Goal: Task Accomplishment & Management: Complete application form

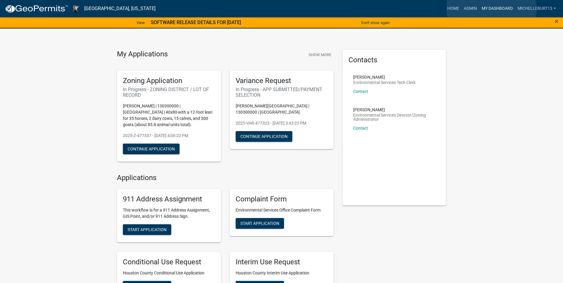
click at [492, 8] on link "My Dashboard" at bounding box center [498, 8] width 36 height 11
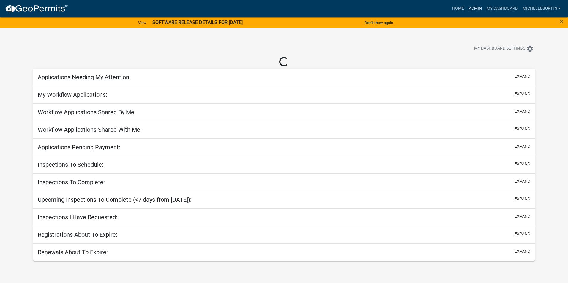
select select "3: 100"
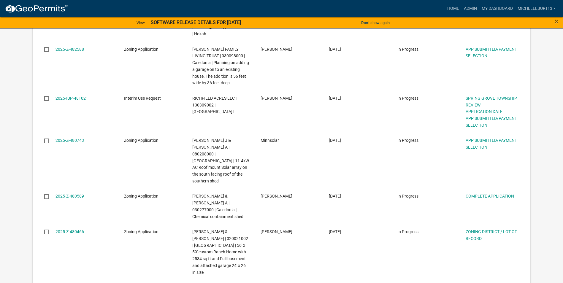
scroll to position [327, 0]
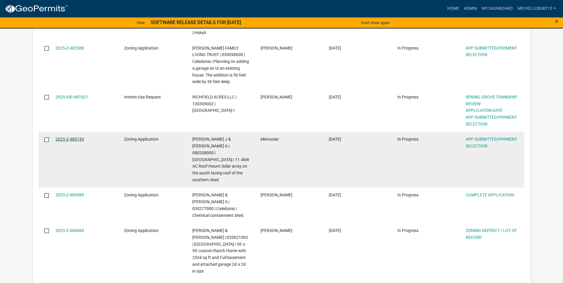
click at [70, 137] on link "2025-Z-480743" at bounding box center [70, 139] width 29 height 5
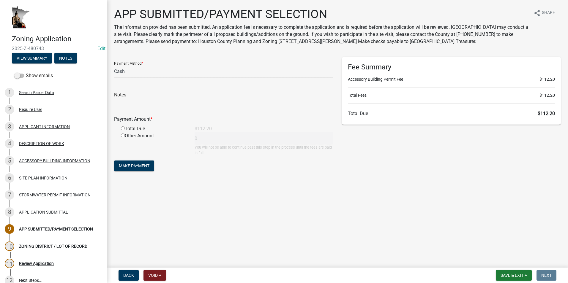
click at [145, 70] on select "Credit Card POS Check Cash" at bounding box center [223, 71] width 219 height 12
select select "1: 0"
click at [114, 65] on select "Credit Card POS Check Cash" at bounding box center [223, 71] width 219 height 12
click at [140, 96] on input "text" at bounding box center [223, 97] width 219 height 12
type input "5713"
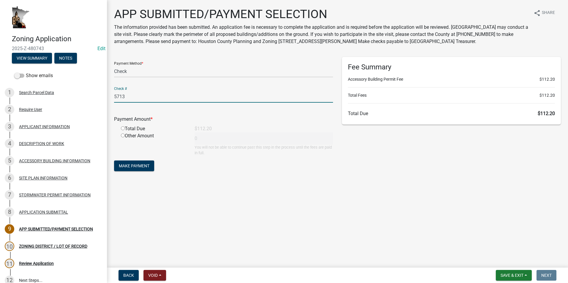
click at [122, 127] on input "radio" at bounding box center [123, 129] width 4 height 4
radio input "true"
type input "112.2"
click at [136, 166] on span "Make Payment" at bounding box center [134, 166] width 31 height 5
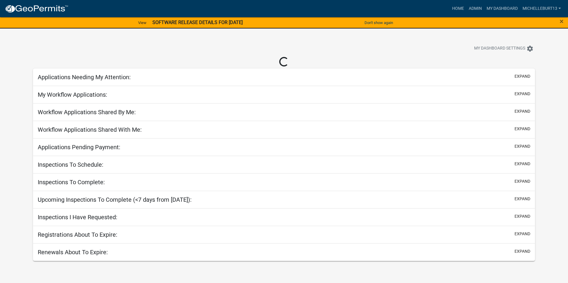
select select "3: 100"
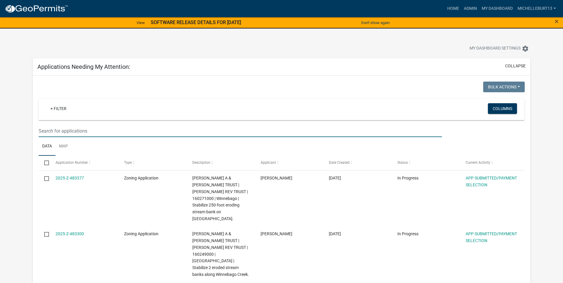
click at [85, 132] on input "text" at bounding box center [241, 131] width 404 height 12
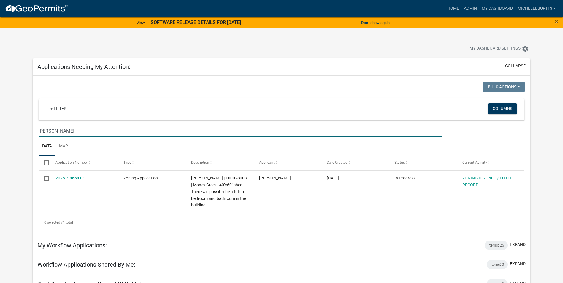
type input "Voegel"
drag, startPoint x: 55, startPoint y: 132, endPoint x: 32, endPoint y: 132, distance: 22.9
click at [32, 132] on div "Applications Needing My Attention: collapse Bulk Actions Void Expire Lock Withd…" at bounding box center [281, 243] width 507 height 371
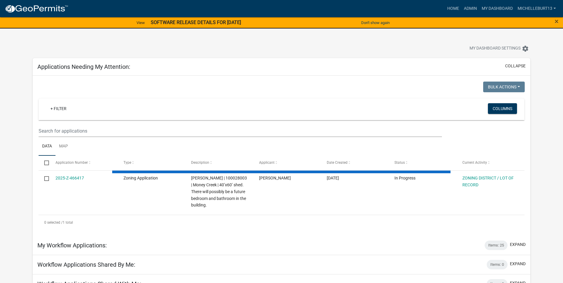
select select "3: 100"
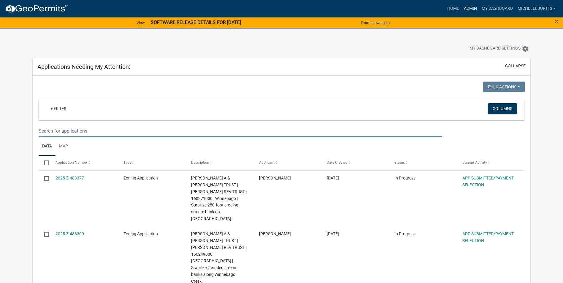
click at [470, 7] on link "Admin" at bounding box center [471, 8] width 18 height 11
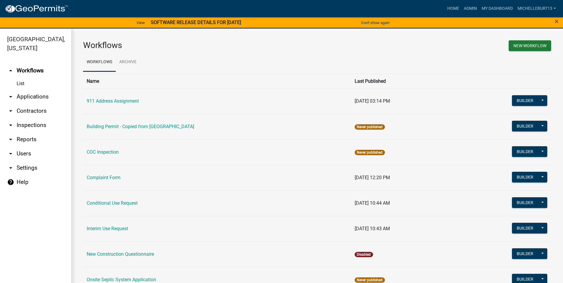
click at [27, 94] on link "arrow_drop_down Applications" at bounding box center [35, 97] width 71 height 14
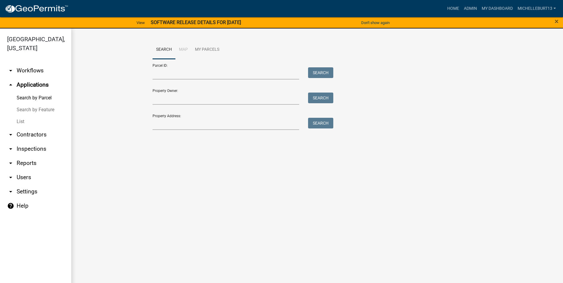
click at [20, 121] on link "List" at bounding box center [35, 122] width 71 height 12
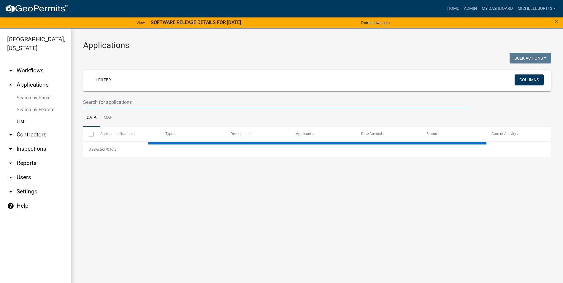
click at [130, 99] on input "text" at bounding box center [277, 102] width 389 height 12
select select "3: 100"
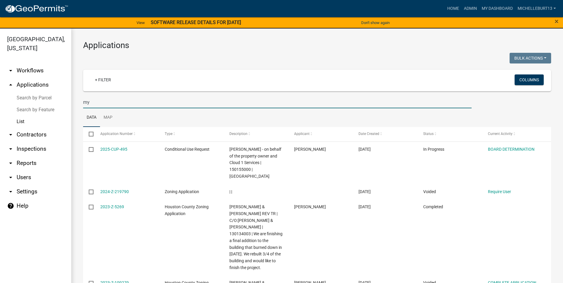
type input "m"
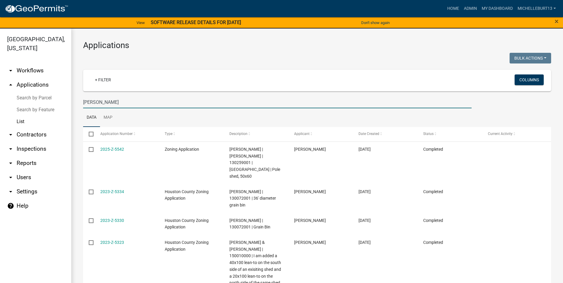
type input "jay"
click at [495, 7] on link "My Dashboard" at bounding box center [498, 8] width 36 height 11
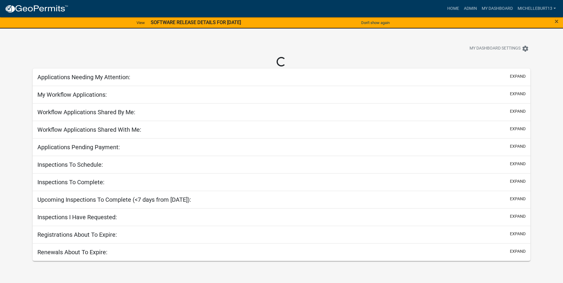
select select "3: 100"
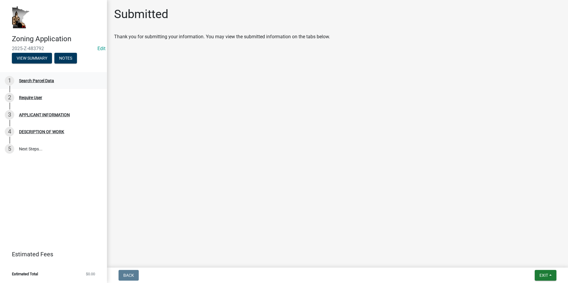
click at [42, 83] on div "Search Parcel Data" at bounding box center [36, 81] width 35 height 4
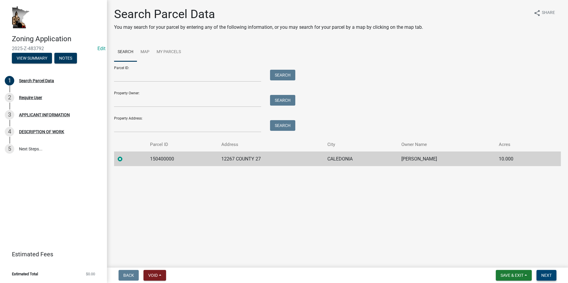
click at [294, 276] on span "Next" at bounding box center [546, 275] width 10 height 5
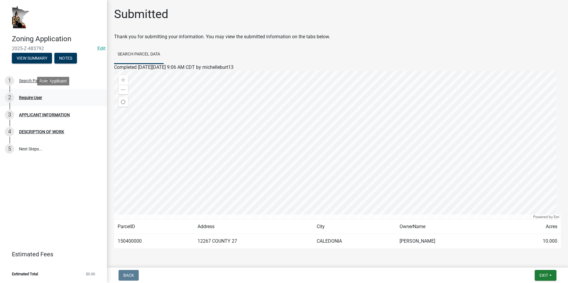
click at [39, 97] on div "Require User" at bounding box center [30, 98] width 23 height 4
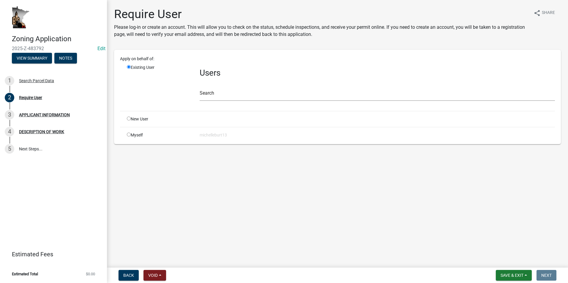
click at [129, 118] on input "radio" at bounding box center [129, 119] width 4 height 4
radio input "true"
radio input "false"
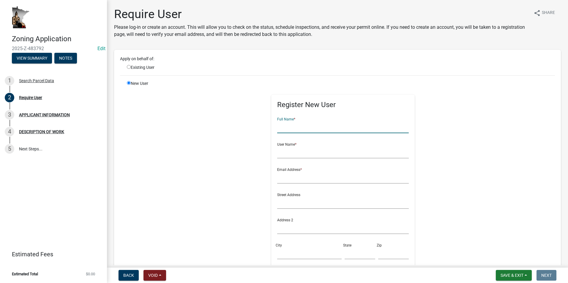
click at [278, 127] on input "text" at bounding box center [343, 127] width 132 height 12
type input "[PERSON_NAME]"
click at [129, 67] on input "radio" at bounding box center [129, 67] width 4 height 4
radio input "true"
radio input "false"
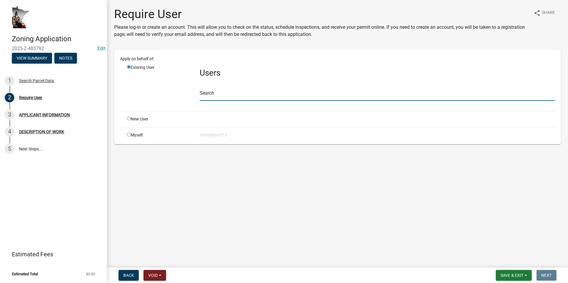
click at [209, 94] on input "text" at bounding box center [377, 95] width 355 height 12
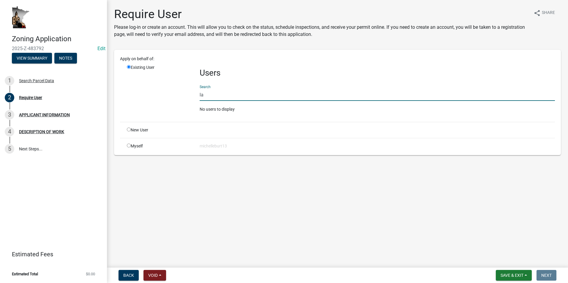
type input "l"
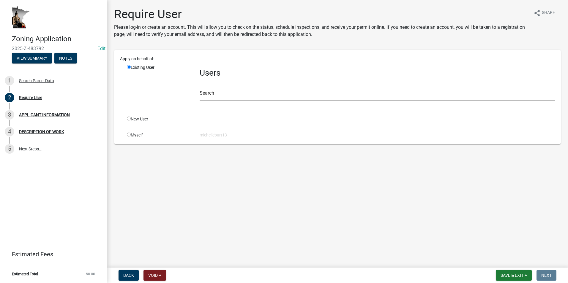
click at [128, 118] on input "radio" at bounding box center [129, 119] width 4 height 4
radio input "true"
radio input "false"
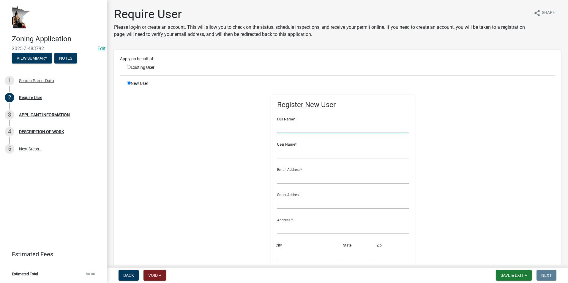
click at [285, 126] on input "text" at bounding box center [343, 127] width 132 height 12
type input "[PERSON_NAME]"
click at [280, 152] on input "text" at bounding box center [343, 152] width 132 height 12
type input "geraldladsten"
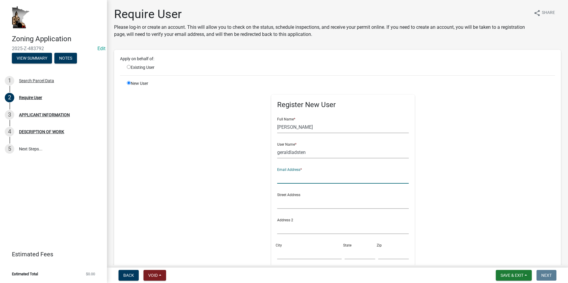
click at [277, 180] on input "text" at bounding box center [343, 178] width 132 height 12
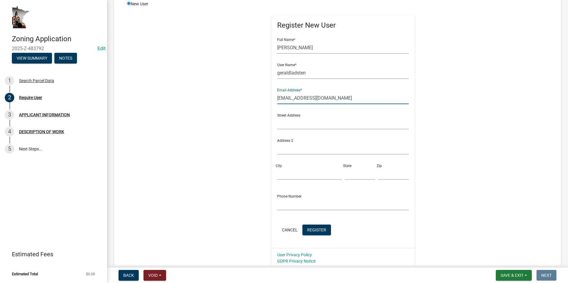
scroll to position [89, 0]
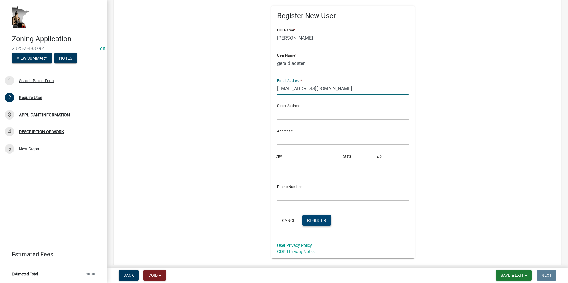
type input "[EMAIL_ADDRESS][DOMAIN_NAME]"
click at [294, 220] on span "Register" at bounding box center [316, 220] width 19 height 5
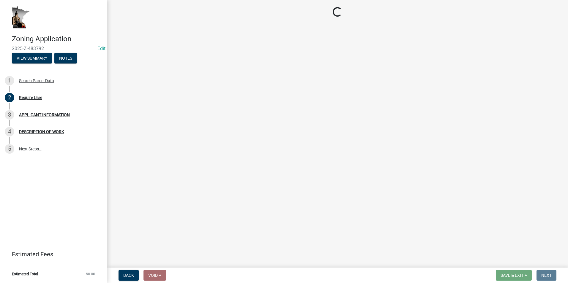
scroll to position [0, 0]
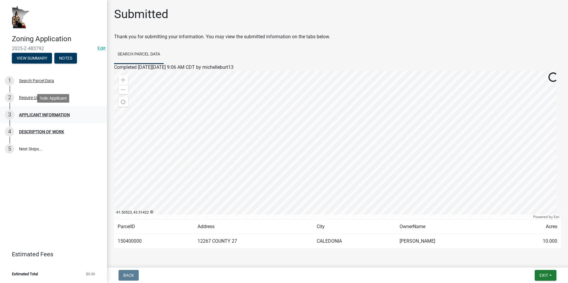
click at [58, 115] on div "APPLICANT INFORMATION" at bounding box center [44, 115] width 51 height 4
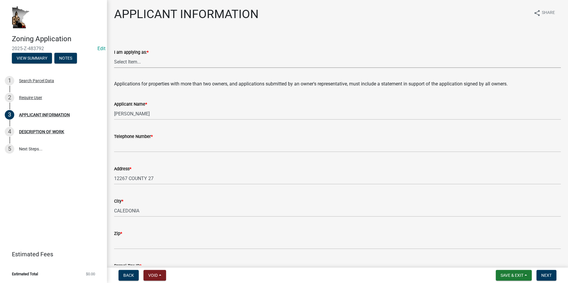
click at [135, 60] on select "Select Item... The sole owner of the property A co-owner of the property with o…" at bounding box center [337, 62] width 447 height 12
click at [114, 56] on select "Select Item... The sole owner of the property A co-owner of the property with o…" at bounding box center [337, 62] width 447 height 12
select select "884de254-84a4-4256-8abe-0e7e5fcf6e66"
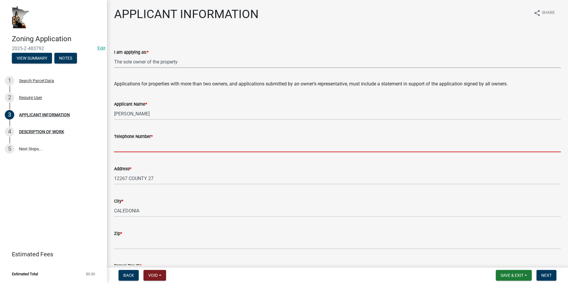
click at [130, 147] on input "Telephone Number *" at bounding box center [337, 146] width 447 height 12
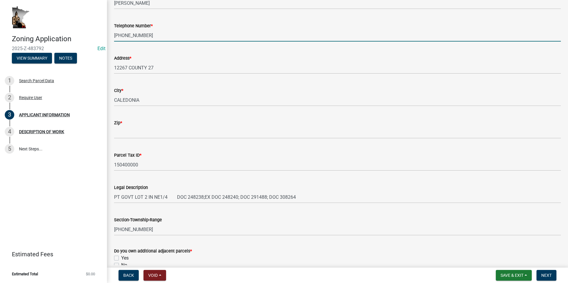
scroll to position [119, 0]
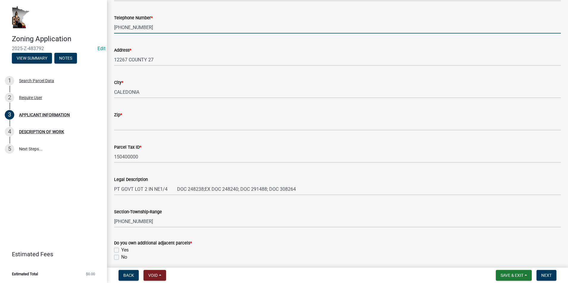
type input "[PHONE_NUMBER]"
click at [112, 121] on div "Zip *" at bounding box center [338, 117] width 456 height 28
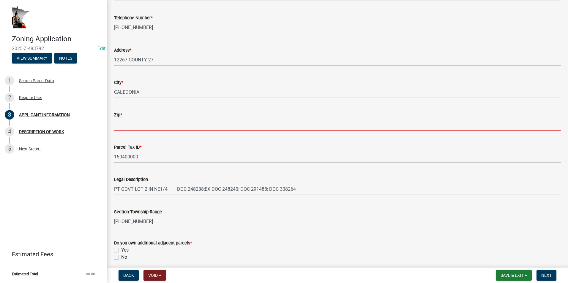
click at [118, 124] on input "Zip *" at bounding box center [337, 125] width 447 height 12
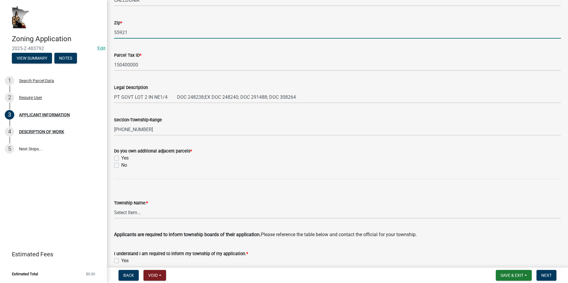
scroll to position [238, 0]
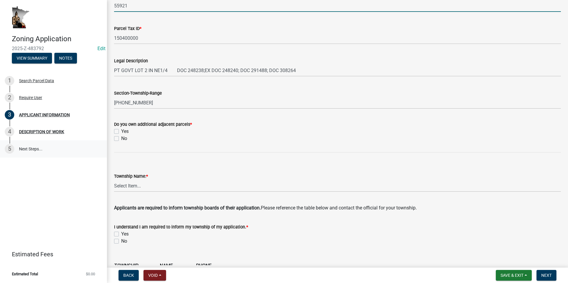
type input "55921"
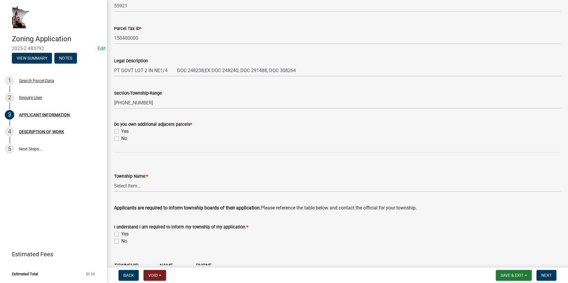
click at [121, 138] on label "No" at bounding box center [124, 138] width 6 height 7
click at [121, 138] on input "No" at bounding box center [123, 137] width 4 height 4
checkbox input "true"
checkbox input "false"
checkbox input "true"
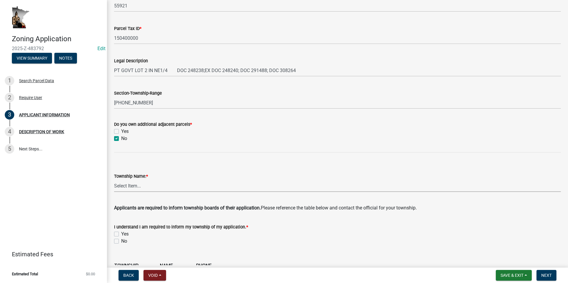
click at [134, 184] on select "Select Item... Black [GEOGRAPHIC_DATA] [GEOGRAPHIC_DATA] [GEOGRAPHIC_DATA] [GEO…" at bounding box center [337, 186] width 447 height 12
click at [114, 180] on select "Select Item... Black [GEOGRAPHIC_DATA] [GEOGRAPHIC_DATA] [GEOGRAPHIC_DATA] [GEO…" at bounding box center [337, 186] width 447 height 12
select select "a92f28e2-ce07-4f77-8e7f-7b3fa67e4f8f"
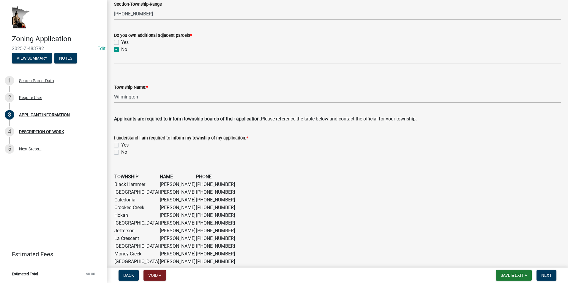
scroll to position [356, 0]
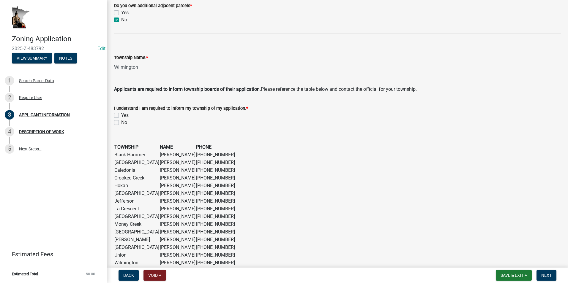
click at [121, 114] on label "Yes" at bounding box center [124, 115] width 7 height 7
click at [121, 114] on input "Yes" at bounding box center [123, 114] width 4 height 4
checkbox input "true"
checkbox input "false"
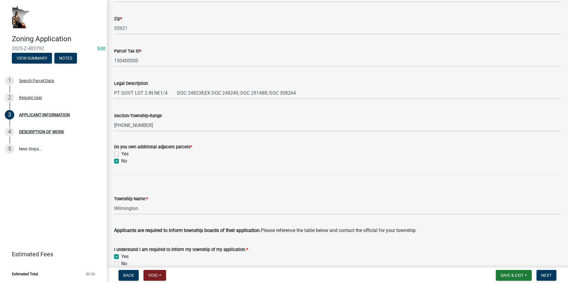
scroll to position [423, 0]
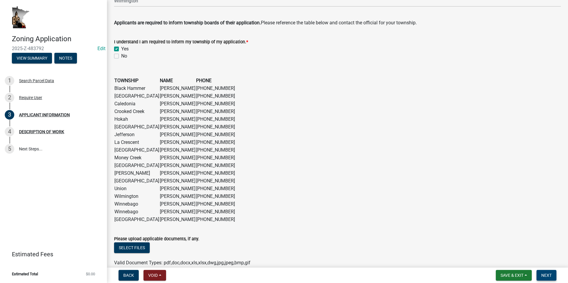
click at [294, 274] on span "Next" at bounding box center [546, 275] width 10 height 5
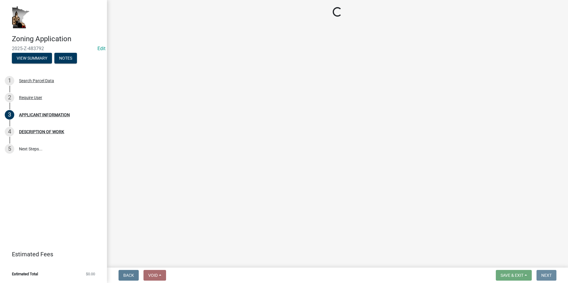
scroll to position [0, 0]
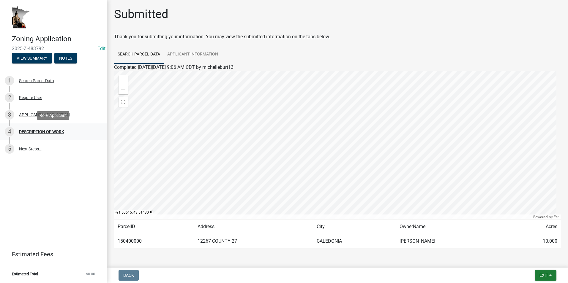
click at [68, 135] on div "4 DESCRIPTION OF WORK" at bounding box center [51, 132] width 93 height 10
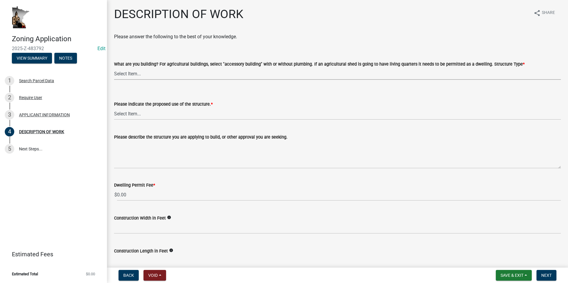
click at [135, 75] on select "Select Item... Single Family Dwelling or "Shouse" Bedroom addition Non-bedroom …" at bounding box center [337, 74] width 447 height 12
click at [114, 68] on select "Select Item... Single Family Dwelling or "Shouse" Bedroom addition Non-bedroom …" at bounding box center [337, 74] width 447 height 12
select select "e1fb8828-f682-45b5-9017-38d4fe0ec7ac"
click at [138, 113] on select "Select Item... Year-Round Residential Seasonal Residential Agricultural Recreat…" at bounding box center [337, 114] width 447 height 12
click at [114, 108] on select "Select Item... Year-Round Residential Seasonal Residential Agricultural Recreat…" at bounding box center [337, 114] width 447 height 12
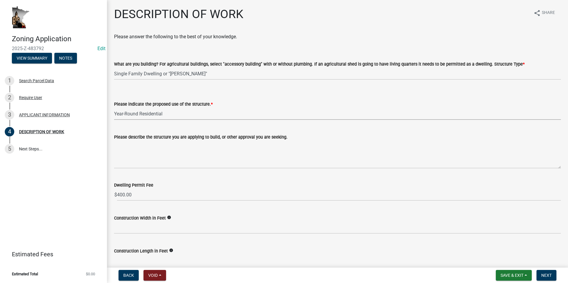
select select "ee49324e-6bbc-48fe-982e-4c2d7e8c1c0f"
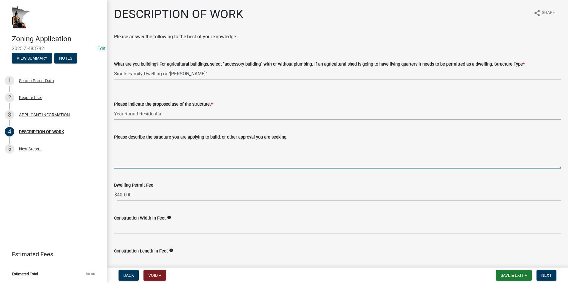
click at [127, 146] on textarea "Please describe the structure you are applying to build, or other approval you …" at bounding box center [337, 155] width 447 height 28
click at [217, 146] on textarea "Shouse that will be 36x64 with a 16 foot lean-to" at bounding box center [337, 155] width 447 height 28
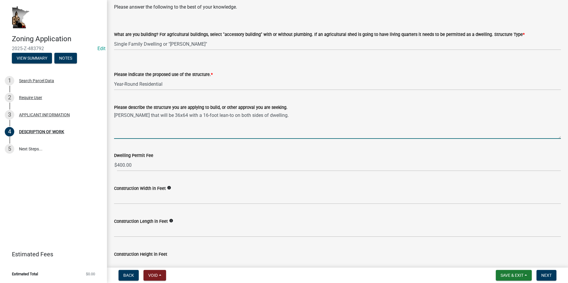
scroll to position [59, 0]
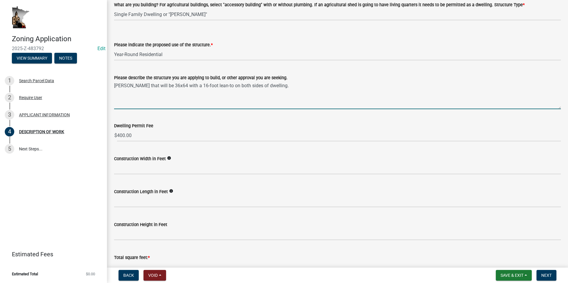
type textarea "Shouse that will be 36x64 with a 16-foot lean-to on both sides of dwelling."
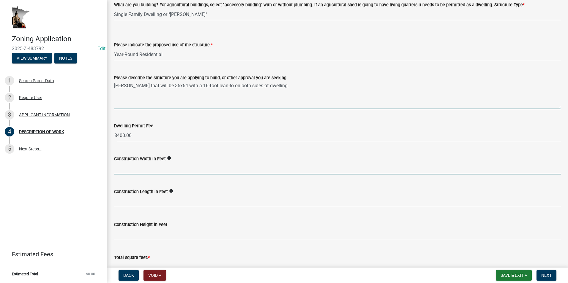
click at [136, 169] on input "text" at bounding box center [337, 168] width 447 height 12
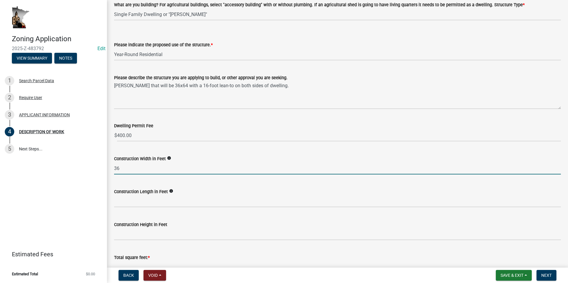
type input "36"
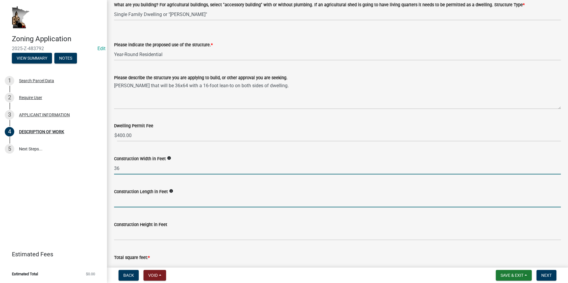
click at [133, 204] on input "text" at bounding box center [337, 201] width 447 height 12
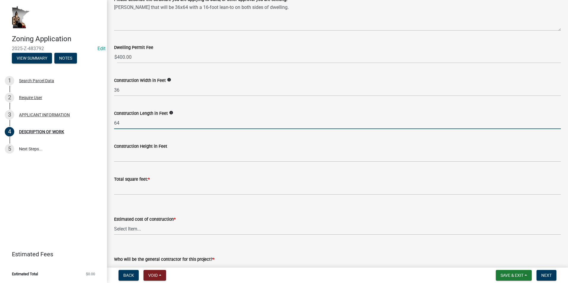
scroll to position [149, 0]
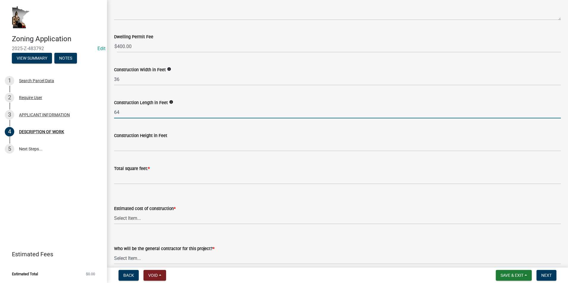
type input "64"
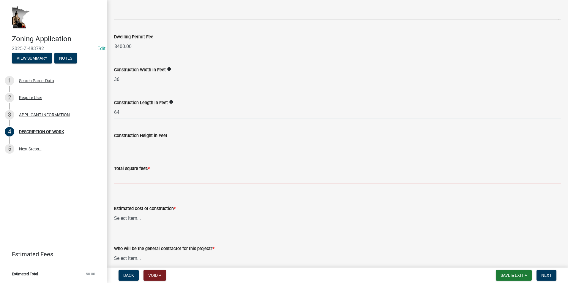
click at [132, 179] on input "text" at bounding box center [337, 178] width 447 height 12
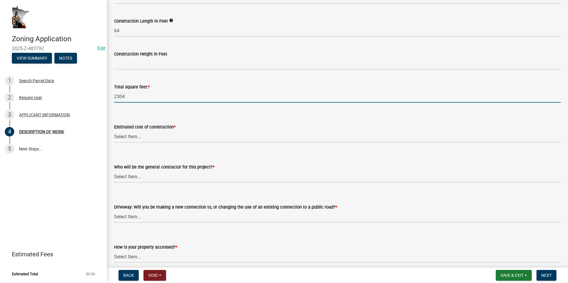
scroll to position [238, 0]
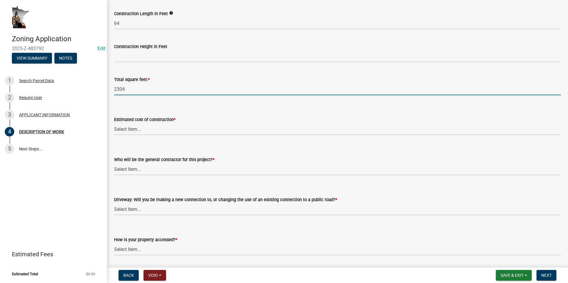
type input "2304"
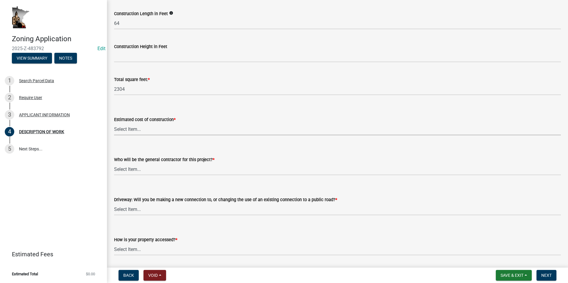
click at [153, 131] on select "Select Item... $0 - $50,000 $50,001 - $100,000 $101,000 - $150,000 $150,001 or …" at bounding box center [337, 129] width 447 height 12
click at [114, 123] on select "Select Item... $0 - $50,000 $50,001 - $100,000 $101,000 - $150,000 $150,001 or …" at bounding box center [337, 129] width 447 height 12
select select "e929572a-d3c1-4656-a5cb-745867c8f3e2"
click at [132, 170] on select "Select Item... Myself Other" at bounding box center [337, 169] width 447 height 12
click at [114, 163] on select "Select Item... Myself Other" at bounding box center [337, 169] width 447 height 12
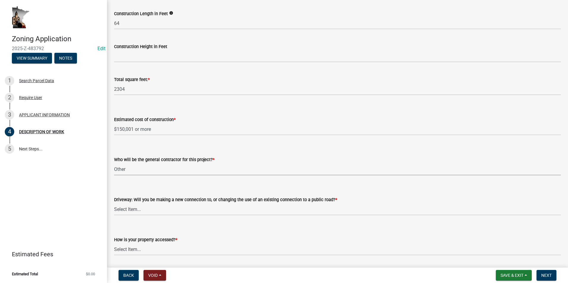
select select "4bd12ca6-4a20-42a0-933f-fd6ef7b65674"
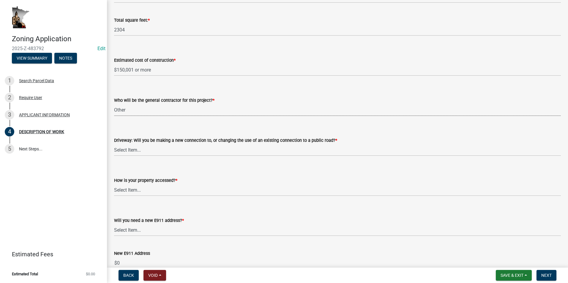
scroll to position [267, 0]
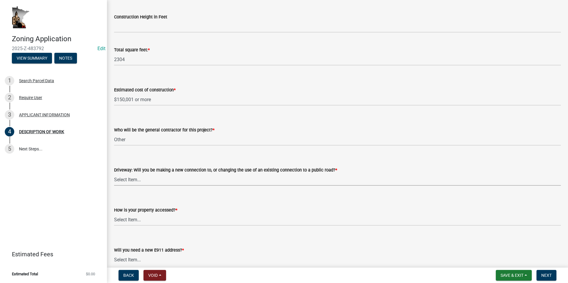
click at [144, 181] on select "Select Item... I am installing a new driveway access to a public road I am chan…" at bounding box center [337, 180] width 447 height 12
click at [114, 174] on select "Select Item... I am installing a new driveway access to a public road I am chan…" at bounding box center [337, 180] width 447 height 12
select select "865858fb-cec4-4771-ade1-629df977e661"
click at [135, 220] on select "Select Item... Access is off a state highway Access is off a county road Access…" at bounding box center [337, 220] width 447 height 12
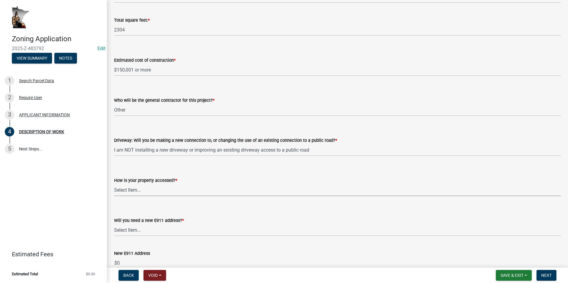
click at [140, 191] on select "Select Item... Access is off a state highway Access is off a county road Access…" at bounding box center [337, 190] width 447 height 12
click at [114, 184] on select "Select Item... Access is off a state highway Access is off a county road Access…" at bounding box center [337, 190] width 447 height 12
select select "cef96780-4810-40e3-9d85-228a56ab53a8"
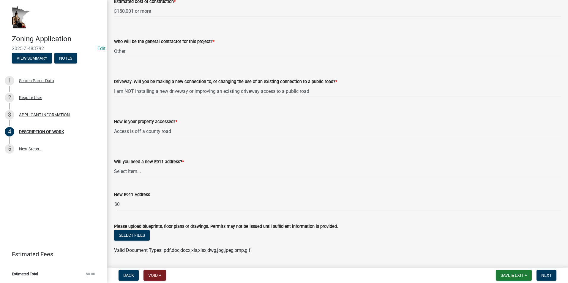
scroll to position [356, 0]
click at [137, 169] on select "Select Item... Yes No" at bounding box center [337, 171] width 447 height 12
click at [114, 171] on select "Select Item... Yes No" at bounding box center [337, 171] width 447 height 12
select select "79149638-379e-4eb8-8707-a078303474c9"
click at [294, 275] on span "Next" at bounding box center [546, 275] width 10 height 5
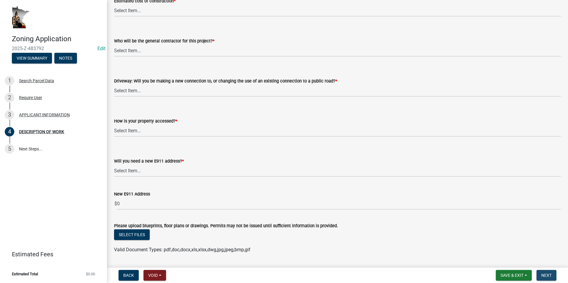
scroll to position [0, 0]
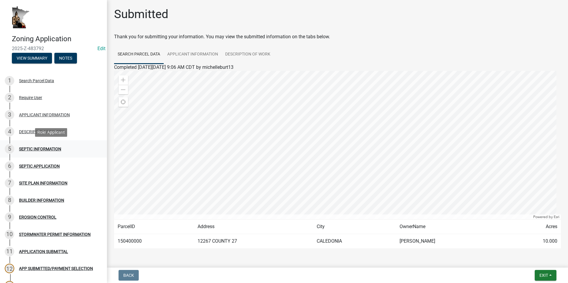
click at [18, 149] on div "5 SEPTIC INFORMATION" at bounding box center [51, 149] width 93 height 10
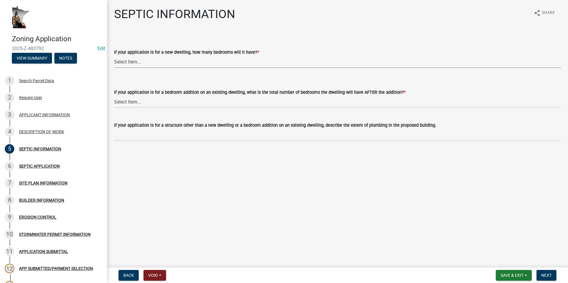
click at [131, 60] on select "Select Item... My application is NOT for a new dwelling. 1 2 3 4 5 6 More than 6" at bounding box center [337, 62] width 447 height 12
click at [114, 56] on select "Select Item... My application is NOT for a new dwelling. 1 2 3 4 5 6 More than 6" at bounding box center [337, 62] width 447 height 12
select select "b2ae70e6-0deb-4dcf-a9d8-159d35a2da6b"
click at [133, 102] on select "Select Item... My application is NOT for an addition on an existing dwelling. 1…" at bounding box center [337, 102] width 447 height 12
click at [114, 96] on select "Select Item... My application is NOT for an addition on an existing dwelling. 1…" at bounding box center [337, 102] width 447 height 12
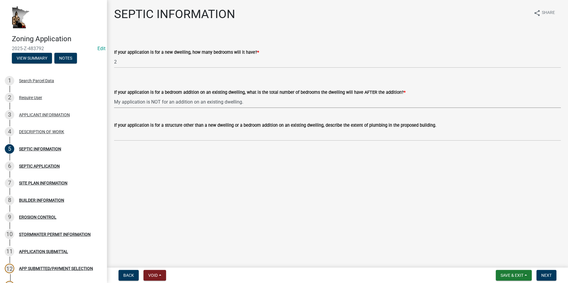
select select "393a6e79-731c-4c45-8900-76e5bd3bc101"
click at [294, 276] on button "Save & Exit" at bounding box center [514, 275] width 36 height 11
click at [294, 249] on button "Save" at bounding box center [508, 246] width 48 height 14
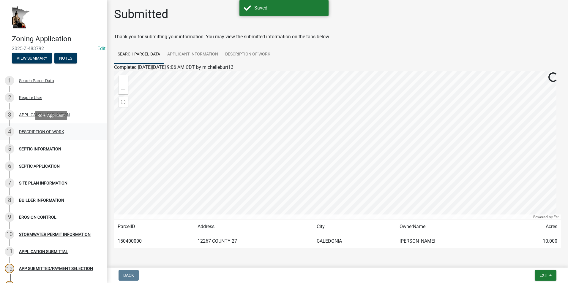
click at [40, 131] on div "DESCRIPTION OF WORK" at bounding box center [41, 132] width 45 height 4
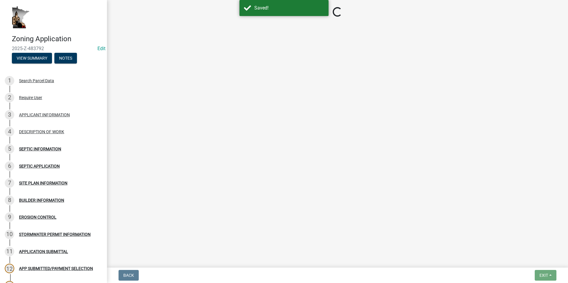
select select "e1fb8828-f682-45b5-9017-38d4fe0ec7ac"
select select "ee49324e-6bbc-48fe-982e-4c2d7e8c1c0f"
select select "e929572a-d3c1-4656-a5cb-745867c8f3e2"
select select "4bd12ca6-4a20-42a0-933f-fd6ef7b65674"
select select "865858fb-cec4-4771-ade1-629df977e661"
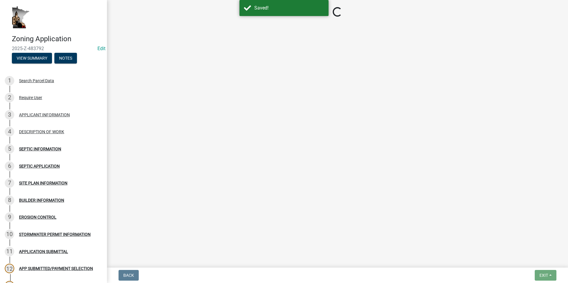
select select "cef96780-4810-40e3-9d85-228a56ab53a8"
select select "79149638-379e-4eb8-8707-a078303474c9"
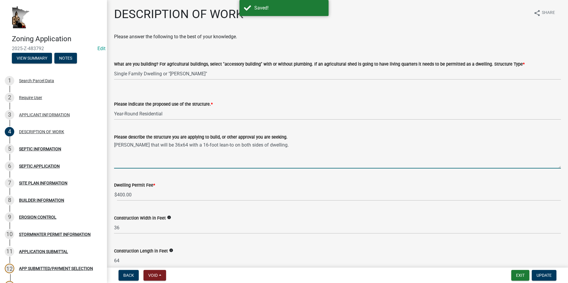
click at [275, 146] on textarea "Shouse that will be 36x64 with a 16-foot lean-to on both sides of dwelling." at bounding box center [337, 155] width 447 height 28
click at [294, 146] on textarea "Shouse that will be 36x64 with a 16-foot lean-to on both sides of dwelling. The…" at bounding box center [337, 155] width 447 height 28
type textarea "Shouse that will be 36x64 with a 16-foot lean-to on both sides of dwelling. The…"
click at [294, 275] on span "Update" at bounding box center [543, 275] width 15 height 5
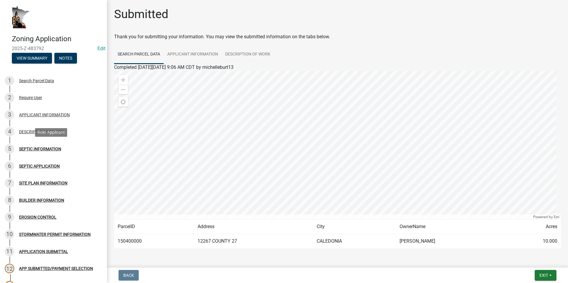
click at [43, 149] on div "SEPTIC INFORMATION" at bounding box center [40, 149] width 42 height 4
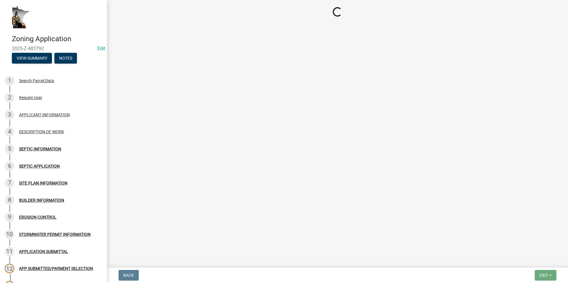
select select "b2ae70e6-0deb-4dcf-a9d8-159d35a2da6b"
select select "393a6e79-731c-4c45-8900-76e5bd3bc101"
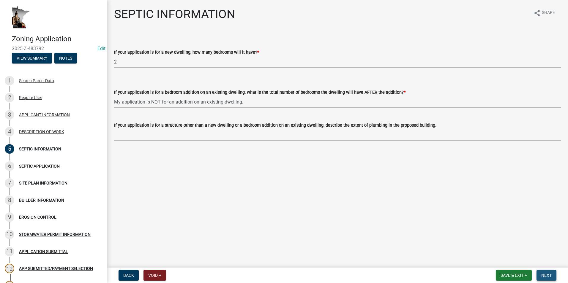
click at [294, 274] on span "Next" at bounding box center [546, 275] width 10 height 5
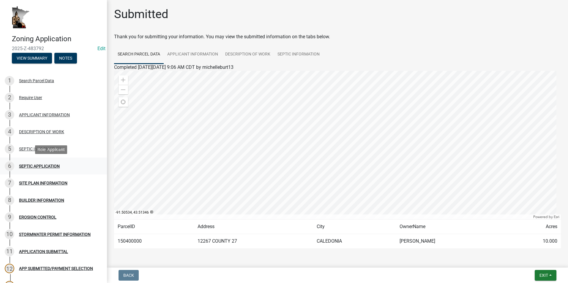
click at [53, 167] on div "SEPTIC APPLICATION" at bounding box center [39, 166] width 41 height 4
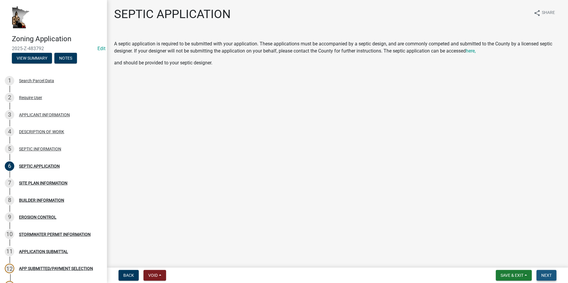
click at [294, 278] on span "Next" at bounding box center [546, 275] width 10 height 5
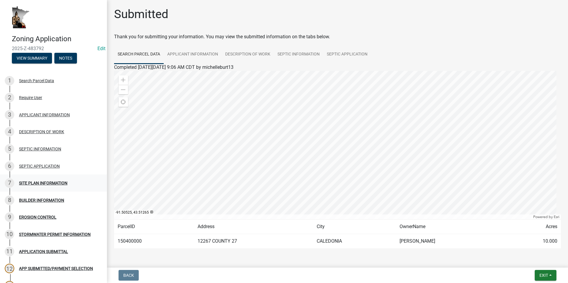
click at [48, 184] on div "SITE PLAN INFORMATION" at bounding box center [43, 183] width 48 height 4
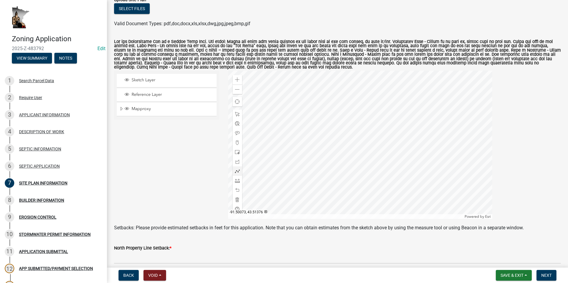
scroll to position [59, 0]
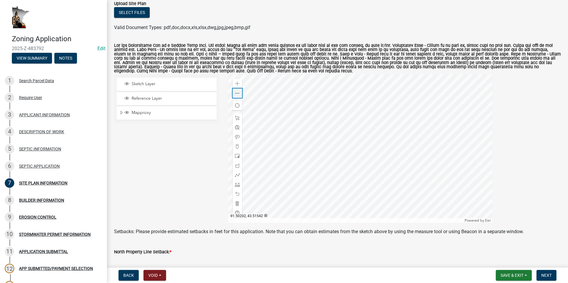
click at [234, 96] on div "Zoom out" at bounding box center [238, 94] width 10 height 10
click at [294, 125] on div at bounding box center [360, 149] width 264 height 149
click at [294, 116] on div at bounding box center [360, 149] width 264 height 149
click at [294, 114] on div at bounding box center [360, 149] width 264 height 149
click at [294, 169] on div at bounding box center [360, 149] width 264 height 149
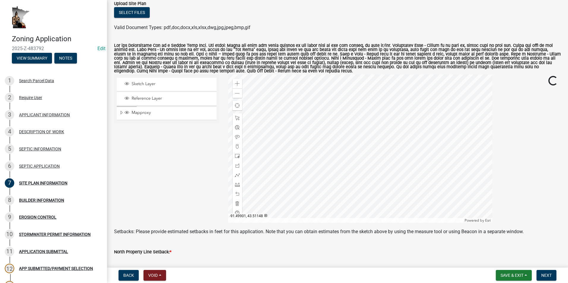
click at [294, 190] on div at bounding box center [360, 149] width 264 height 149
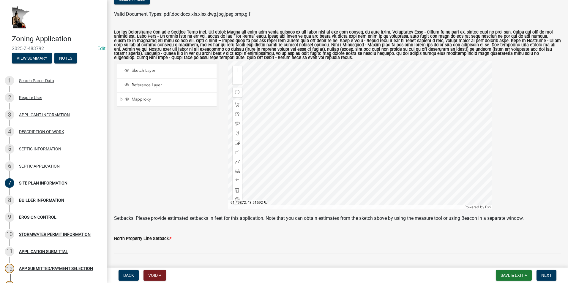
scroll to position [89, 0]
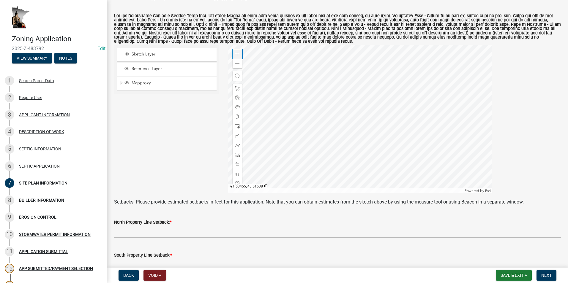
click at [236, 56] on span at bounding box center [237, 54] width 5 height 5
click at [236, 55] on span at bounding box center [237, 54] width 5 height 5
click at [294, 159] on div at bounding box center [360, 119] width 264 height 149
click at [235, 54] on span at bounding box center [237, 54] width 5 height 5
click at [294, 126] on div at bounding box center [360, 119] width 264 height 149
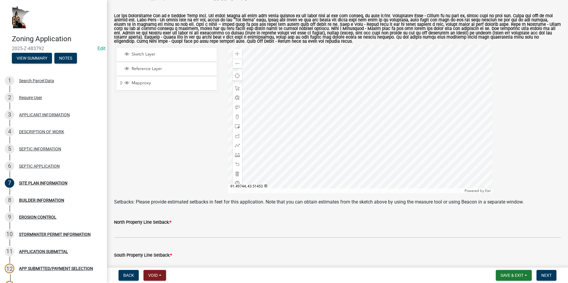
click at [294, 151] on div at bounding box center [360, 119] width 264 height 149
click at [236, 124] on span at bounding box center [237, 126] width 5 height 5
click at [294, 85] on div at bounding box center [360, 119] width 264 height 149
click at [235, 88] on span at bounding box center [237, 88] width 5 height 5
click at [294, 86] on div at bounding box center [360, 119] width 264 height 149
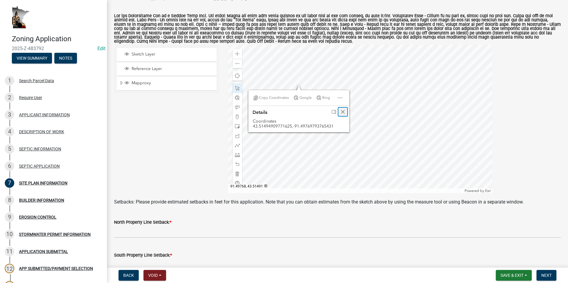
click at [294, 112] on span "Close" at bounding box center [342, 112] width 5 height 5
click at [294, 86] on div at bounding box center [360, 119] width 264 height 149
click at [293, 83] on div at bounding box center [360, 119] width 264 height 149
click at [294, 83] on div at bounding box center [360, 119] width 264 height 149
click at [294, 69] on div at bounding box center [360, 119] width 264 height 149
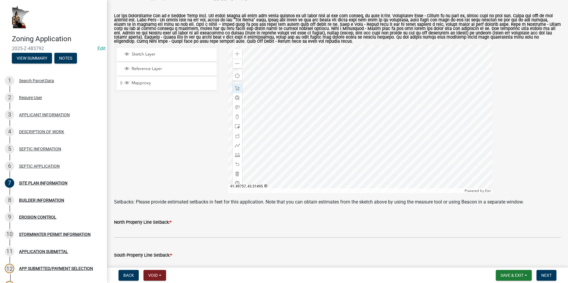
click at [294, 85] on div at bounding box center [360, 119] width 264 height 149
click at [236, 155] on span at bounding box center [237, 155] width 5 height 5
click at [294, 64] on div at bounding box center [360, 119] width 264 height 149
click at [294, 86] on div at bounding box center [360, 119] width 264 height 149
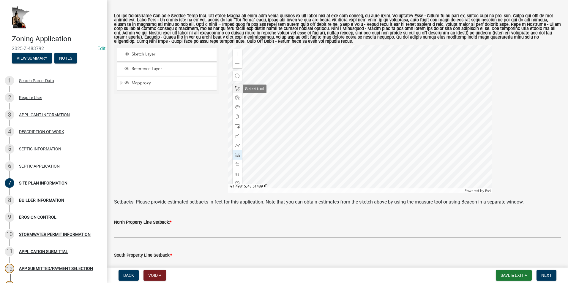
click at [238, 86] on span at bounding box center [237, 88] width 5 height 5
click at [294, 83] on div at bounding box center [360, 119] width 264 height 149
click at [294, 95] on div at bounding box center [360, 119] width 264 height 149
click at [294, 109] on span "Close" at bounding box center [358, 108] width 5 height 5
click at [294, 116] on div at bounding box center [360, 119] width 264 height 149
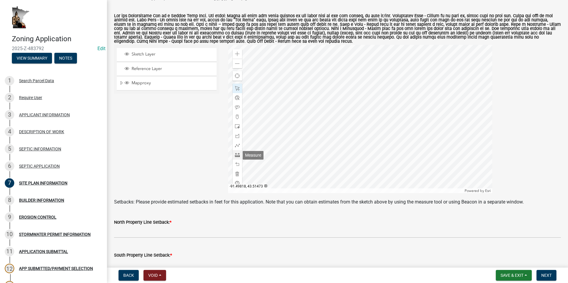
click at [236, 153] on span at bounding box center [237, 155] width 5 height 5
click at [235, 88] on span at bounding box center [237, 88] width 5 height 5
click at [294, 102] on div at bounding box center [360, 119] width 264 height 149
click at [237, 156] on span at bounding box center [237, 155] width 5 height 5
click at [294, 80] on div at bounding box center [360, 119] width 264 height 149
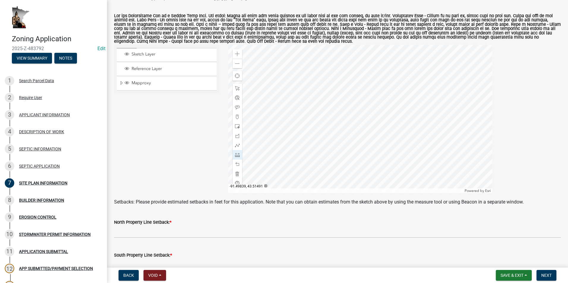
click at [294, 82] on div at bounding box center [360, 119] width 264 height 149
click at [285, 83] on div at bounding box center [360, 119] width 264 height 149
click at [284, 75] on div at bounding box center [360, 119] width 264 height 149
click at [294, 64] on div at bounding box center [360, 119] width 264 height 149
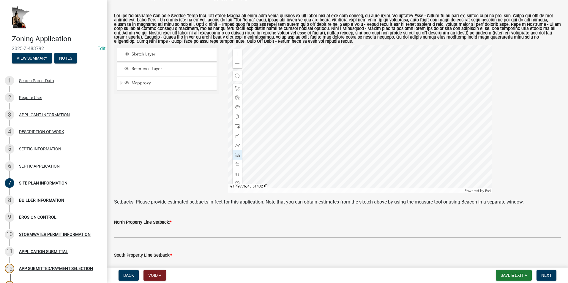
click at [294, 82] on div at bounding box center [360, 119] width 264 height 149
click at [294, 84] on div at bounding box center [360, 119] width 264 height 149
click at [294, 114] on div at bounding box center [360, 119] width 264 height 149
click at [294, 142] on div at bounding box center [360, 119] width 264 height 149
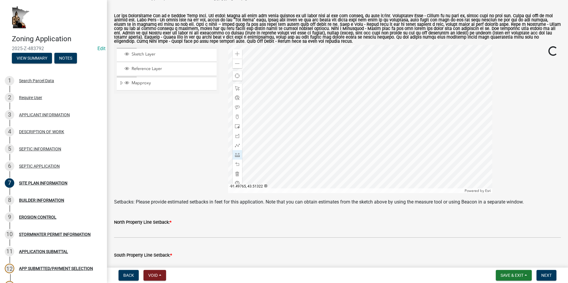
click at [294, 142] on div at bounding box center [360, 119] width 264 height 149
click at [294, 183] on div at bounding box center [360, 119] width 264 height 149
click at [294, 179] on div at bounding box center [360, 119] width 264 height 149
click at [294, 118] on div at bounding box center [360, 119] width 264 height 149
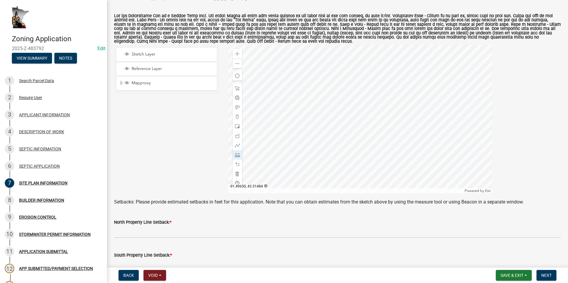
click at [294, 118] on div at bounding box center [360, 119] width 264 height 149
click at [294, 102] on div at bounding box center [360, 119] width 264 height 149
click at [294, 65] on div at bounding box center [360, 119] width 264 height 149
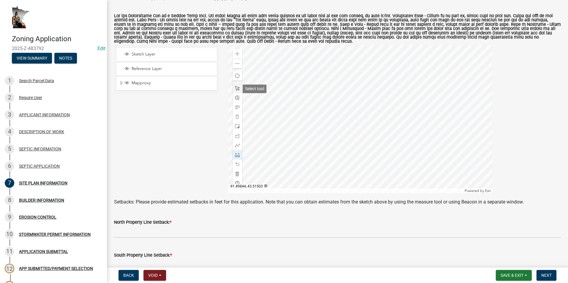
click at [236, 89] on span at bounding box center [237, 88] width 5 height 5
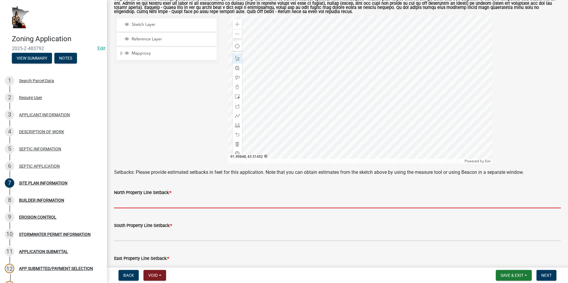
click at [133, 202] on input "text" at bounding box center [337, 202] width 447 height 12
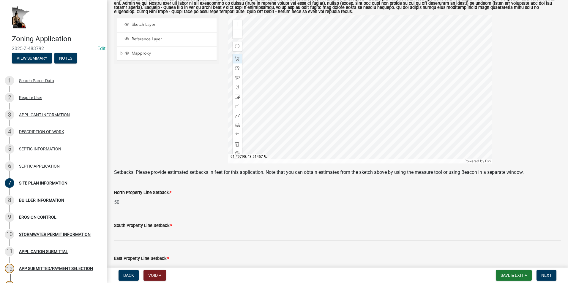
type input "50"
click at [293, 130] on div at bounding box center [360, 89] width 264 height 149
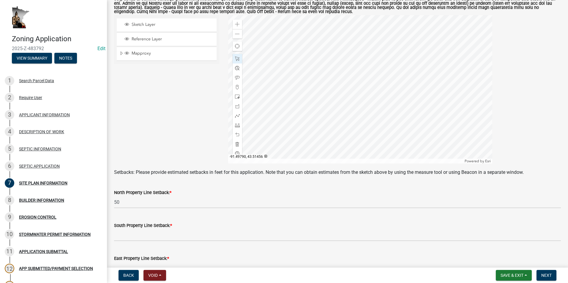
click at [294, 65] on div at bounding box center [360, 89] width 264 height 149
click at [294, 87] on div at bounding box center [360, 89] width 264 height 149
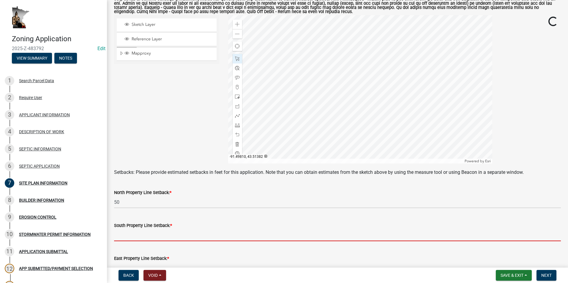
click at [154, 234] on input "text" at bounding box center [337, 235] width 447 height 12
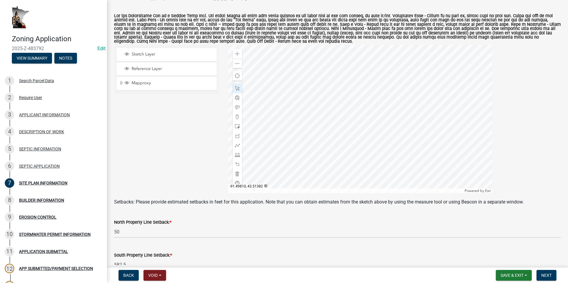
scroll to position [59, 0]
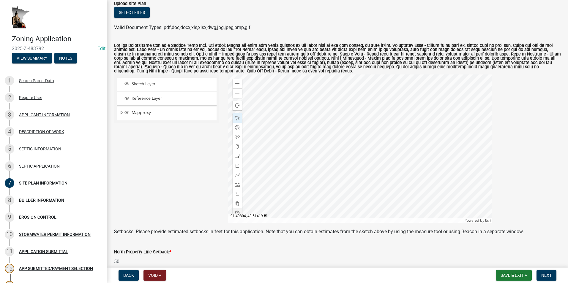
type input "582.5"
click at [280, 196] on div at bounding box center [360, 149] width 264 height 149
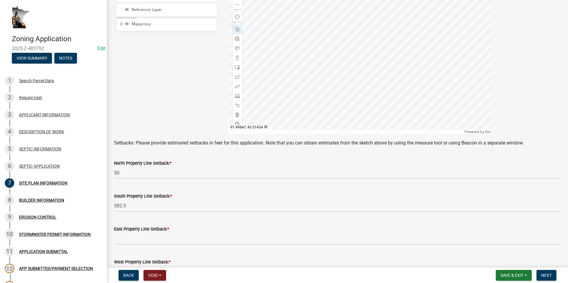
scroll to position [149, 0]
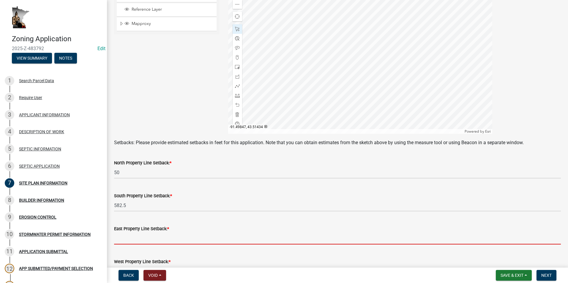
click at [143, 238] on input "text" at bounding box center [337, 239] width 447 height 12
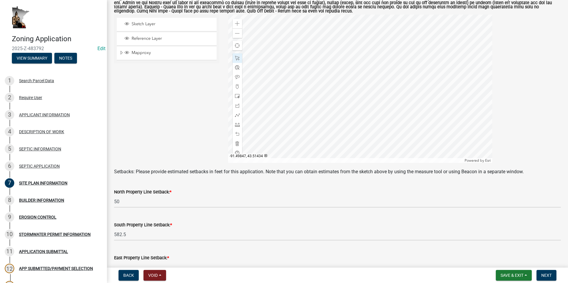
scroll to position [30, 0]
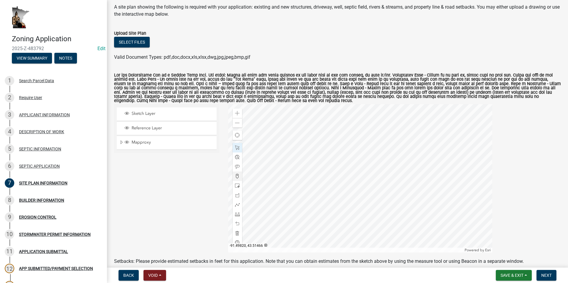
type input "248.5"
click at [268, 173] on div at bounding box center [360, 178] width 264 height 149
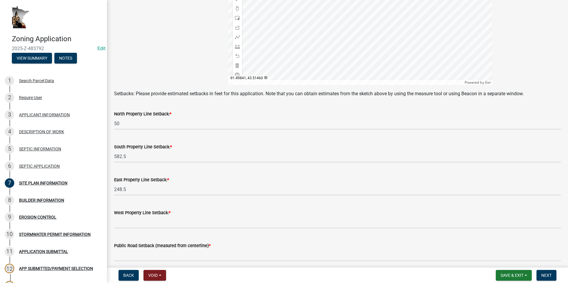
scroll to position [208, 0]
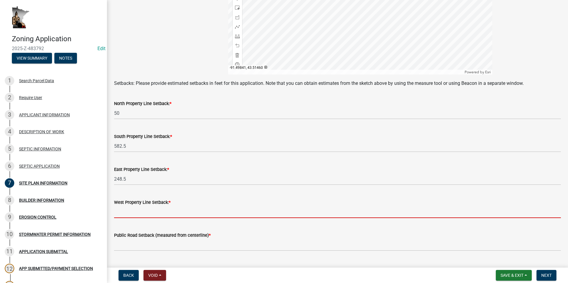
click at [149, 214] on input "text" at bounding box center [337, 212] width 447 height 12
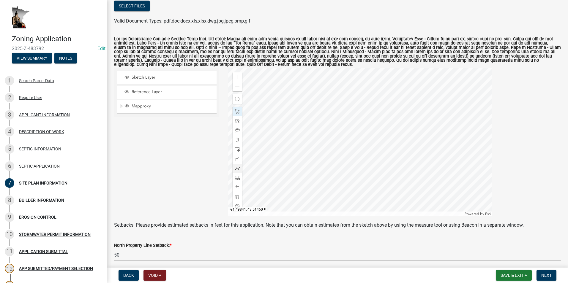
scroll to position [59, 0]
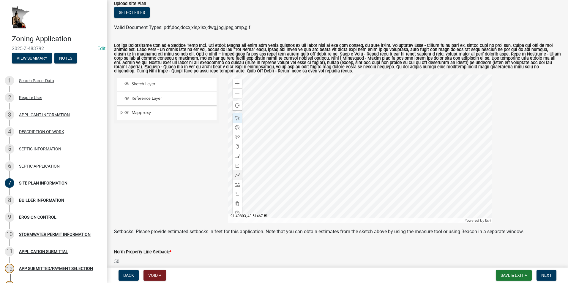
type input "323"
click at [286, 157] on div at bounding box center [360, 149] width 264 height 149
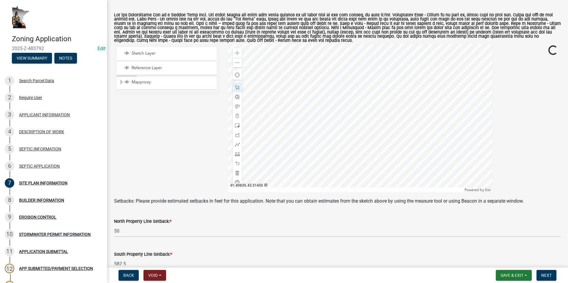
scroll to position [208, 0]
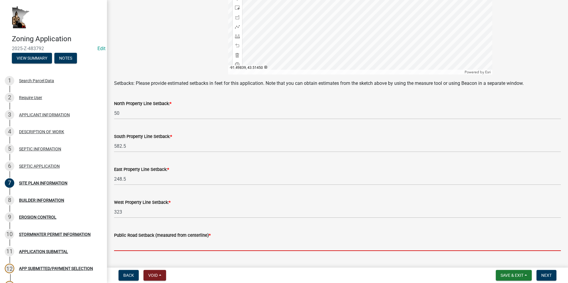
click at [157, 242] on input "text" at bounding box center [337, 245] width 447 height 12
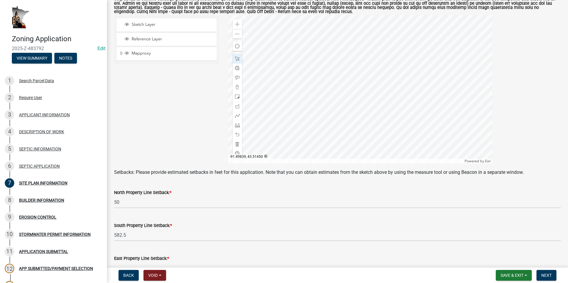
scroll to position [89, 0]
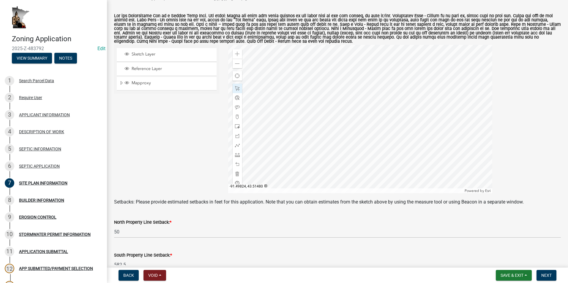
type input "84"
click at [260, 132] on div at bounding box center [360, 119] width 264 height 149
click at [236, 163] on span at bounding box center [237, 164] width 5 height 5
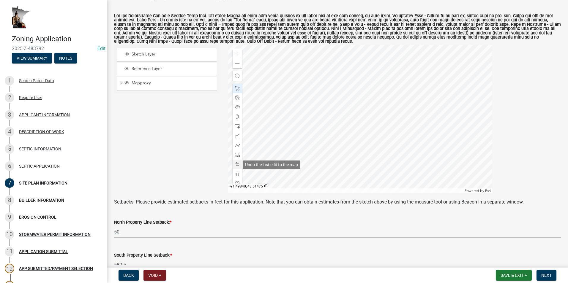
click at [236, 163] on span at bounding box center [237, 164] width 5 height 5
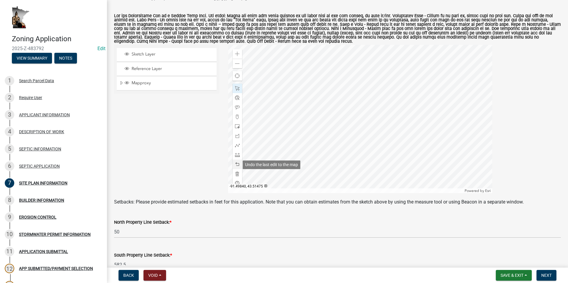
click at [236, 163] on span at bounding box center [237, 164] width 5 height 5
click at [236, 126] on span at bounding box center [237, 126] width 5 height 5
click at [294, 120] on div at bounding box center [360, 119] width 264 height 149
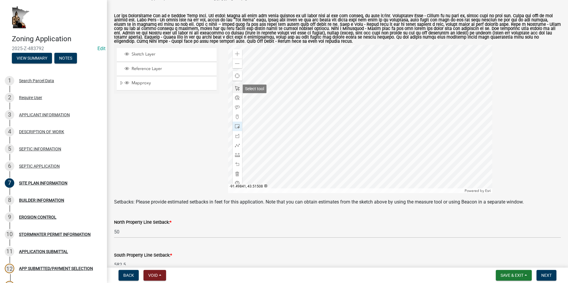
click at [237, 91] on span at bounding box center [237, 88] width 5 height 5
click at [294, 124] on div at bounding box center [360, 119] width 264 height 149
click at [294, 127] on div at bounding box center [360, 119] width 264 height 149
click at [294, 85] on span "Close" at bounding box center [382, 86] width 5 height 5
click at [294, 116] on div at bounding box center [360, 119] width 264 height 149
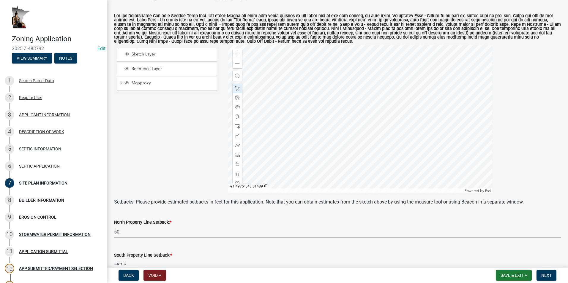
click at [294, 119] on div at bounding box center [360, 119] width 264 height 149
click at [294, 126] on div at bounding box center [360, 119] width 264 height 149
drag, startPoint x: 236, startPoint y: 155, endPoint x: 247, endPoint y: 153, distance: 10.8
click at [237, 155] on span at bounding box center [237, 155] width 5 height 5
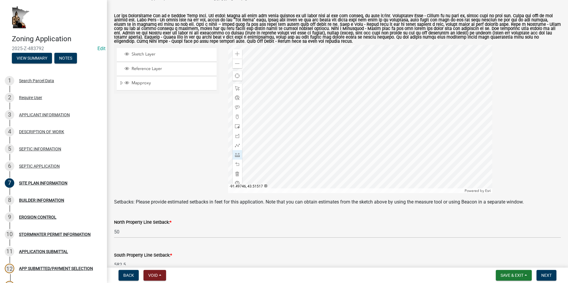
click at [294, 74] on div at bounding box center [360, 119] width 264 height 149
click at [294, 117] on div at bounding box center [360, 119] width 264 height 149
click at [238, 89] on span at bounding box center [237, 88] width 5 height 5
click at [294, 127] on div at bounding box center [360, 119] width 264 height 149
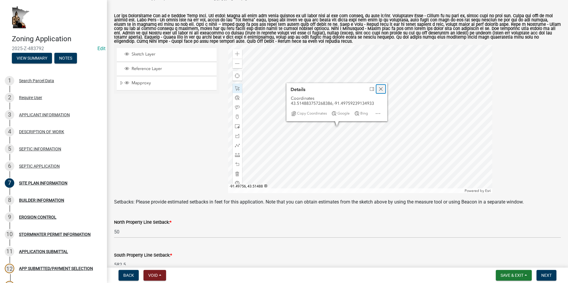
click at [294, 89] on span "Close" at bounding box center [380, 89] width 5 height 5
click at [294, 114] on div at bounding box center [360, 119] width 264 height 149
click at [294, 128] on div at bounding box center [360, 119] width 264 height 149
click at [235, 88] on span at bounding box center [237, 88] width 5 height 5
drag, startPoint x: 237, startPoint y: 154, endPoint x: 263, endPoint y: 155, distance: 26.1
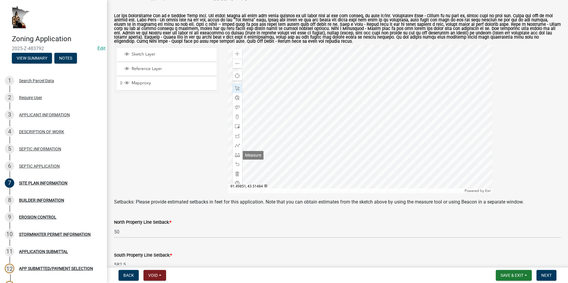
click at [237, 154] on span at bounding box center [237, 155] width 5 height 5
click at [294, 117] on div at bounding box center [360, 119] width 264 height 149
click at [294, 88] on div at bounding box center [360, 119] width 264 height 149
click at [294, 130] on div at bounding box center [360, 119] width 264 height 149
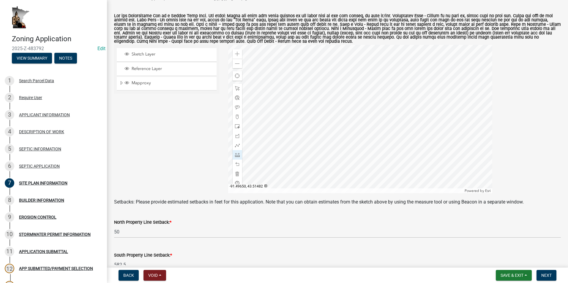
click at [294, 130] on div at bounding box center [360, 119] width 264 height 149
click at [294, 116] on div at bounding box center [360, 119] width 264 height 149
click at [294, 99] on div at bounding box center [360, 119] width 264 height 149
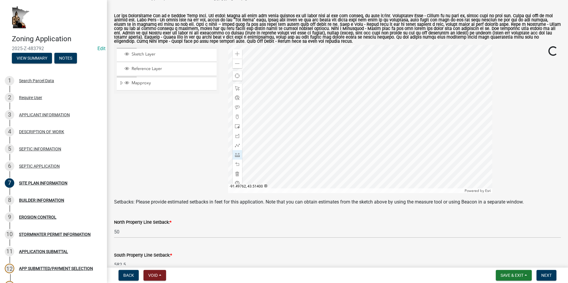
click at [294, 95] on div at bounding box center [360, 119] width 264 height 149
click at [294, 98] on div at bounding box center [360, 119] width 264 height 149
click at [294, 161] on div at bounding box center [360, 119] width 264 height 149
click at [294, 164] on div at bounding box center [360, 119] width 264 height 149
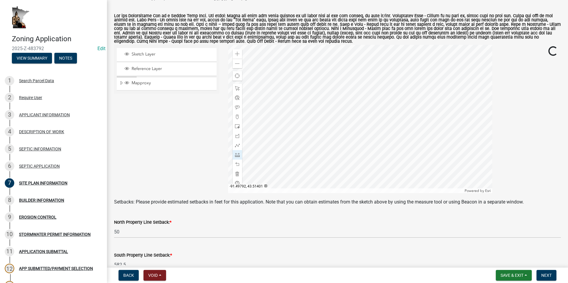
click at [294, 157] on div at bounding box center [360, 119] width 264 height 149
click at [294, 165] on div at bounding box center [360, 119] width 264 height 149
click at [294, 92] on div at bounding box center [360, 119] width 264 height 149
click at [294, 94] on div at bounding box center [360, 119] width 264 height 149
click at [274, 90] on div at bounding box center [360, 119] width 264 height 149
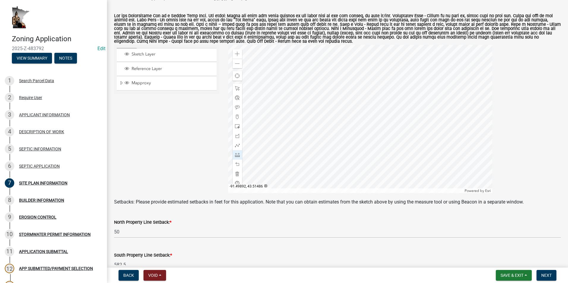
click at [274, 90] on div at bounding box center [360, 119] width 264 height 149
click at [235, 88] on span at bounding box center [237, 88] width 5 height 5
click at [294, 135] on div at bounding box center [360, 119] width 264 height 149
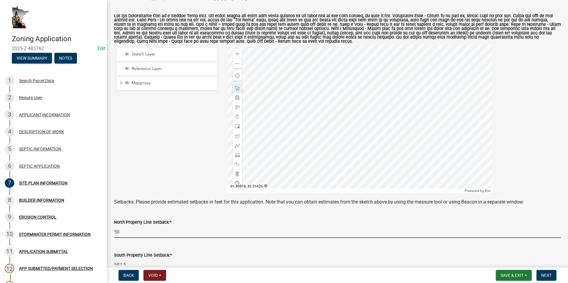
click at [122, 231] on input "50" at bounding box center [337, 232] width 447 height 12
type input "5"
type input "66"
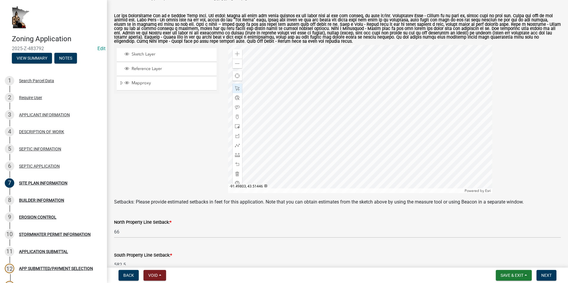
click at [294, 85] on div at bounding box center [360, 119] width 264 height 149
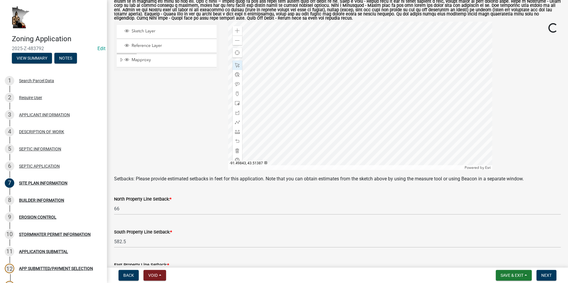
scroll to position [119, 0]
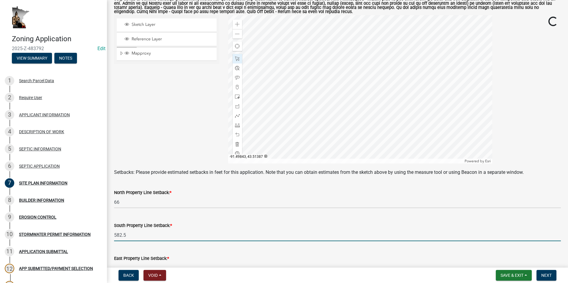
click at [126, 235] on input "582.5" at bounding box center [337, 235] width 447 height 12
type input "5"
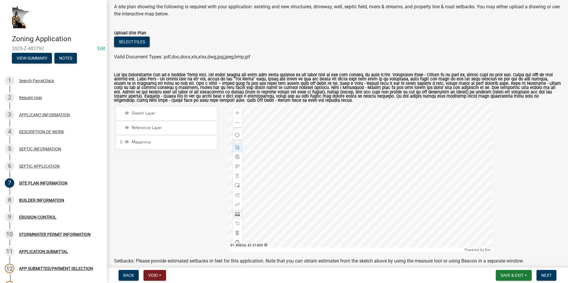
scroll to position [30, 0]
type input "565.5"
click at [291, 253] on div at bounding box center [360, 178] width 264 height 149
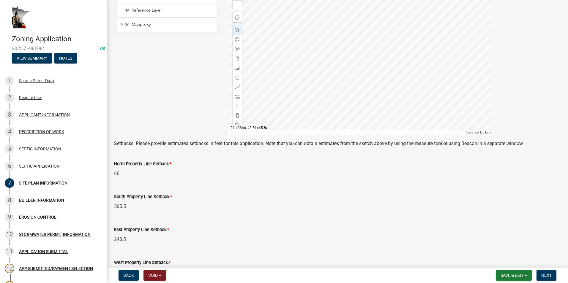
scroll to position [178, 0]
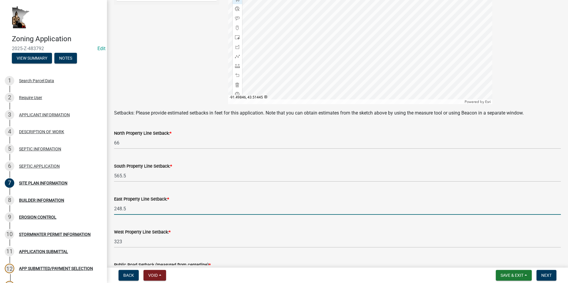
click at [127, 209] on input "248.5" at bounding box center [337, 209] width 447 height 12
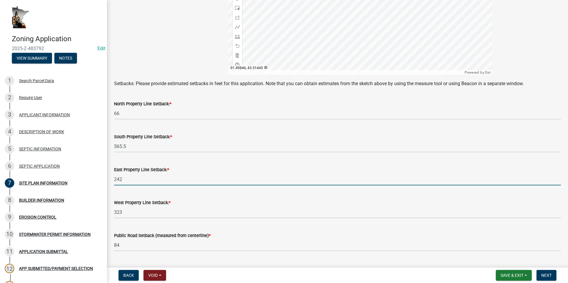
scroll to position [208, 0]
type input "242"
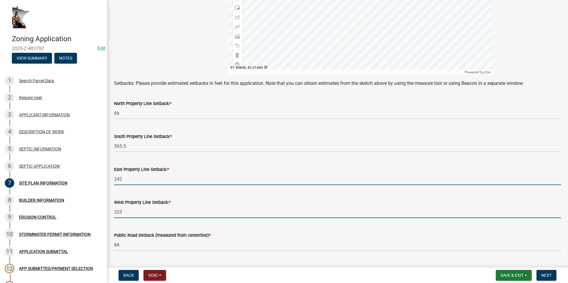
click at [132, 213] on input "323" at bounding box center [337, 212] width 447 height 12
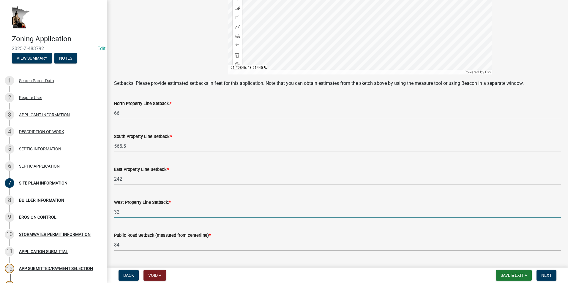
type input "3"
type input "334"
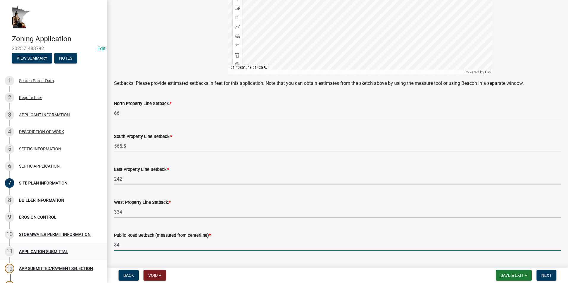
drag, startPoint x: 124, startPoint y: 248, endPoint x: 100, endPoint y: 247, distance: 24.1
click at [100, 247] on div "Zoning Application 2025-Z-483792 Edit View Summary Notes 1 Search Parcel Data 2…" at bounding box center [284, 141] width 568 height 283
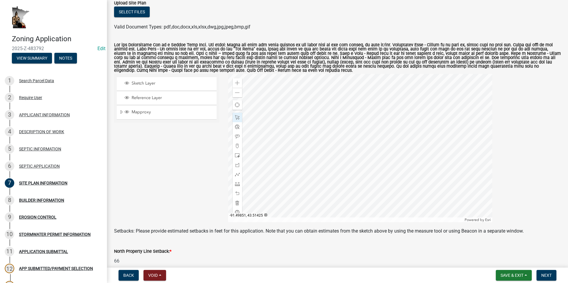
scroll to position [59, 0]
type input "100"
click at [235, 94] on span at bounding box center [237, 93] width 5 height 5
click at [294, 140] on div at bounding box center [360, 149] width 264 height 149
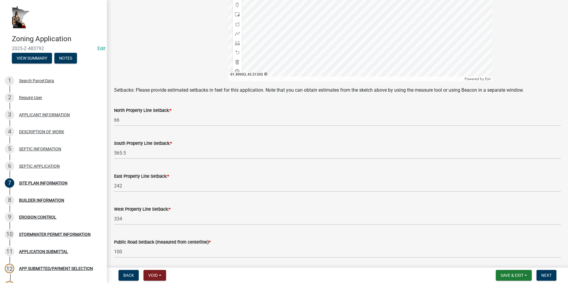
scroll to position [222, 0]
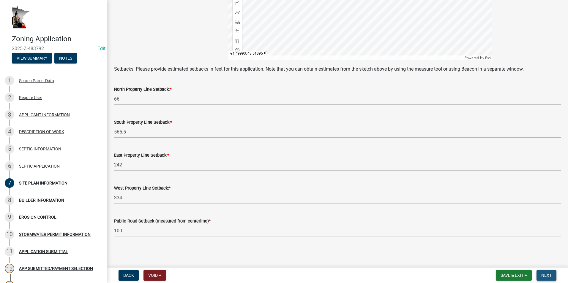
click at [294, 273] on button "Next" at bounding box center [546, 275] width 20 height 11
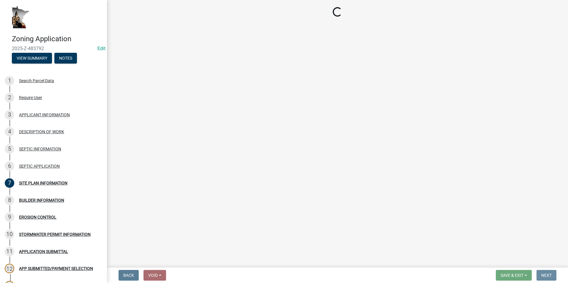
scroll to position [0, 0]
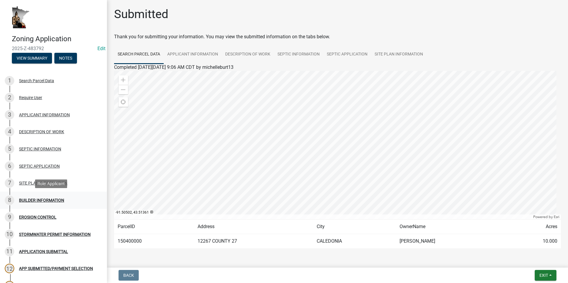
click at [64, 199] on div "8 BUILDER INFORMATION" at bounding box center [51, 201] width 93 height 10
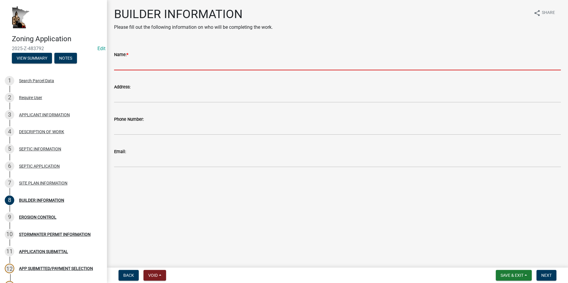
click at [124, 63] on input "Name: *" at bounding box center [337, 64] width 447 height 12
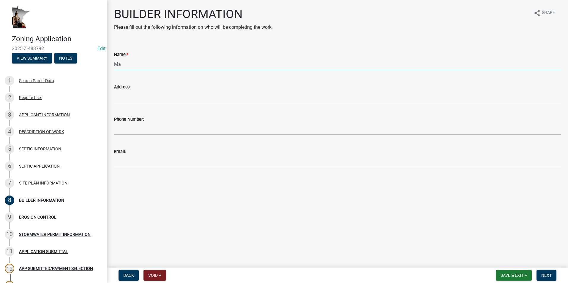
type input "M"
click at [126, 63] on input "Keith" at bounding box center [337, 64] width 447 height 12
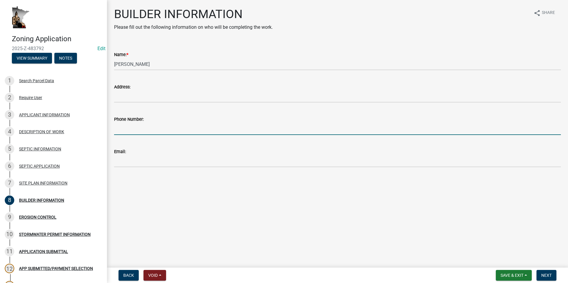
click at [122, 129] on input "Phone Number:" at bounding box center [337, 129] width 447 height 12
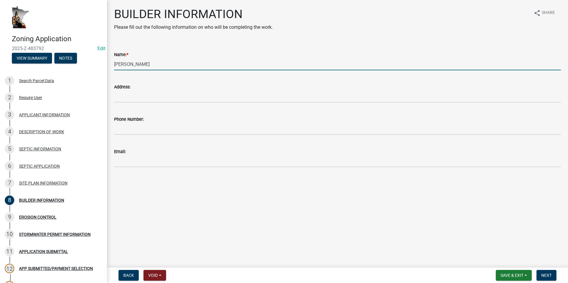
click at [133, 66] on input "Keith" at bounding box center [337, 64] width 447 height 12
type input "Keith Myhre"
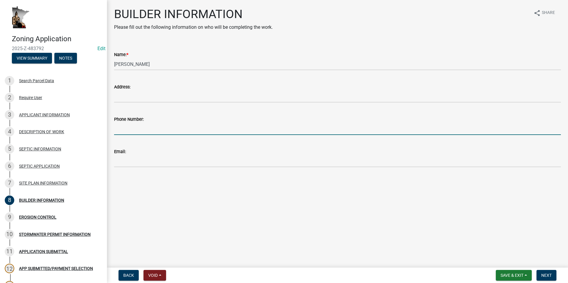
click at [126, 128] on input "Phone Number:" at bounding box center [337, 129] width 447 height 12
type input "507-459-2892"
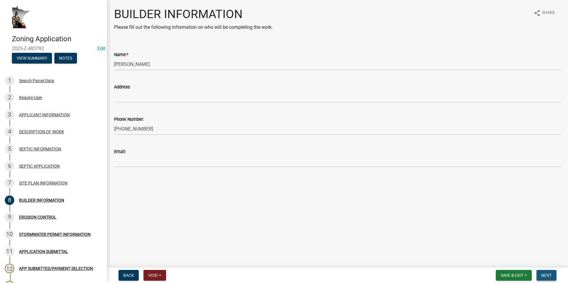
click at [294, 275] on span "Next" at bounding box center [546, 275] width 10 height 5
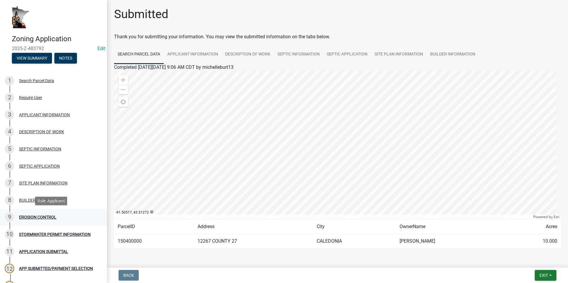
click at [28, 220] on div "9 EROSION CONTROL" at bounding box center [51, 218] width 93 height 10
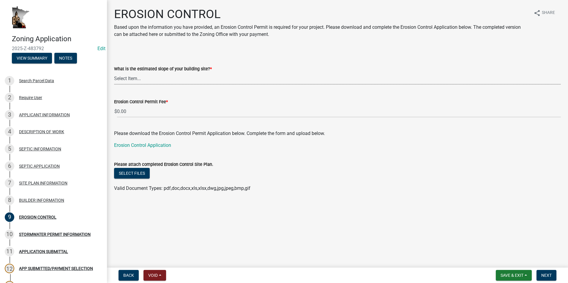
click at [142, 77] on select "Select Item... Less than 12% 13% to 19% 20% to 24% 25% or greater" at bounding box center [337, 78] width 447 height 12
click at [114, 72] on select "Select Item... Less than 12% 13% to 19% 20% to 24% 25% or greater" at bounding box center [337, 78] width 447 height 12
select select "8ae685bd-6d9e-44a0-8f7c-04abed5f7dc1"
click at [148, 146] on link "Erosion Control Application" at bounding box center [142, 146] width 57 height 6
click at [294, 275] on span "Next" at bounding box center [546, 275] width 10 height 5
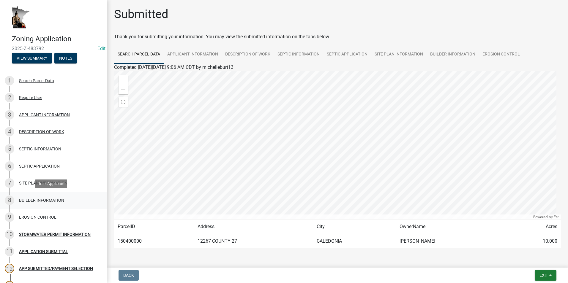
click at [33, 200] on div "BUILDER INFORMATION" at bounding box center [41, 200] width 45 height 4
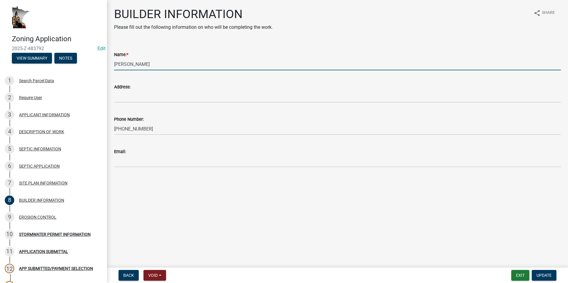
click at [143, 63] on input "Keith Myhre" at bounding box center [337, 64] width 447 height 12
type input "Keith Myrah"
click at [294, 274] on span "Update" at bounding box center [543, 275] width 15 height 5
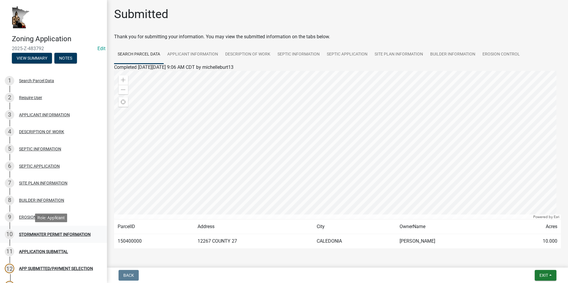
click at [66, 234] on div "STORMWATER PERMIT INFORMATION" at bounding box center [55, 235] width 72 height 4
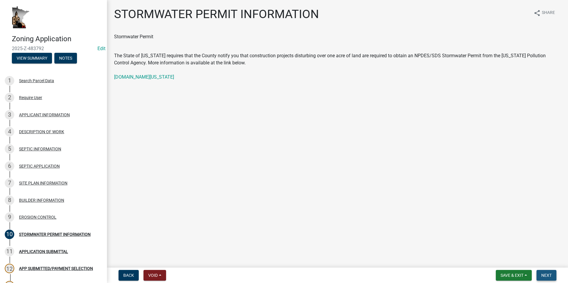
click at [294, 277] on span "Next" at bounding box center [546, 275] width 10 height 5
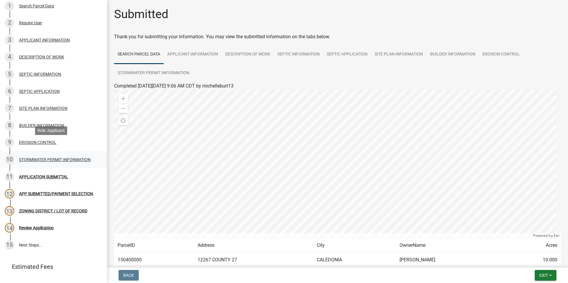
scroll to position [89, 0]
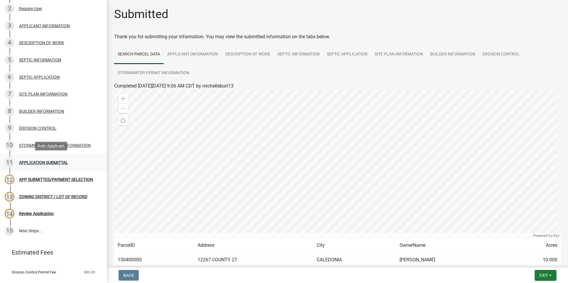
click at [48, 161] on div "APPLICATION SUBMITTAL" at bounding box center [43, 163] width 49 height 4
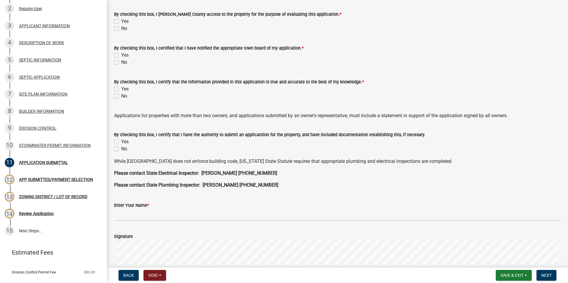
scroll to position [0, 0]
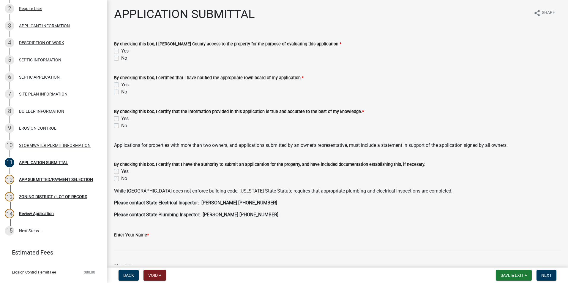
click at [121, 50] on label "Yes" at bounding box center [124, 51] width 7 height 7
click at [121, 50] on input "Yes" at bounding box center [123, 50] width 4 height 4
checkbox input "true"
checkbox input "false"
click at [121, 86] on label "Yes" at bounding box center [124, 84] width 7 height 7
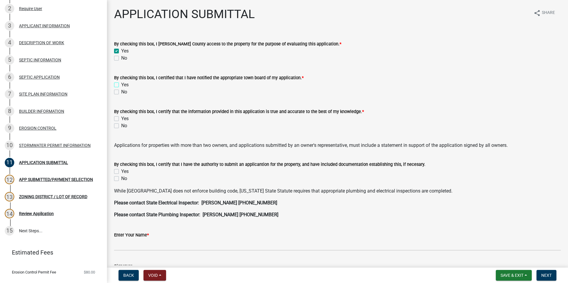
click at [121, 85] on input "Yes" at bounding box center [123, 83] width 4 height 4
checkbox input "true"
checkbox input "false"
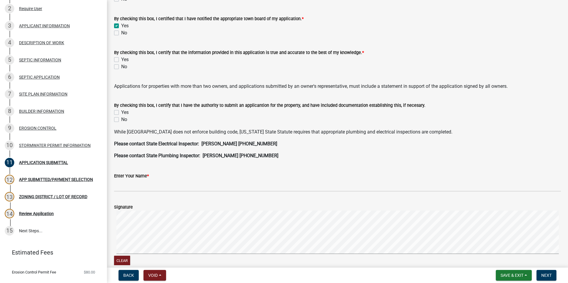
scroll to position [59, 0]
click at [121, 60] on label "Yes" at bounding box center [124, 59] width 7 height 7
click at [121, 60] on input "Yes" at bounding box center [123, 58] width 4 height 4
checkbox input "true"
checkbox input "false"
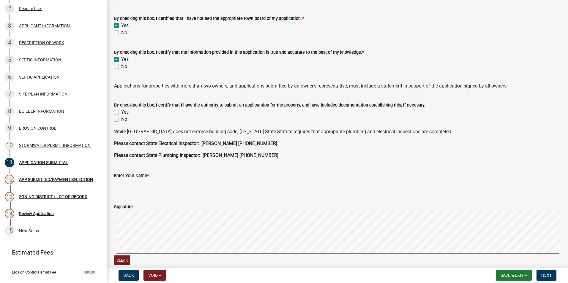
click at [113, 111] on div "By checking this box, I certify that I have the authority to submit an applican…" at bounding box center [338, 108] width 456 height 29
click at [121, 112] on label "Yes" at bounding box center [124, 112] width 7 height 7
click at [121, 112] on input "Yes" at bounding box center [123, 111] width 4 height 4
checkbox input "true"
checkbox input "false"
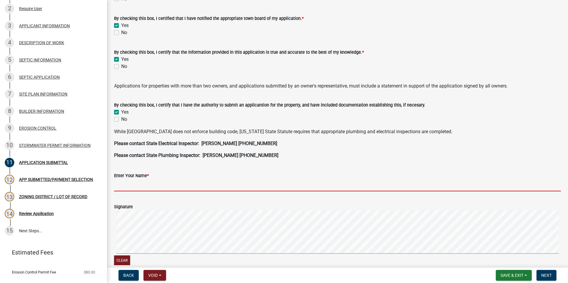
click at [135, 190] on input "Enter Your Name *" at bounding box center [337, 185] width 447 height 12
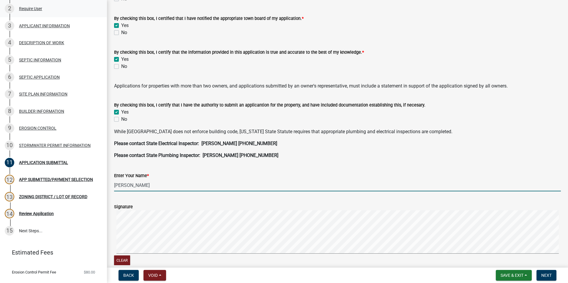
type input "[PERSON_NAME]"
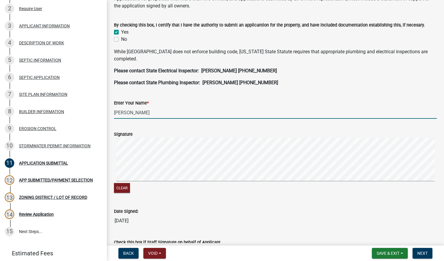
scroll to position [149, 0]
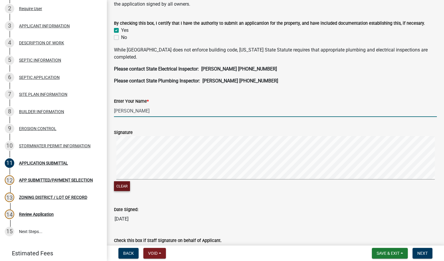
click at [116, 187] on button "Clear" at bounding box center [122, 186] width 16 height 10
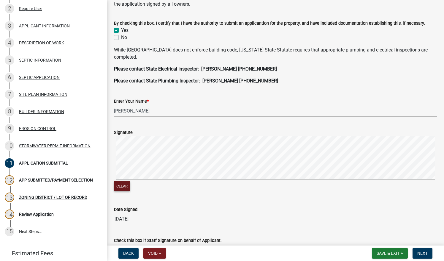
click at [124, 185] on button "Clear" at bounding box center [122, 186] width 16 height 10
click at [294, 130] on div "Signature" at bounding box center [275, 132] width 323 height 7
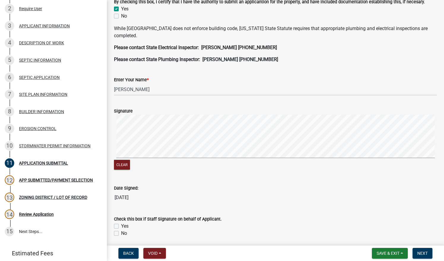
scroll to position [178, 0]
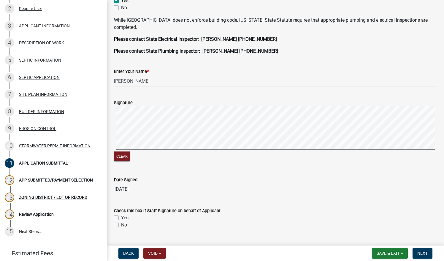
click at [121, 225] on label "No" at bounding box center [124, 224] width 6 height 7
click at [121, 225] on input "No" at bounding box center [123, 223] width 4 height 4
checkbox input "true"
checkbox input "false"
checkbox input "true"
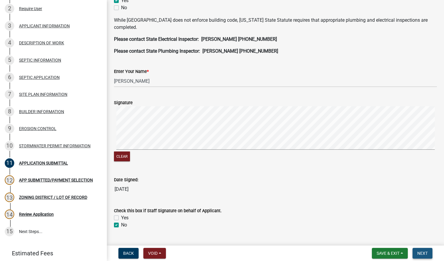
click at [294, 255] on span "Next" at bounding box center [423, 252] width 10 height 5
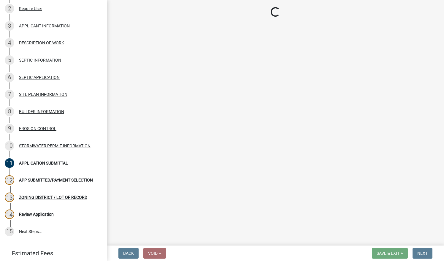
scroll to position [101, 0]
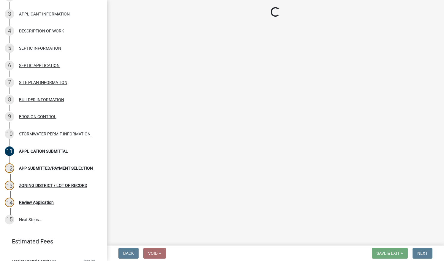
select select "2: 1"
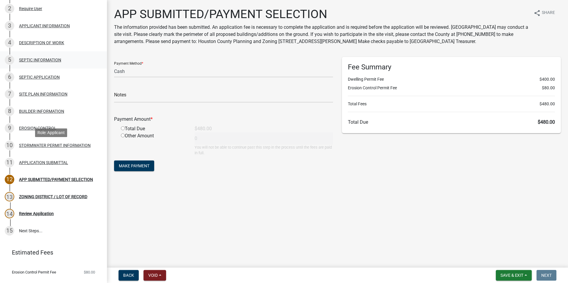
scroll to position [0, 0]
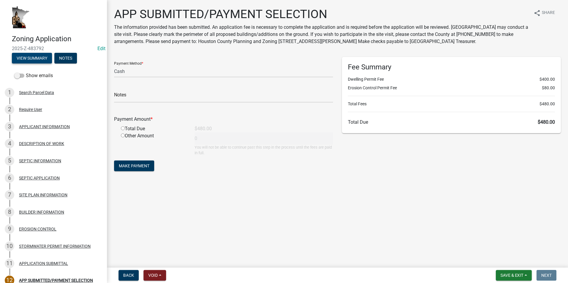
click at [37, 57] on button "View Summary" at bounding box center [32, 58] width 40 height 11
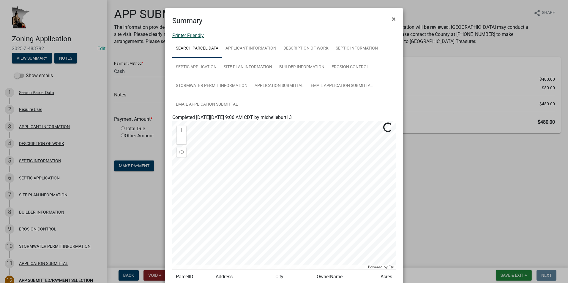
click at [184, 35] on link "Printer Friendly" at bounding box center [187, 36] width 31 height 6
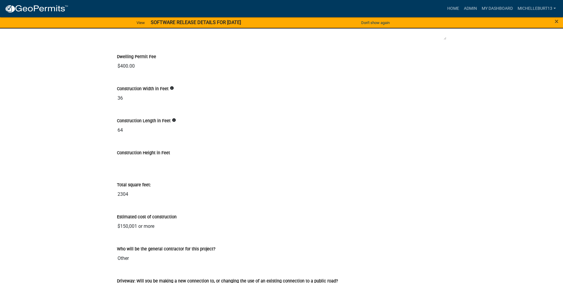
scroll to position [772, 0]
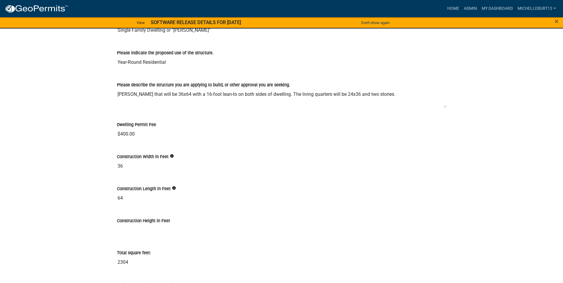
drag, startPoint x: 446, startPoint y: 126, endPoint x: 442, endPoint y: 105, distance: 21.1
click at [442, 105] on textarea "[PERSON_NAME] that will be 36x64 with a 16-foot lean-to on both sides of dwelli…" at bounding box center [282, 99] width 330 height 20
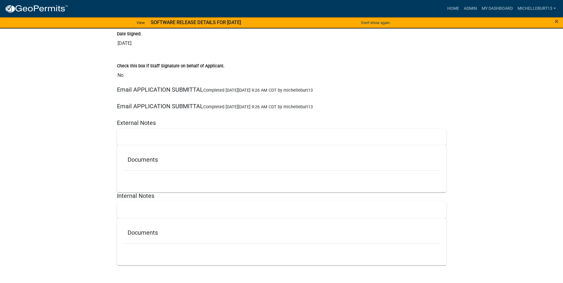
scroll to position [2182, 0]
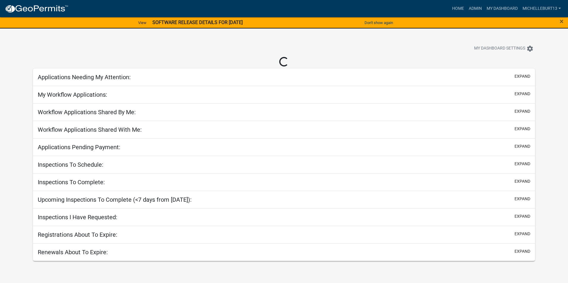
select select "3: 100"
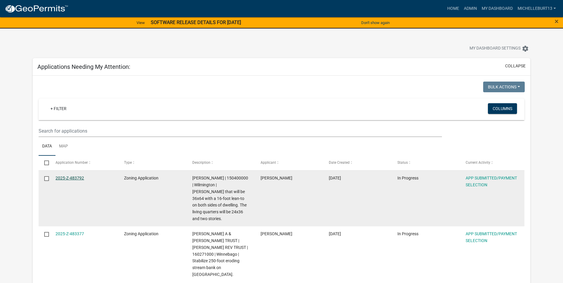
click at [59, 179] on link "2025-Z-483792" at bounding box center [70, 178] width 29 height 5
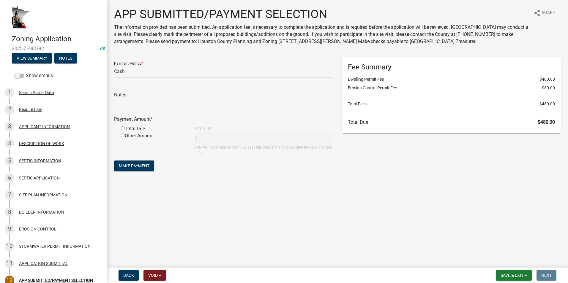
click at [136, 72] on select "Credit Card POS Check Cash" at bounding box center [223, 71] width 219 height 12
select select "1: 0"
click at [114, 65] on select "Credit Card POS Check Cash" at bounding box center [223, 71] width 219 height 12
click at [134, 95] on input "text" at bounding box center [223, 97] width 219 height 12
type input "17224"
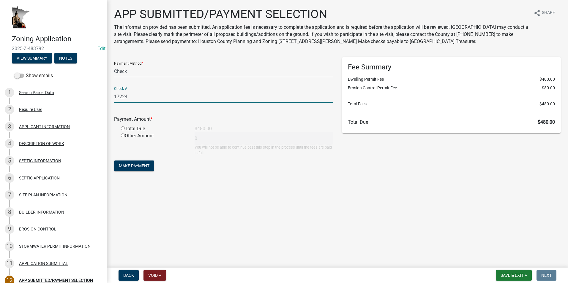
click at [122, 127] on input "radio" at bounding box center [123, 129] width 4 height 4
radio input "true"
type input "480"
click at [133, 164] on span "Make Payment" at bounding box center [134, 166] width 31 height 5
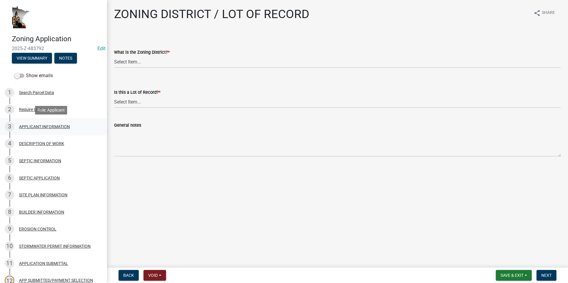
drag, startPoint x: 50, startPoint y: 129, endPoint x: 69, endPoint y: 135, distance: 19.9
click at [50, 129] on div "APPLICANT INFORMATION" at bounding box center [44, 127] width 51 height 4
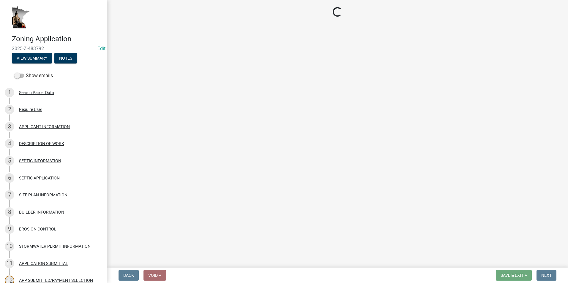
select select "884de254-84a4-4256-8abe-0e7e5fcf6e66"
select select "a92f28e2-ce07-4f77-8e7f-7b3fa67e4f8f"
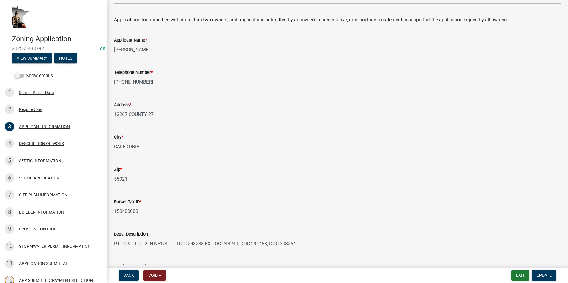
scroll to position [89, 0]
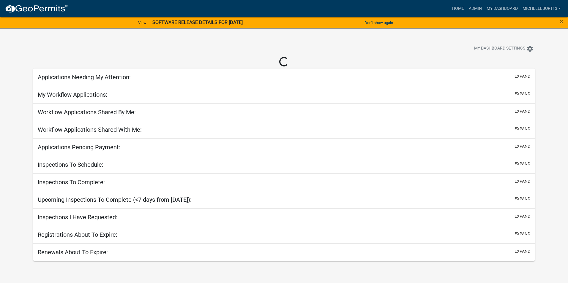
select select "3: 100"
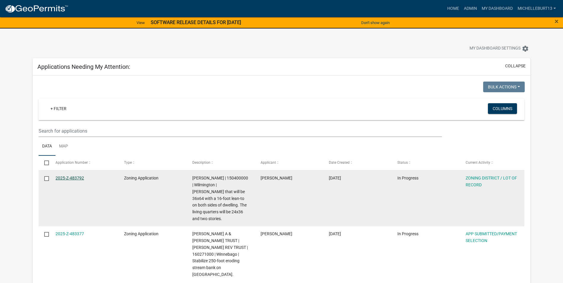
click at [75, 176] on link "2025-Z-483792" at bounding box center [70, 178] width 29 height 5
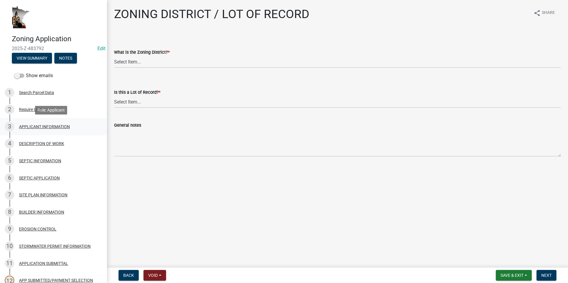
click at [42, 127] on div "APPLICANT INFORMATION" at bounding box center [44, 127] width 51 height 4
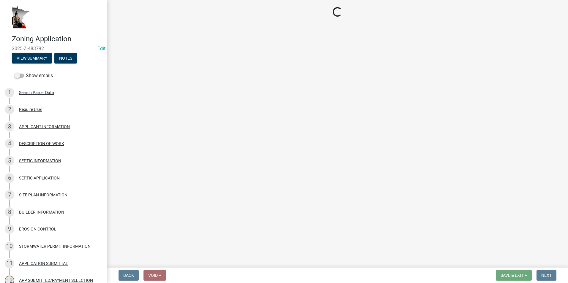
select select "884de254-84a4-4256-8abe-0e7e5fcf6e66"
select select "a92f28e2-ce07-4f77-8e7f-7b3fa67e4f8f"
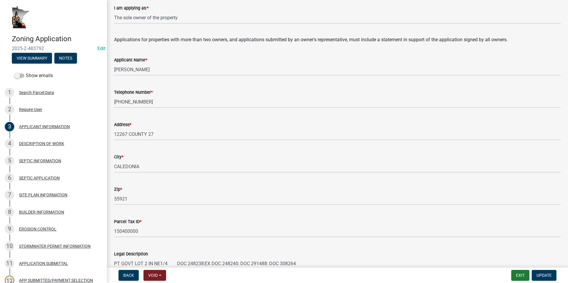
scroll to position [119, 0]
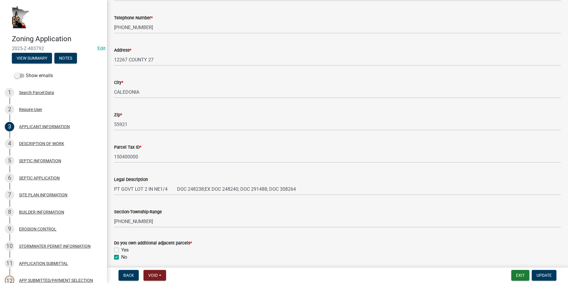
click at [48, 140] on div "4 DESCRIPTION OF WORK" at bounding box center [51, 144] width 93 height 10
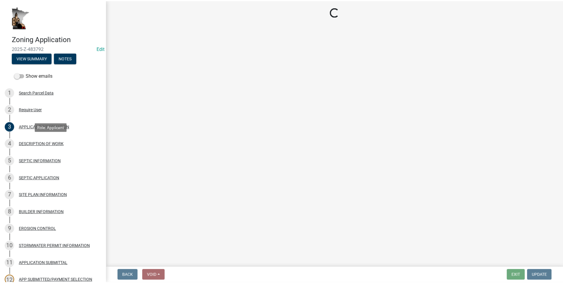
scroll to position [0, 0]
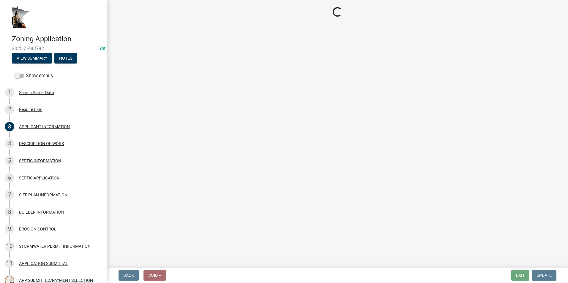
select select "ee49324e-6bbc-48fe-982e-4c2d7e8c1c0f"
select select "e929572a-d3c1-4656-a5cb-745867c8f3e2"
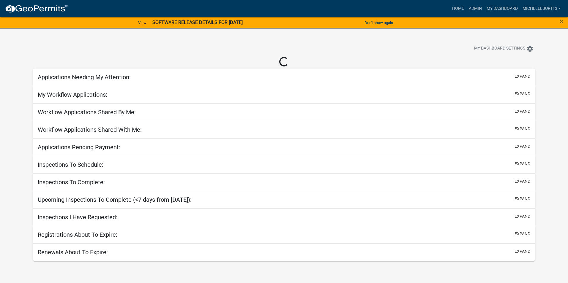
select select "3: 100"
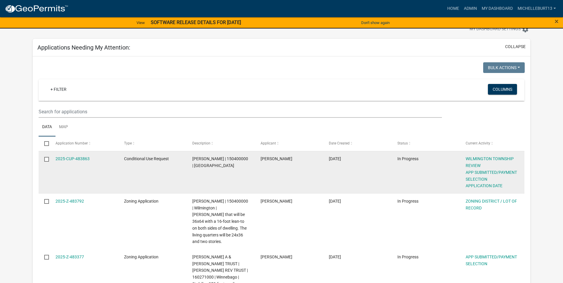
scroll to position [30, 0]
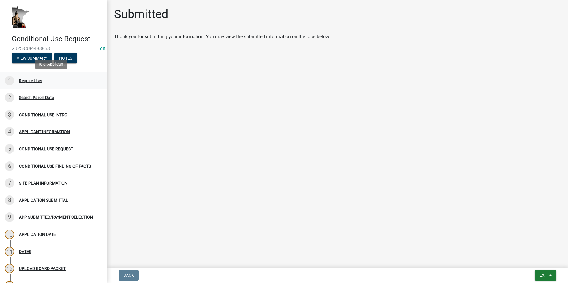
click at [26, 82] on div "Require User" at bounding box center [30, 81] width 23 height 4
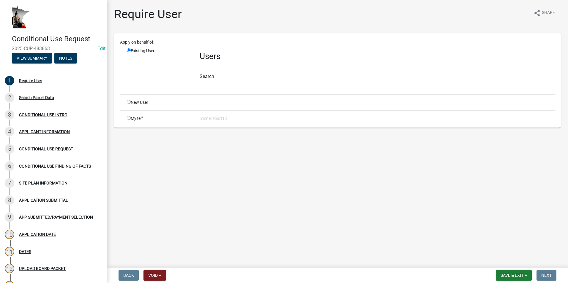
click at [217, 78] on input "text" at bounding box center [377, 78] width 355 height 12
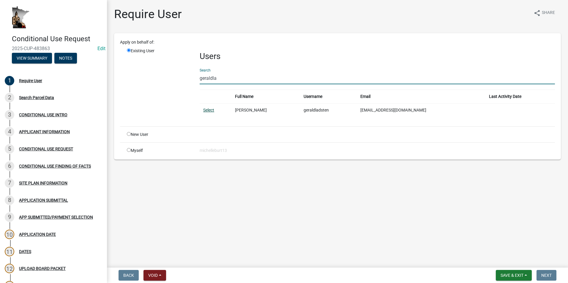
type input "geraldla"
click at [209, 110] on link "Select" at bounding box center [208, 110] width 11 height 5
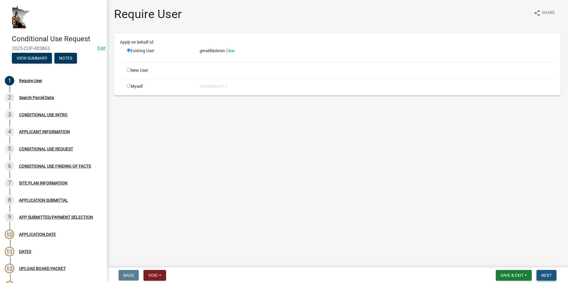
click at [545, 274] on span "Next" at bounding box center [546, 275] width 10 height 5
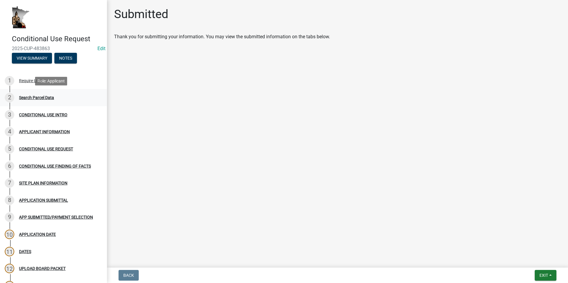
click at [55, 98] on div "2 Search Parcel Data" at bounding box center [51, 98] width 93 height 10
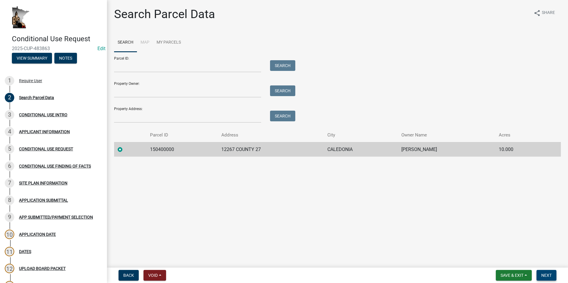
click at [548, 278] on span "Next" at bounding box center [546, 275] width 10 height 5
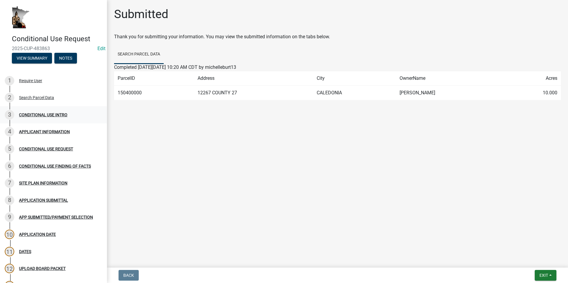
click at [34, 116] on div "CONDITIONAL USE INTRO" at bounding box center [43, 115] width 48 height 4
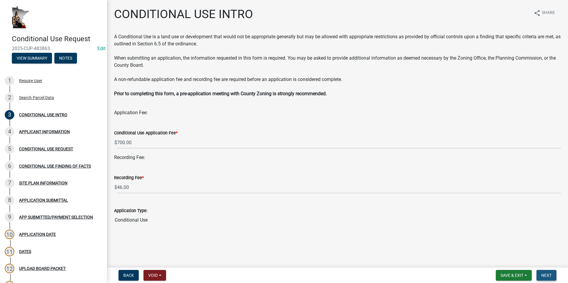
click at [546, 274] on span "Next" at bounding box center [546, 275] width 10 height 5
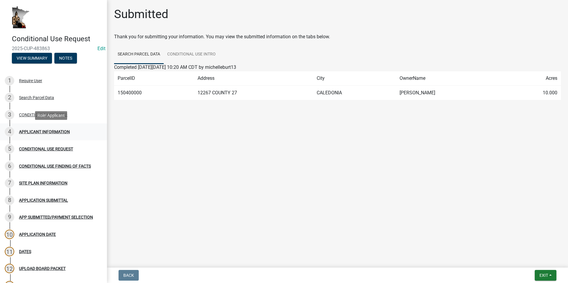
click at [40, 131] on div "APPLICANT INFORMATION" at bounding box center [44, 132] width 51 height 4
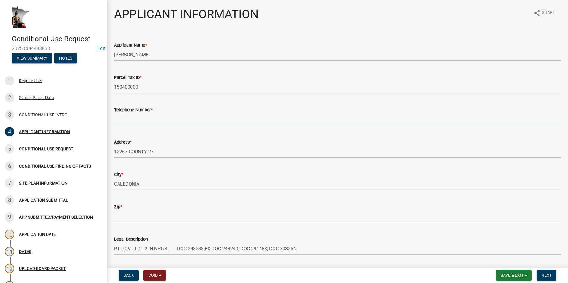
click at [129, 119] on input "Telephone Number *" at bounding box center [337, 119] width 447 height 12
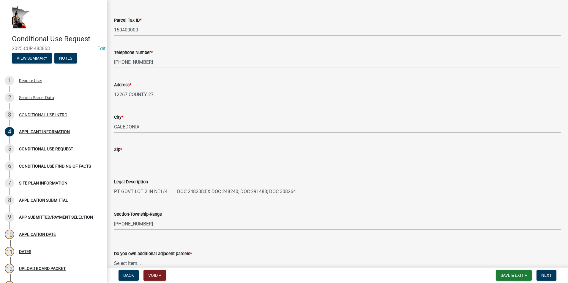
scroll to position [59, 0]
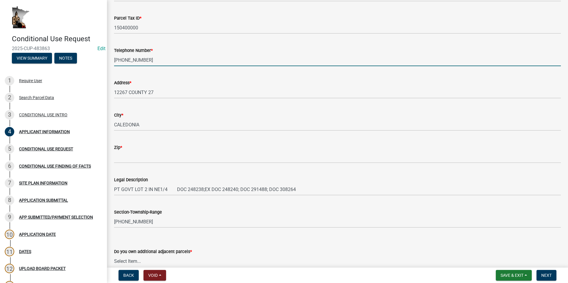
type input "612-940-4792"
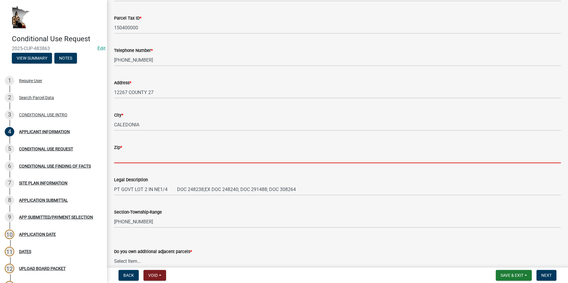
click at [128, 162] on input "Zip *" at bounding box center [337, 157] width 447 height 12
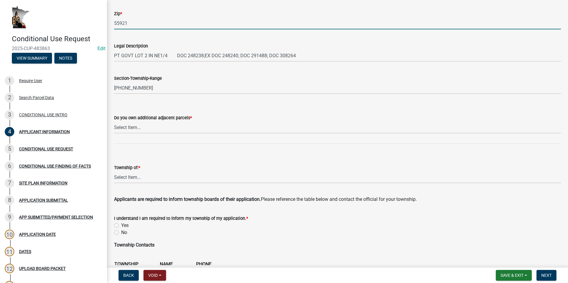
scroll to position [208, 0]
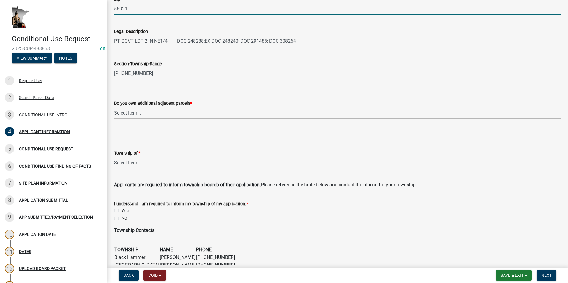
type input "55921"
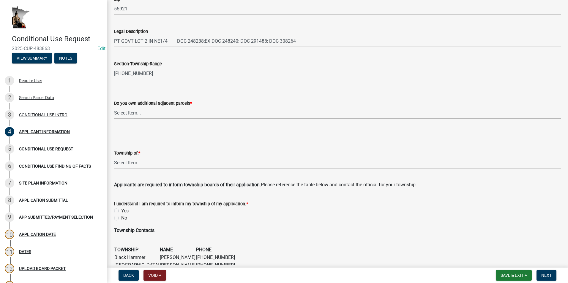
click at [157, 114] on select "Select Item... Yes No" at bounding box center [337, 113] width 447 height 12
click at [114, 107] on select "Select Item... Yes No" at bounding box center [337, 113] width 447 height 12
select select "15995754-5d34-4a7a-95ca-a0bb5c491ef7"
click at [135, 162] on select "Select Item... Black Hammer Brownsville Caledonia Crooked Creek Hokah Houston J…" at bounding box center [337, 163] width 447 height 12
click at [114, 157] on select "Select Item... Black Hammer Brownsville Caledonia Crooked Creek Hokah Houston J…" at bounding box center [337, 163] width 447 height 12
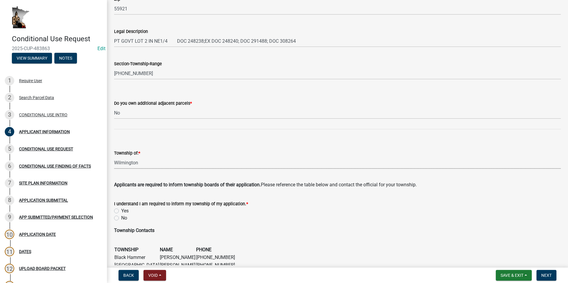
select select "a92f28e2-ce07-4f77-8e7f-7b3fa67e4f8f"
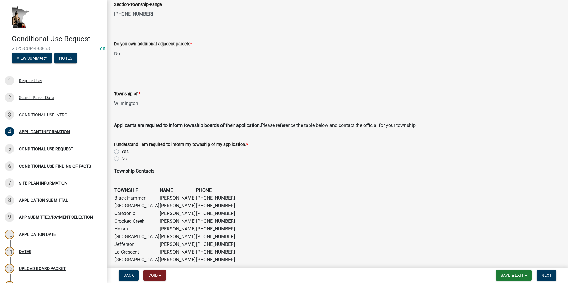
scroll to position [297, 0]
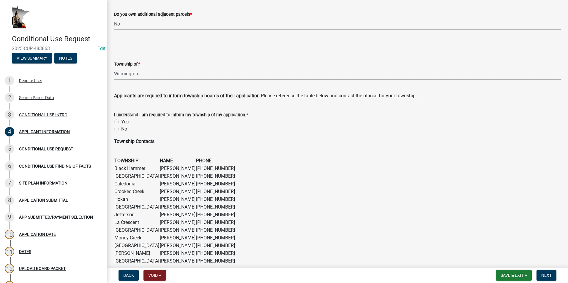
click at [121, 120] on label "Yes" at bounding box center [124, 122] width 7 height 7
click at [121, 120] on input "Yes" at bounding box center [123, 121] width 4 height 4
radio input "true"
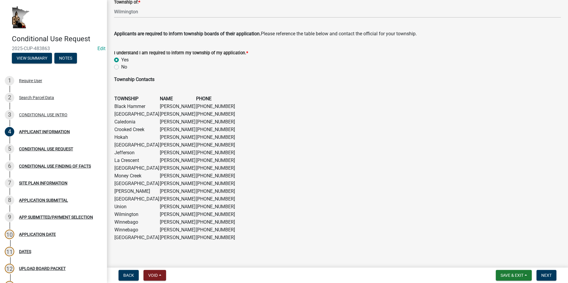
scroll to position [363, 0]
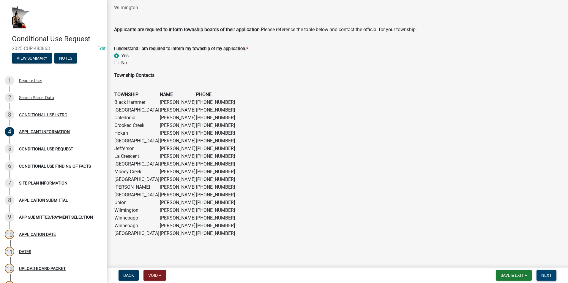
click at [548, 277] on span "Next" at bounding box center [546, 275] width 10 height 5
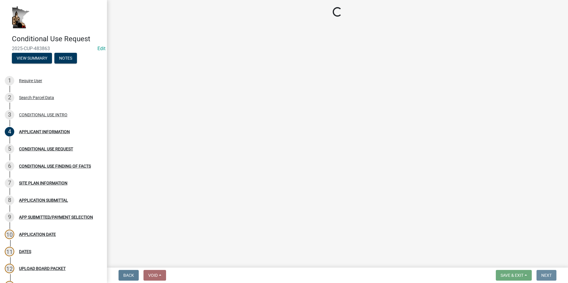
scroll to position [0, 0]
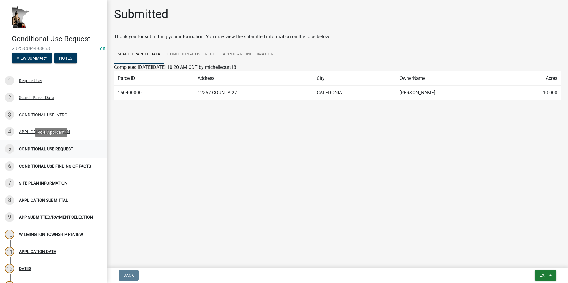
click at [66, 146] on div "5 CONDITIONAL USE REQUEST" at bounding box center [51, 149] width 93 height 10
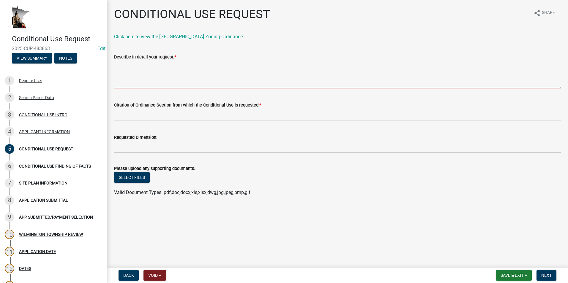
click at [136, 69] on textarea "Describe in detail your request. *" at bounding box center [337, 75] width 447 height 28
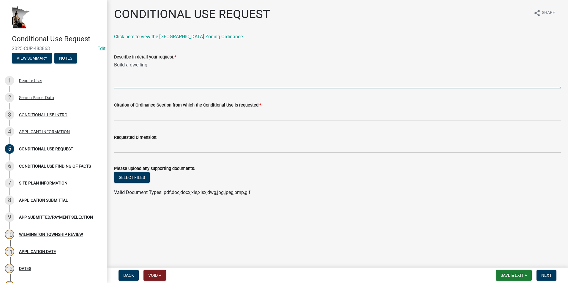
click at [154, 65] on textarea "Build a dwelling" at bounding box center [337, 75] width 447 height 28
type textarea "Build a dwelling in the Agricultural Protection District on less than 40 acres."
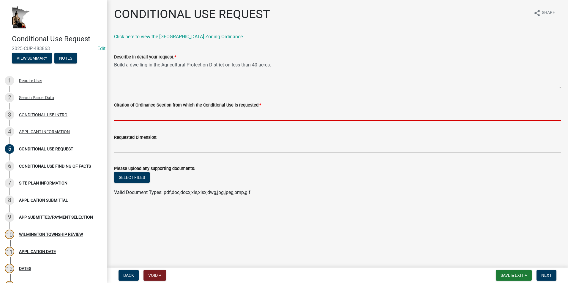
click at [141, 114] on input "Citation of Ordinance Section from which the Conditional Use is requested: *" at bounding box center [337, 115] width 447 height 12
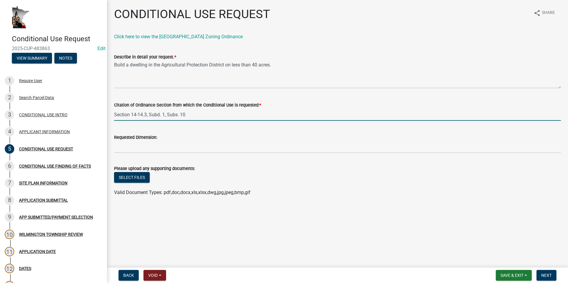
type input "Section 14-14.3, Subd. 1, Subs. 10"
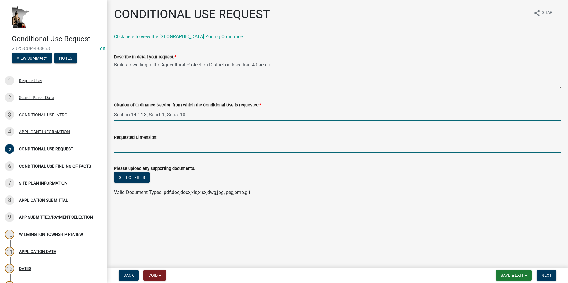
click at [139, 146] on input "Requested Dimension:" at bounding box center [337, 147] width 447 height 12
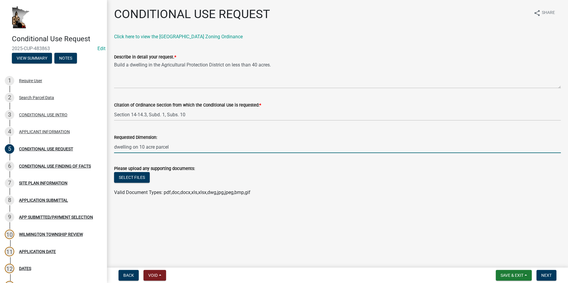
click at [115, 147] on input "dwelling on 10 acre parcel" at bounding box center [337, 147] width 447 height 12
click at [114, 147] on input "dwelling on 10 acre parcel" at bounding box center [337, 147] width 447 height 12
type input "36x64 dwelling on 10-acre parcel"
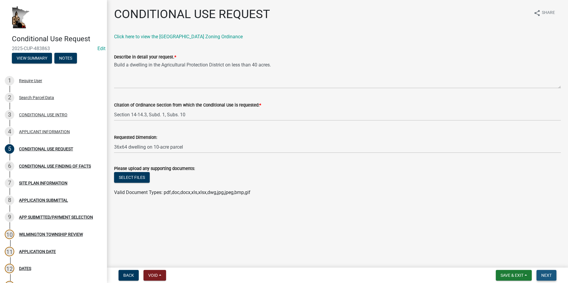
click at [553, 276] on button "Next" at bounding box center [546, 275] width 20 height 11
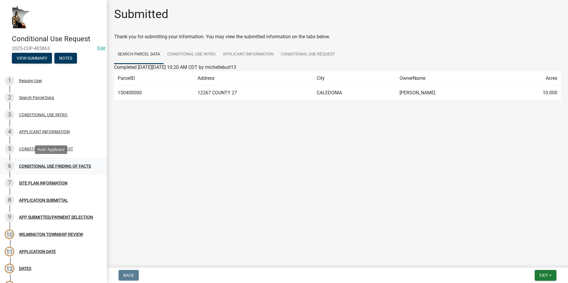
click at [60, 167] on div "CONDITIONAL USE FINDING OF FACTS" at bounding box center [55, 166] width 72 height 4
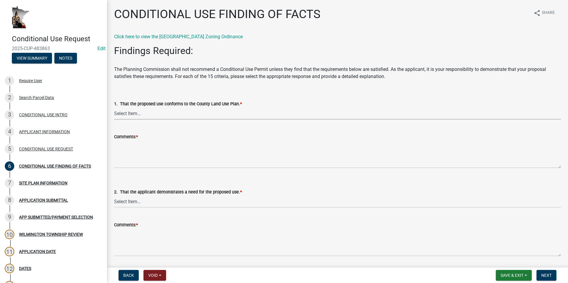
click at [141, 115] on select "Select Item... Yes No N/A" at bounding box center [337, 114] width 447 height 12
click at [114, 108] on select "Select Item... Yes No N/A" at bounding box center [337, 114] width 447 height 12
select select "99eea51c-4582-46db-aca9-44894f71f0ce"
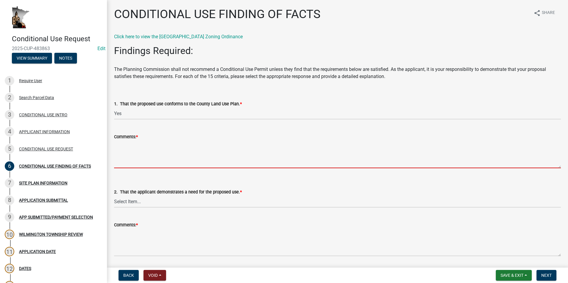
click at [127, 147] on textarea "Comments: *" at bounding box center [337, 154] width 447 height 28
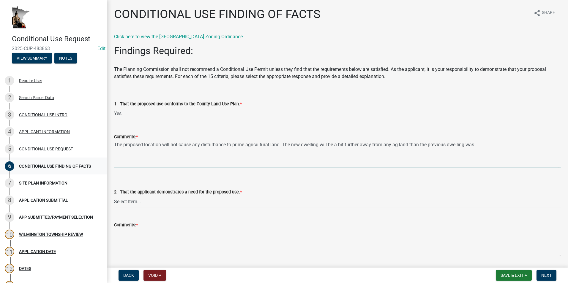
type textarea "The proposed location will not cause any disturbance to prime agricultural land…"
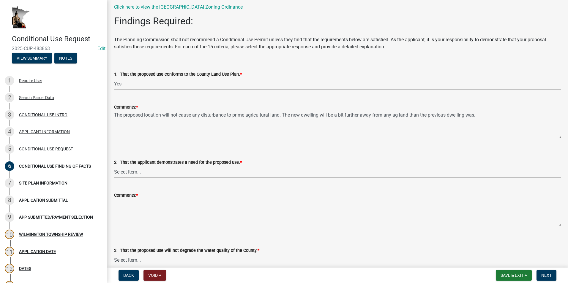
scroll to position [59, 0]
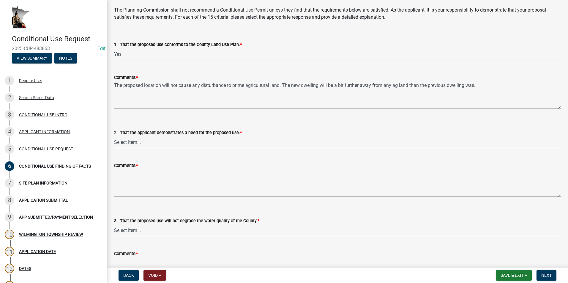
click at [142, 142] on select "Select Item... Yes No N/A" at bounding box center [337, 142] width 447 height 12
click at [114, 136] on select "Select Item... Yes No N/A" at bounding box center [337, 142] width 447 height 12
select select "61793209-a1ec-472f-a492-410da64ce862"
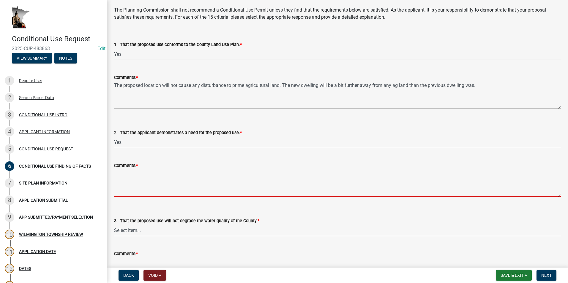
click at [123, 174] on textarea "Comments: *" at bounding box center [337, 183] width 447 height 28
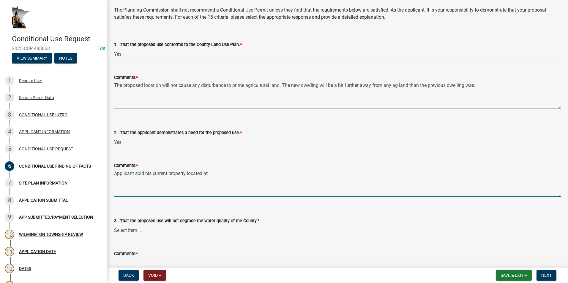
drag, startPoint x: 209, startPoint y: 174, endPoint x: 212, endPoint y: 178, distance: 5.2
click at [210, 174] on textarea "Applicant sold his current property located at" at bounding box center [337, 183] width 447 height 28
click at [214, 173] on textarea "Applicant sold his current property located at" at bounding box center [337, 183] width 447 height 28
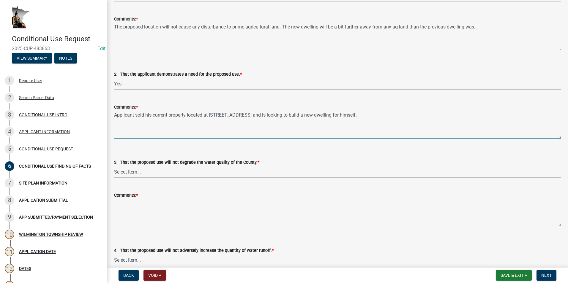
scroll to position [119, 0]
type textarea "Applicant sold his current property located at 21691 Honey Dr, Spring Grove, MN…"
drag, startPoint x: 142, startPoint y: 171, endPoint x: 142, endPoint y: 174, distance: 3.3
click at [142, 171] on select "Select Item... Yes No N/A" at bounding box center [337, 171] width 447 height 12
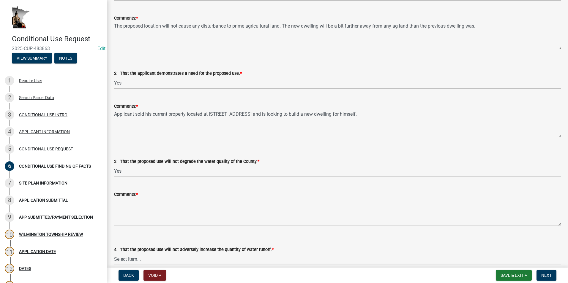
click at [114, 165] on select "Select Item... Yes No N/A" at bounding box center [337, 171] width 447 height 12
select select "bbe331a3-870b-4612-a948-dba344a7f959"
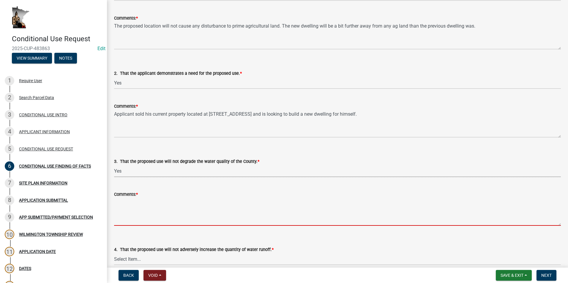
click at [127, 201] on textarea "Comments: *" at bounding box center [337, 212] width 447 height 28
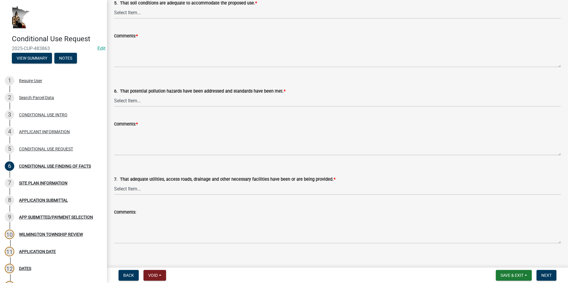
scroll to position [475, 0]
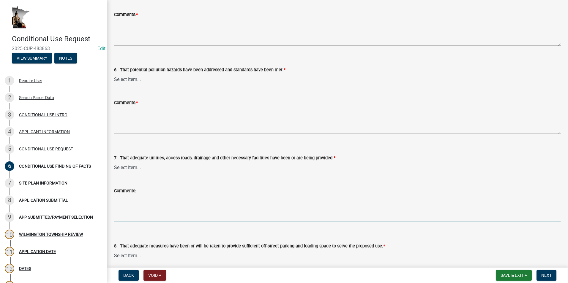
click at [120, 199] on textarea "Comments:" at bounding box center [337, 209] width 447 height 28
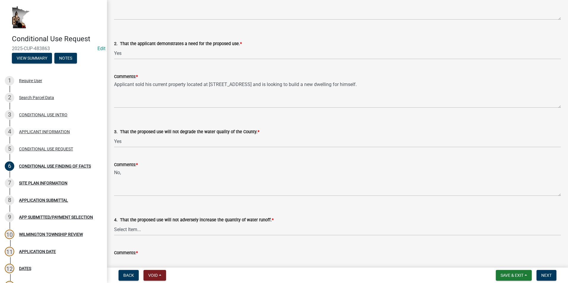
scroll to position [119, 0]
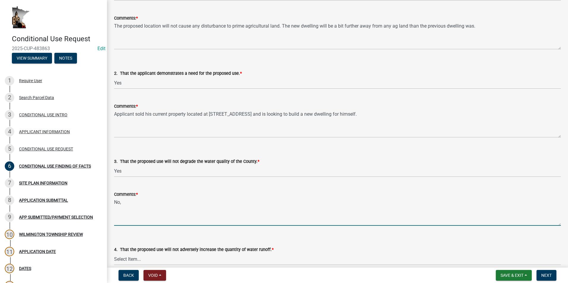
click at [131, 203] on textarea "No," at bounding box center [337, 212] width 447 height 28
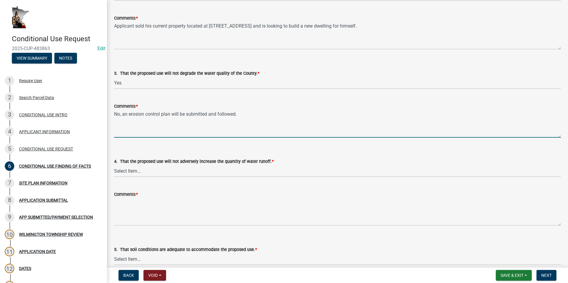
scroll to position [208, 0]
type textarea "No, an erosion control plan will be submitted and followed."
click at [144, 172] on select "Select Item... Yes No N/A" at bounding box center [337, 170] width 447 height 12
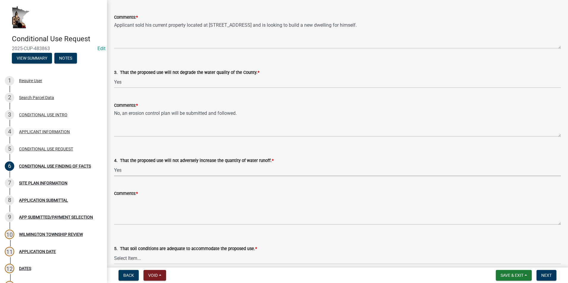
click at [114, 164] on select "Select Item... Yes No N/A" at bounding box center [337, 170] width 447 height 12
select select "921a63c3-5453-4a1d-b2a9-4a34f3d91e6b"
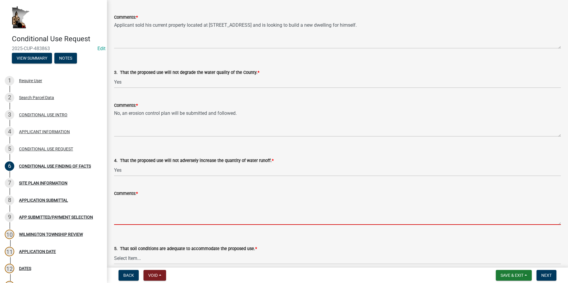
click at [122, 203] on textarea "Comments: *" at bounding box center [337, 211] width 447 height 28
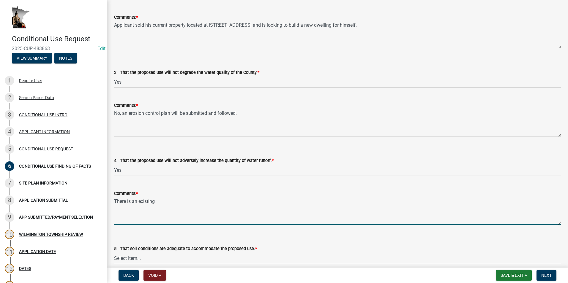
click at [160, 203] on textarea "There is an existing" at bounding box center [337, 211] width 447 height 28
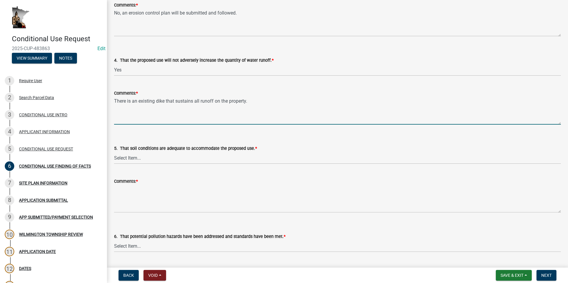
scroll to position [327, 0]
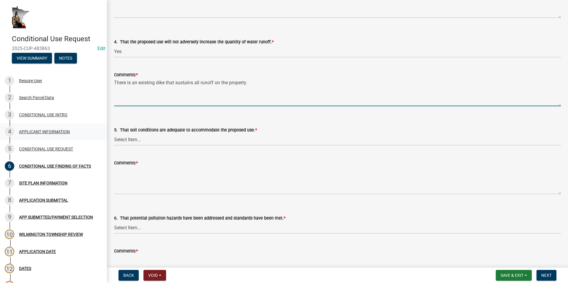
type textarea "There is an existing dike that sustains all runoff on the property."
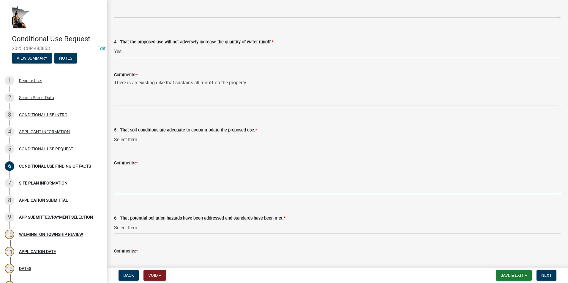
click at [124, 178] on textarea "Comments: *" at bounding box center [337, 181] width 447 height 28
click at [127, 137] on select "Select Item... Yes No N/A" at bounding box center [337, 140] width 447 height 12
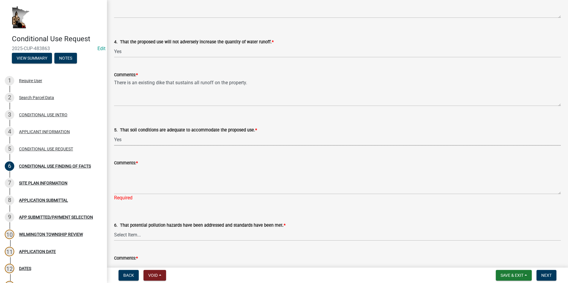
click at [114, 134] on select "Select Item... Yes No N/A" at bounding box center [337, 140] width 447 height 12
select select "4687bf67-74c5-44eb-af7d-33ffa15e51c8"
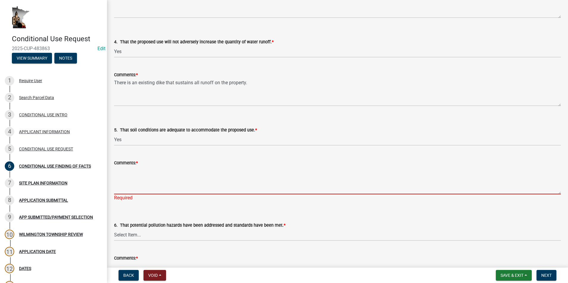
click at [128, 167] on textarea "Comments: *" at bounding box center [337, 181] width 447 height 28
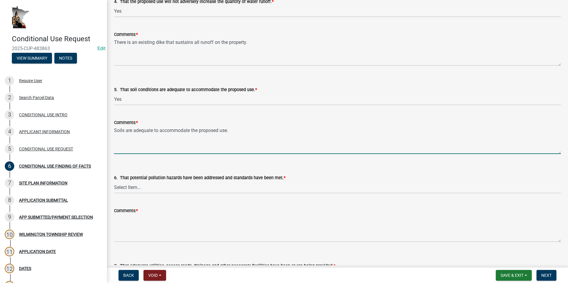
scroll to position [386, 0]
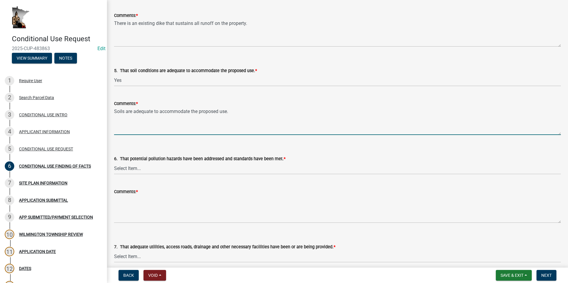
type textarea "Soils are adequate to accommodate the proposed use."
click at [144, 170] on select "Select Item... Yes No N/A" at bounding box center [337, 168] width 447 height 12
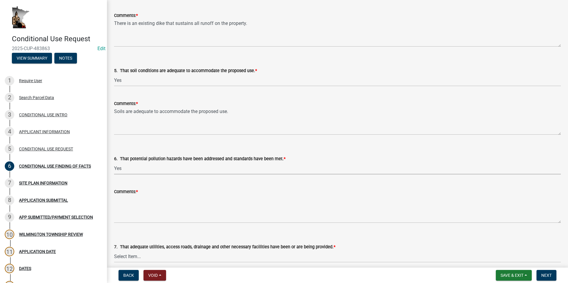
click at [114, 162] on select "Select Item... Yes No N/A" at bounding box center [337, 168] width 447 height 12
select select "255a1c03-863d-473f-9ff6-648494b1a3b0"
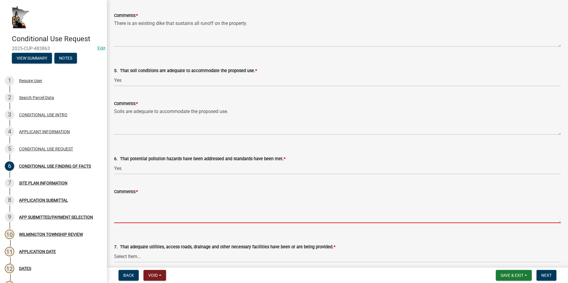
click at [128, 197] on textarea "Comments: *" at bounding box center [337, 209] width 447 height 28
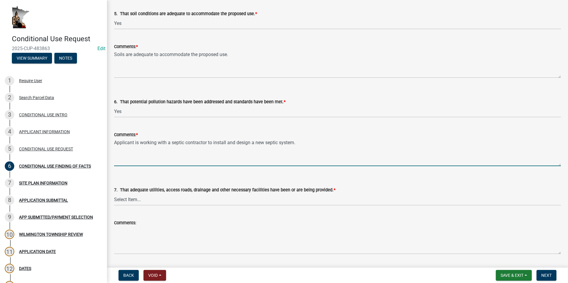
scroll to position [446, 0]
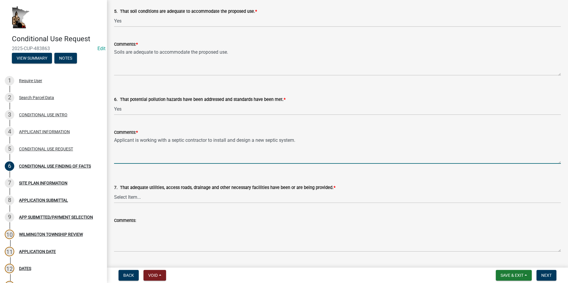
type textarea "Applicant is working with a septic contractor to install and design a new septi…"
click at [142, 198] on select "Select Item... Yes No N/A" at bounding box center [337, 197] width 447 height 12
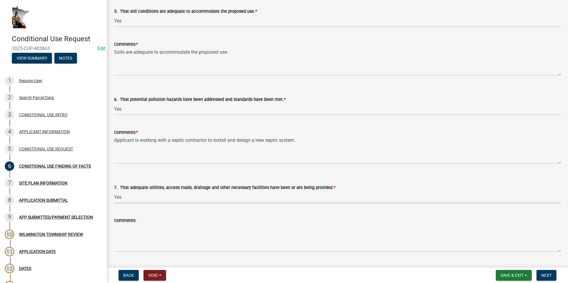
click at [114, 191] on select "Select Item... Yes No N/A" at bounding box center [337, 197] width 447 height 12
select select "173bc7eb-4b7a-4d4a-92d8-cddd734ea613"
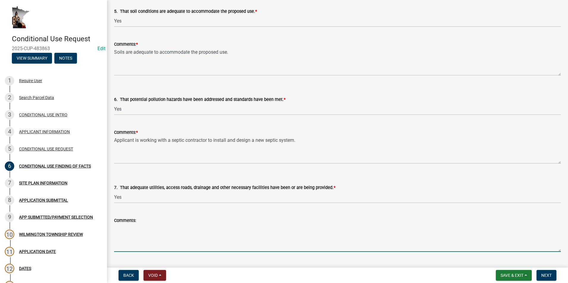
drag, startPoint x: 126, startPoint y: 227, endPoint x: 3, endPoint y: 211, distance: 124.0
click at [126, 227] on textarea "Comments:" at bounding box center [337, 238] width 447 height 28
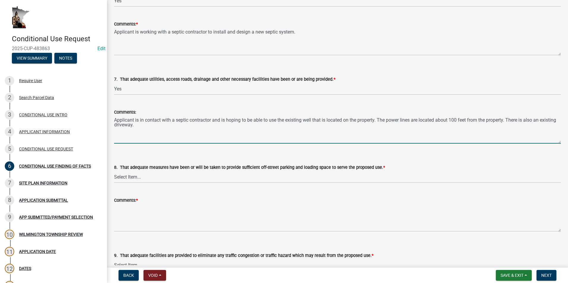
scroll to position [564, 0]
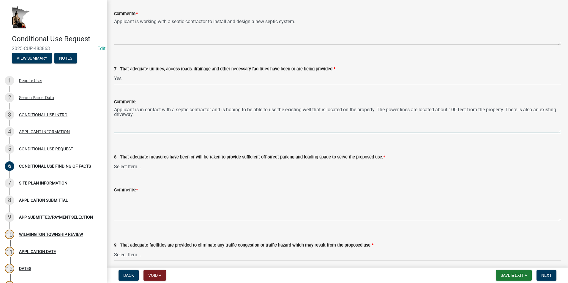
type textarea "Applicant is in contact with a septic contractor and is hoping to be able to us…"
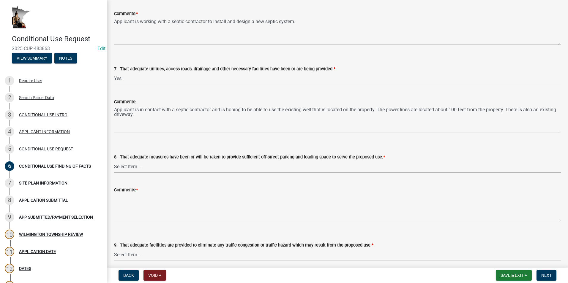
click at [146, 168] on select "Select Item... Yes No N/A" at bounding box center [337, 167] width 447 height 12
click at [114, 161] on select "Select Item... Yes No N/A" at bounding box center [337, 167] width 447 height 12
select select "057fd17a-8547-4e52-960d-45e1a0caecce"
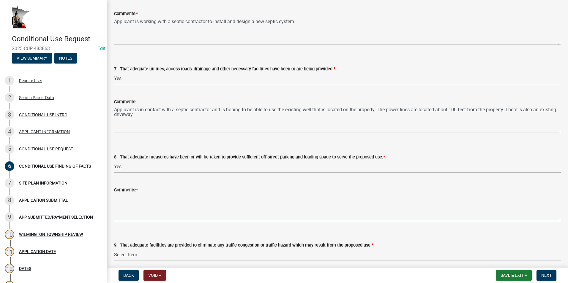
click at [138, 198] on textarea "Comments: *" at bounding box center [337, 208] width 447 height 28
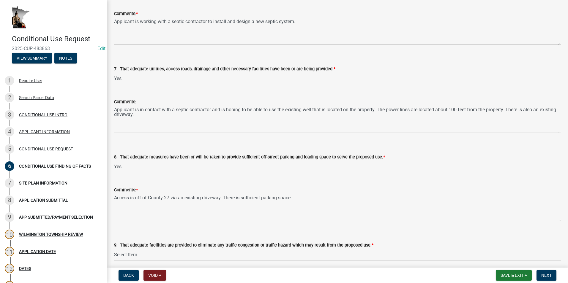
click at [225, 198] on textarea "Access is off of County 27 via an existing driveway. There is sufficient parkin…" at bounding box center [337, 208] width 447 height 28
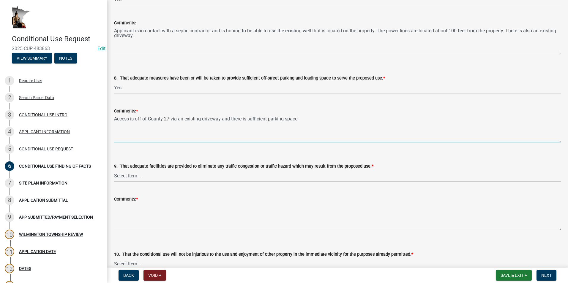
scroll to position [653, 0]
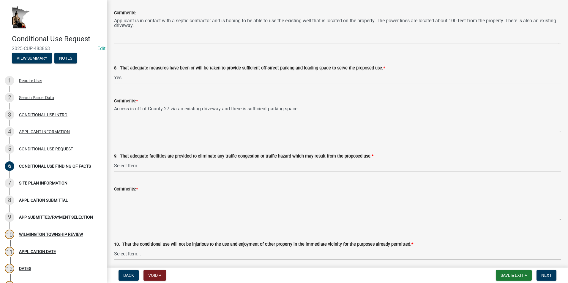
type textarea "Access is off of County 27 via an existing driveway and there is sufficient par…"
drag, startPoint x: 142, startPoint y: 163, endPoint x: 140, endPoint y: 168, distance: 5.1
click at [142, 163] on select "Select Item... Yes No N/A" at bounding box center [337, 166] width 447 height 12
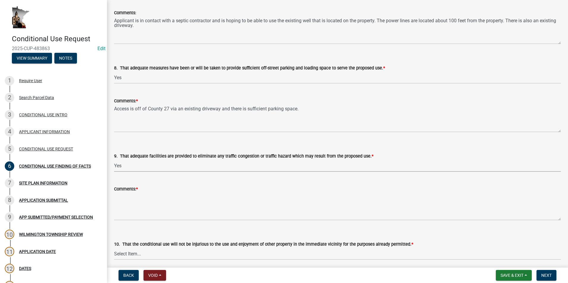
click at [114, 160] on select "Select Item... Yes No N/A" at bounding box center [337, 166] width 447 height 12
select select "91505056-e6e1-47c4-9484-741155308693"
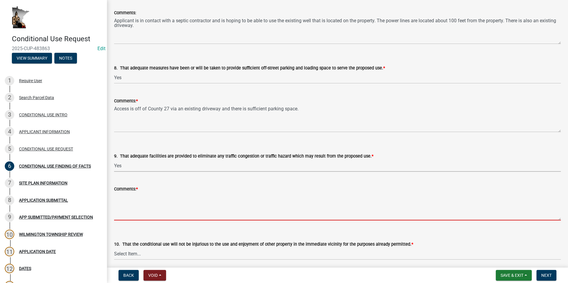
click at [133, 197] on textarea "Comments: *" at bounding box center [337, 207] width 447 height 28
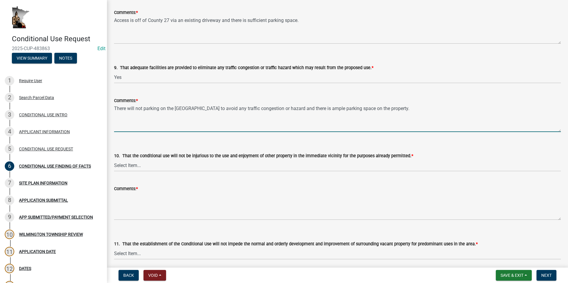
scroll to position [743, 0]
type textarea "There will not parking on the County Road to avoid any traffic congestion or ha…"
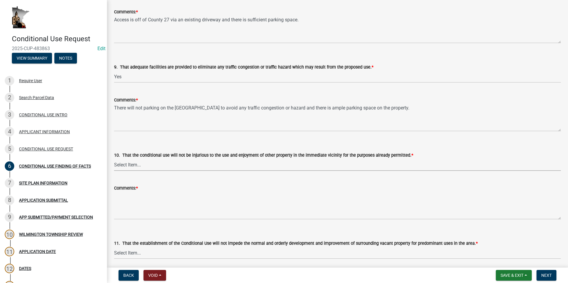
click at [132, 165] on select "Select Item... Yes No N/A" at bounding box center [337, 165] width 447 height 12
click at [114, 159] on select "Select Item... Yes No N/A" at bounding box center [337, 165] width 447 height 12
select select "3e68082b-f99b-4c0e-8bf1-09a8b2c10533"
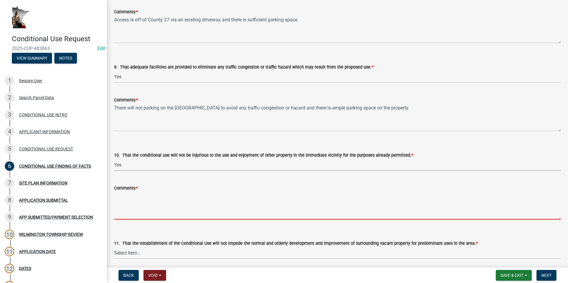
click at [126, 195] on textarea "Comments: *" at bounding box center [337, 206] width 447 height 28
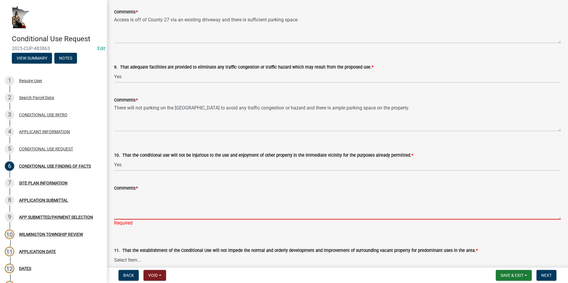
click at [123, 196] on textarea "Comments: *" at bounding box center [337, 206] width 447 height 28
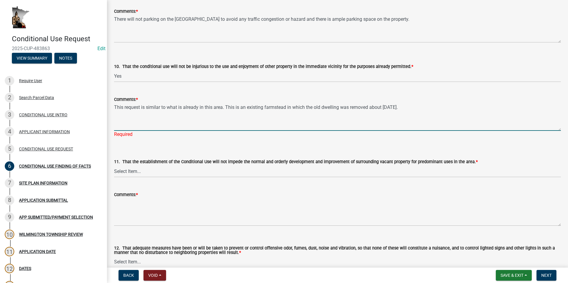
scroll to position [832, 0]
type textarea "This request is similar to what is already in this area. This is an existing fa…"
click at [138, 171] on wm-data-entity-input "11. That the establishment of the Conditional Use will not impede the normal an…" at bounding box center [337, 163] width 447 height 40
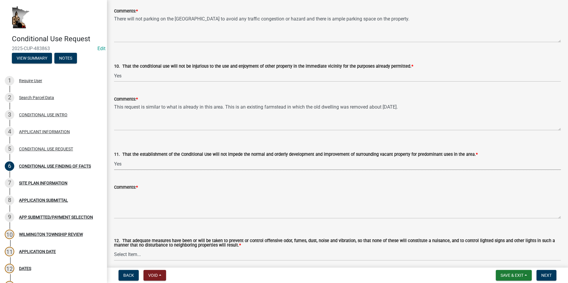
click at [114, 158] on select "Select Item... Yes No N/A" at bounding box center [337, 164] width 447 height 12
select select "418f71de-0758-4870-9d92-75e675f30c77"
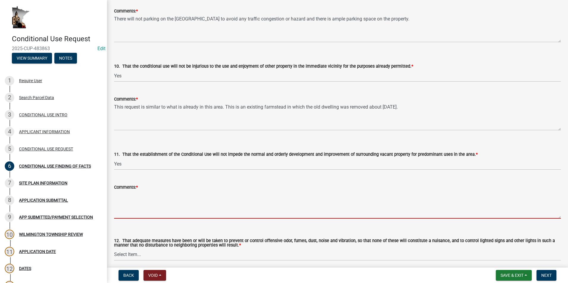
click at [128, 194] on textarea "Comments: *" at bounding box center [337, 205] width 447 height 28
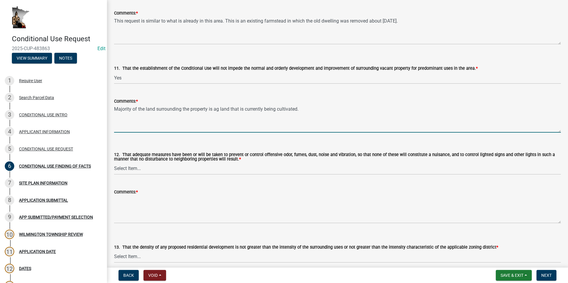
scroll to position [951, 0]
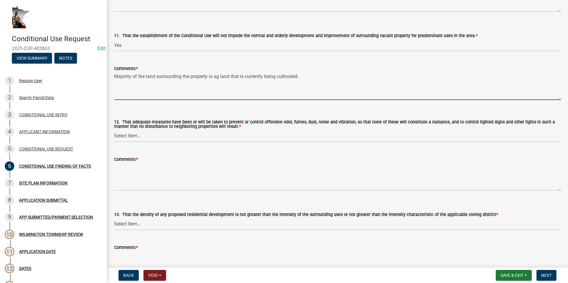
type textarea "Majority of the land surrounding the property is ag land that is currently bein…"
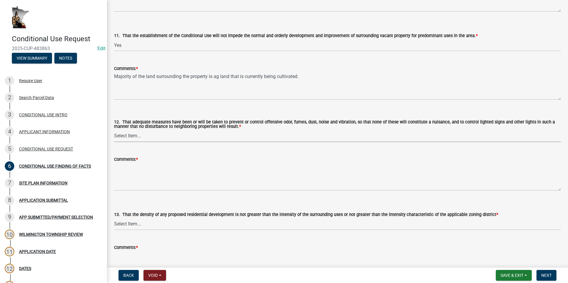
click at [129, 136] on select "Select Item... Yes No N/A" at bounding box center [337, 136] width 447 height 12
click at [114, 130] on select "Select Item... Yes No N/A" at bounding box center [337, 136] width 447 height 12
select select "3c80f1dd-1d1d-47e8-aaaf-13f915436f61"
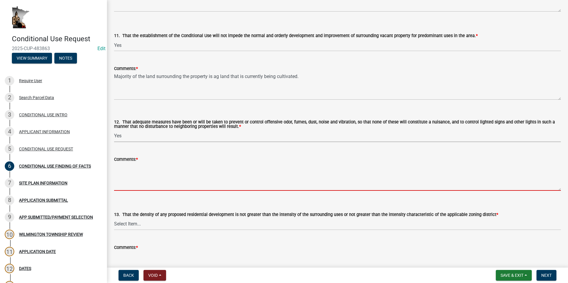
click at [123, 167] on textarea "Comments: *" at bounding box center [337, 177] width 447 height 28
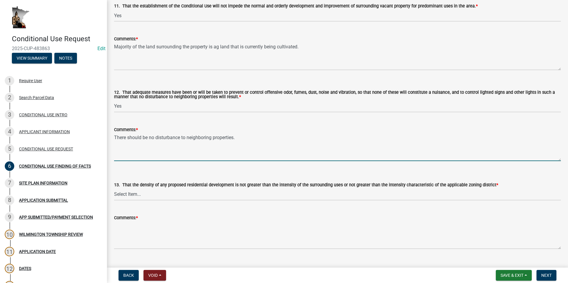
scroll to position [1010, 0]
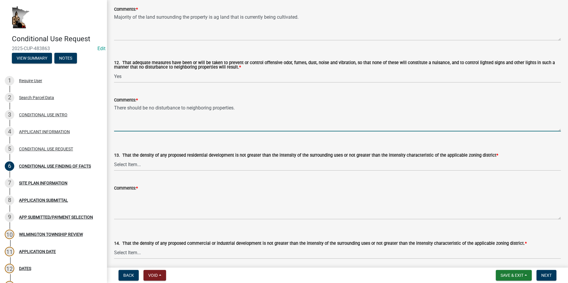
type textarea "There should be no disturbance to neighboring properties."
click at [145, 165] on select "Select Item... Yes No N/A" at bounding box center [337, 165] width 447 height 12
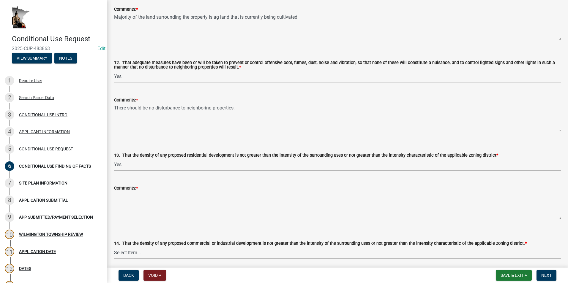
click at [114, 159] on select "Select Item... Yes No N/A" at bounding box center [337, 165] width 447 height 12
select select "45021b8e-5cc9-4b0c-a9db-d7f4a860c6db"
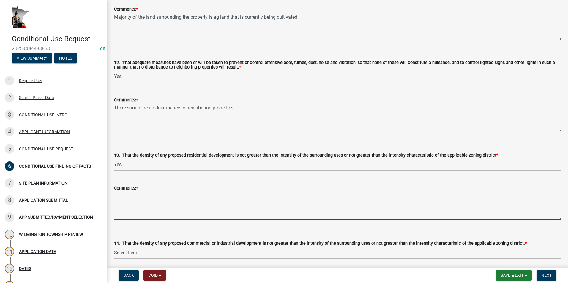
click at [127, 196] on textarea "Comments: *" at bounding box center [337, 206] width 447 height 28
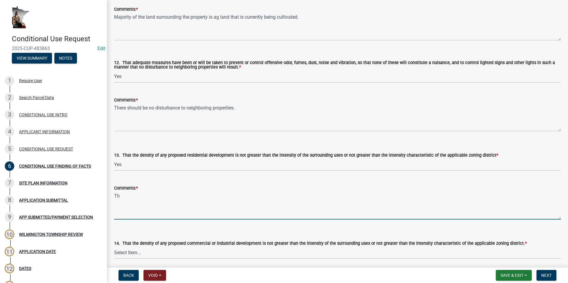
type textarea "T"
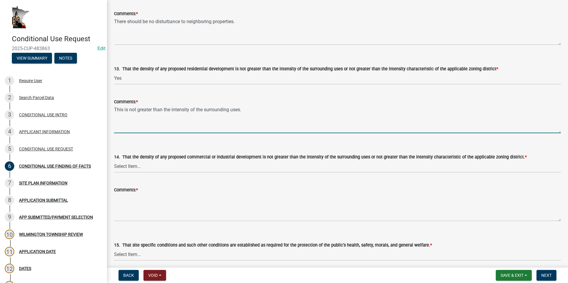
scroll to position [1099, 0]
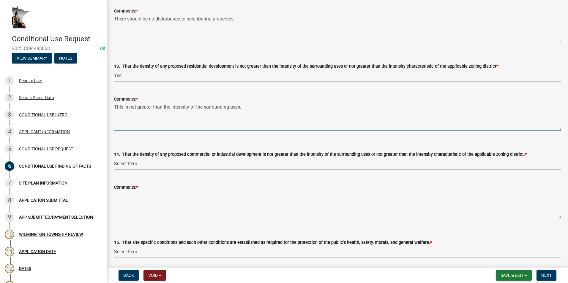
type textarea "This is not greater than the intensity of the surrounding uses."
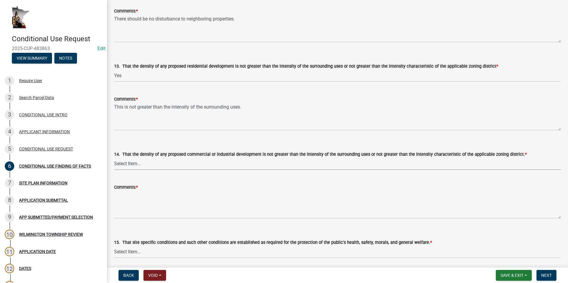
click at [204, 167] on select "Select Item... Yes No N/A" at bounding box center [337, 164] width 447 height 12
click at [114, 158] on select "Select Item... Yes No N/A" at bounding box center [337, 164] width 447 height 12
select select "adce9223-266f-4b1b-8d70-6c05c7683b0c"
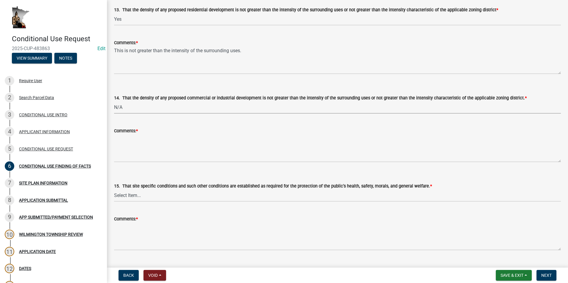
scroll to position [1169, 0]
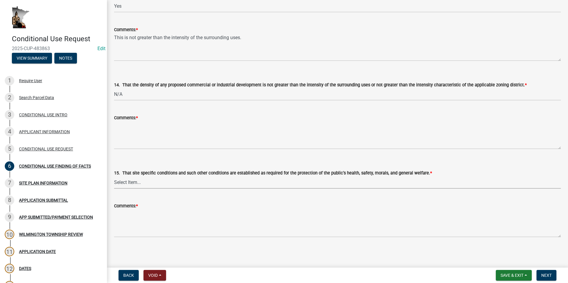
drag, startPoint x: 142, startPoint y: 183, endPoint x: 141, endPoint y: 189, distance: 6.3
click at [142, 183] on select "Select Item... Yes No N/A" at bounding box center [337, 183] width 447 height 12
click at [114, 177] on select "Select Item... Yes No N/A" at bounding box center [337, 183] width 447 height 12
select select "9896daf8-b4c5-4a8c-9933-817ae6eb8b6f"
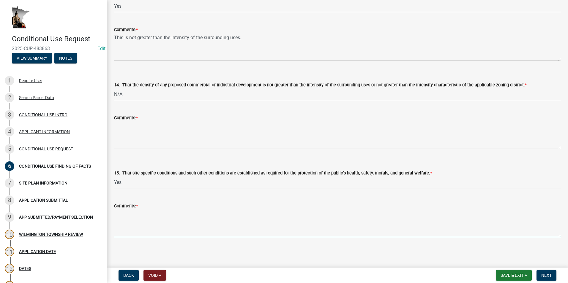
click at [150, 220] on textarea "Comments: *" at bounding box center [337, 224] width 447 height 28
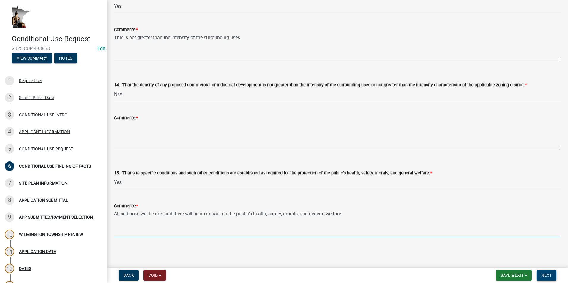
type textarea "All setbacks will be met and there will be no impact on the public's health, sa…"
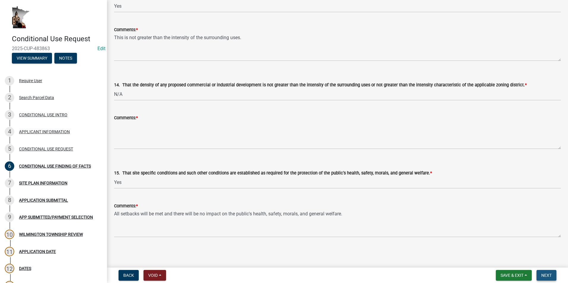
drag, startPoint x: 546, startPoint y: 277, endPoint x: 355, endPoint y: 205, distance: 203.4
click at [545, 277] on span "Next" at bounding box center [546, 275] width 10 height 5
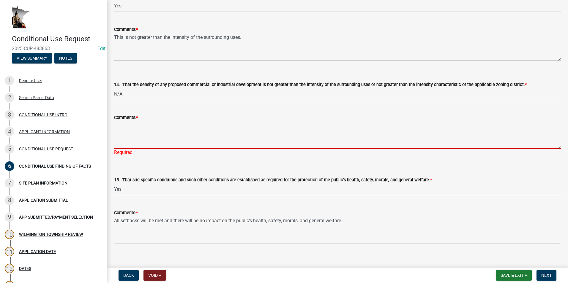
click at [130, 123] on textarea "Comments: *" at bounding box center [337, 135] width 447 height 28
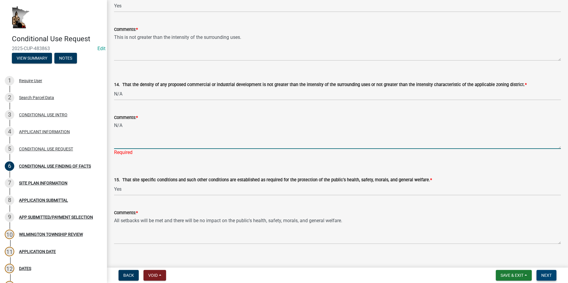
type textarea "N/A"
click at [544, 275] on span "Next" at bounding box center [546, 275] width 10 height 5
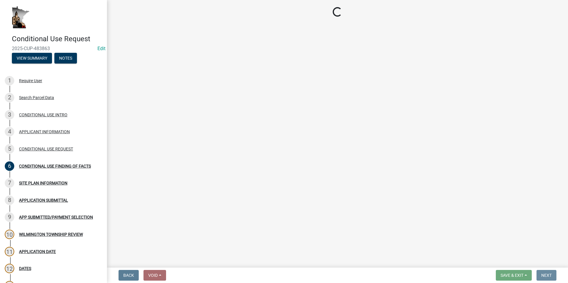
scroll to position [0, 0]
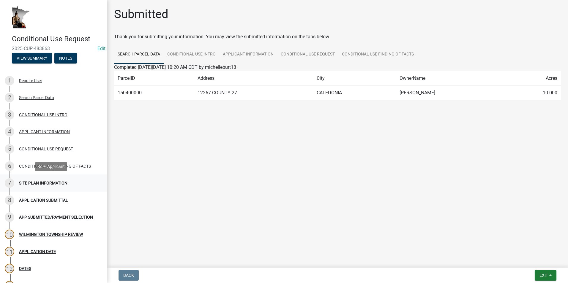
click at [70, 185] on div "7 SITE PLAN INFORMATION" at bounding box center [51, 184] width 93 height 10
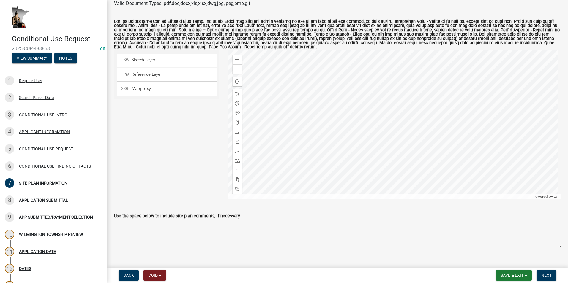
scroll to position [87, 0]
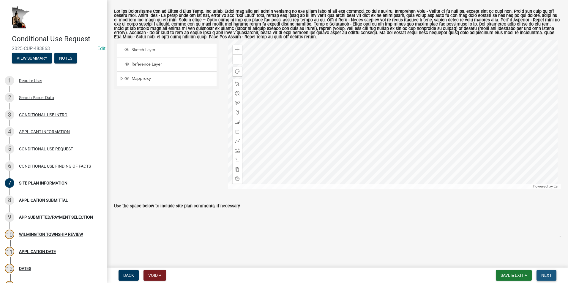
click at [546, 277] on span "Next" at bounding box center [546, 275] width 10 height 5
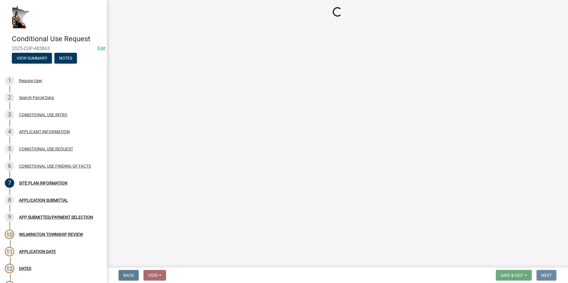
scroll to position [0, 0]
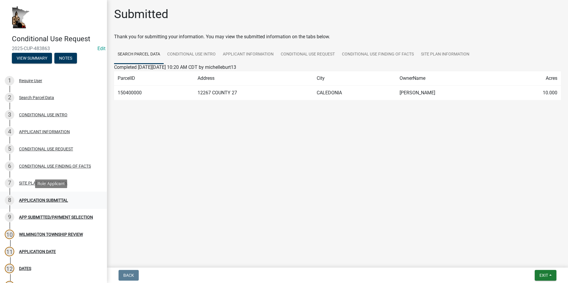
click at [59, 201] on div "APPLICATION SUBMITTAL" at bounding box center [43, 200] width 49 height 4
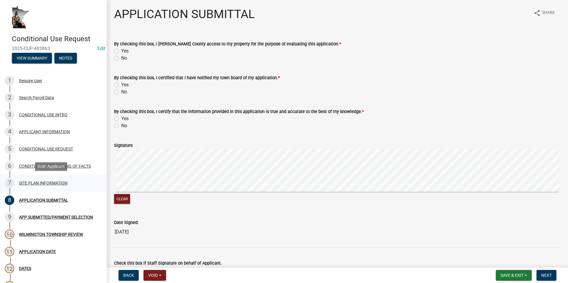
click at [44, 183] on div "SITE PLAN INFORMATION" at bounding box center [43, 183] width 48 height 4
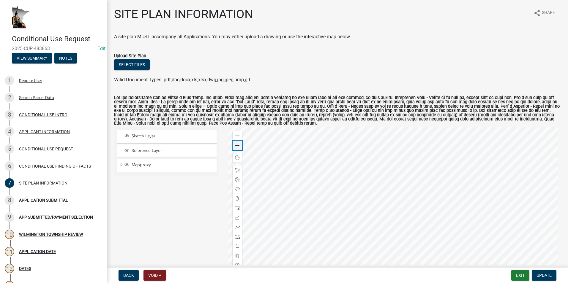
click at [235, 144] on span at bounding box center [237, 145] width 5 height 5
click at [236, 132] on div "Zoom in" at bounding box center [238, 136] width 10 height 10
click at [237, 135] on span at bounding box center [237, 136] width 5 height 5
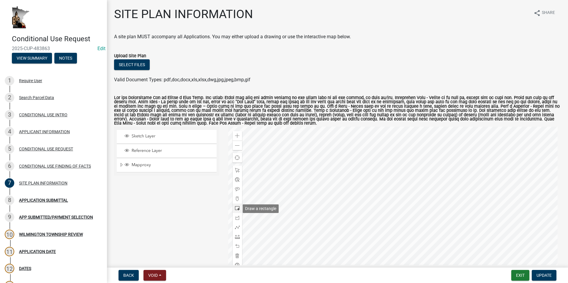
click at [235, 208] on span at bounding box center [237, 208] width 5 height 5
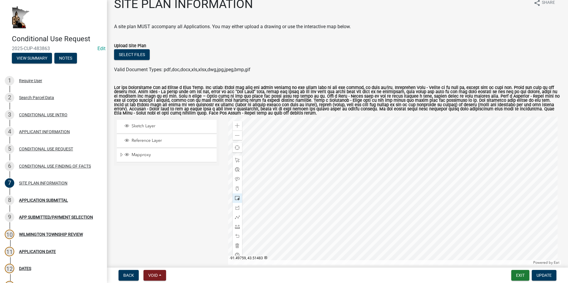
click at [399, 138] on div at bounding box center [394, 191] width 333 height 149
drag, startPoint x: 236, startPoint y: 159, endPoint x: 244, endPoint y: 159, distance: 8.3
click at [236, 159] on span at bounding box center [237, 160] width 5 height 5
click at [394, 140] on div at bounding box center [394, 191] width 333 height 149
click at [400, 143] on div at bounding box center [394, 191] width 333 height 149
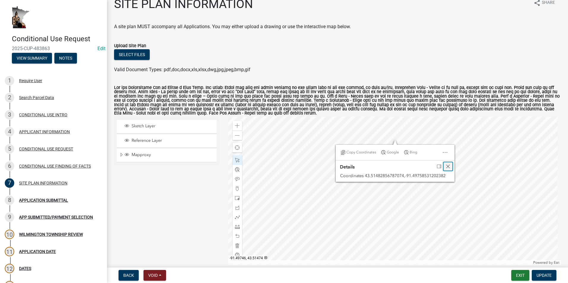
click at [448, 165] on span "Close" at bounding box center [448, 166] width 5 height 5
click at [404, 136] on div at bounding box center [394, 191] width 333 height 149
click at [399, 138] on div at bounding box center [394, 191] width 333 height 149
click at [400, 125] on div at bounding box center [394, 191] width 333 height 149
click at [402, 141] on div at bounding box center [394, 191] width 333 height 149
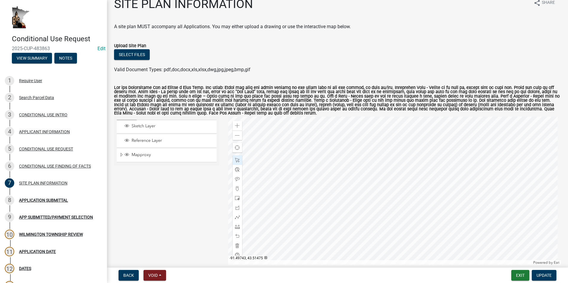
click at [407, 143] on div at bounding box center [394, 191] width 333 height 149
click at [406, 141] on div at bounding box center [394, 191] width 333 height 149
click at [237, 160] on span at bounding box center [237, 160] width 5 height 5
click at [236, 136] on span at bounding box center [237, 135] width 5 height 5
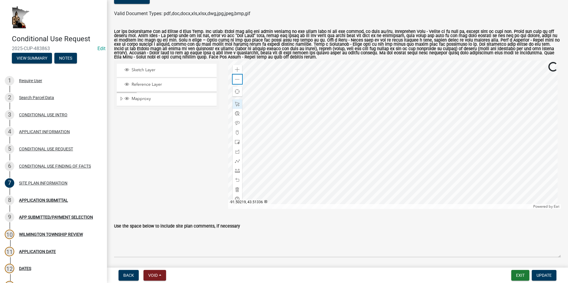
scroll to position [70, 0]
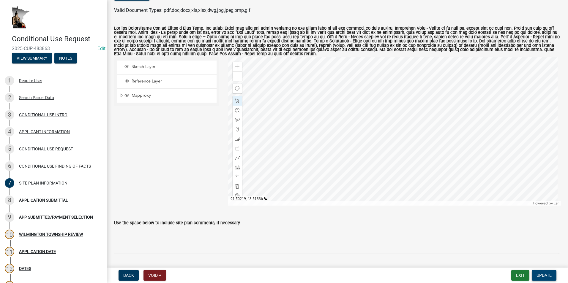
click at [541, 274] on span "Update" at bounding box center [543, 275] width 15 height 5
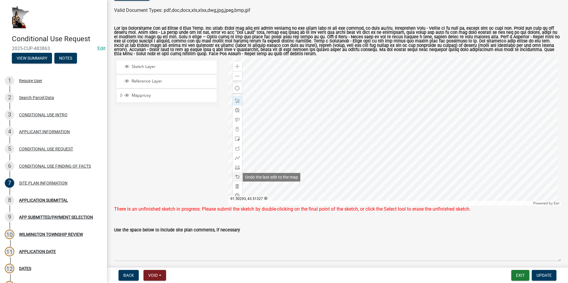
click at [236, 177] on span at bounding box center [237, 177] width 5 height 5
click at [44, 196] on div "8 APPLICATION SUBMITTAL" at bounding box center [51, 201] width 93 height 10
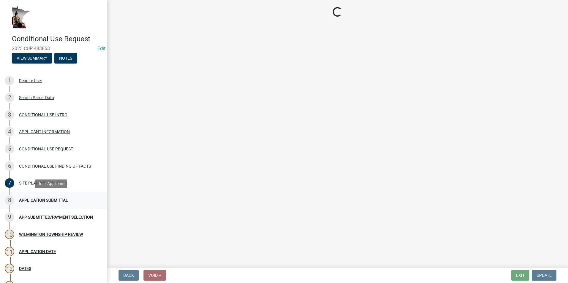
scroll to position [0, 0]
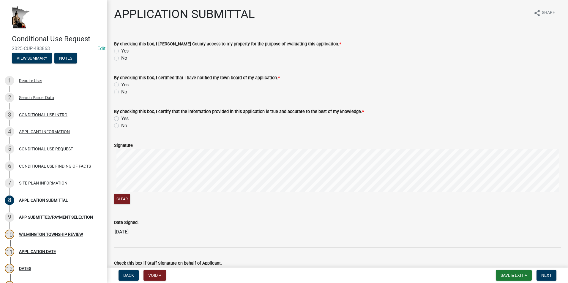
click at [121, 51] on label "Yes" at bounding box center [124, 51] width 7 height 7
click at [121, 51] on input "Yes" at bounding box center [123, 50] width 4 height 4
radio input "true"
click at [121, 86] on label "Yes" at bounding box center [124, 84] width 7 height 7
click at [121, 85] on input "Yes" at bounding box center [123, 83] width 4 height 4
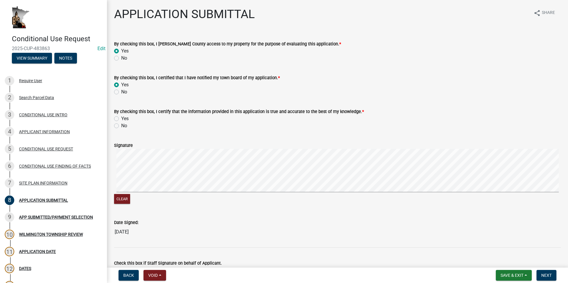
radio input "true"
click at [121, 118] on label "Yes" at bounding box center [124, 118] width 7 height 7
click at [121, 118] on input "Yes" at bounding box center [123, 117] width 4 height 4
radio input "true"
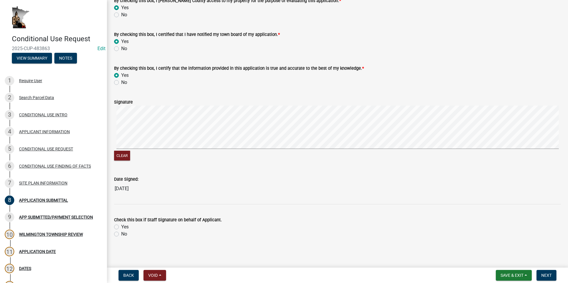
scroll to position [44, 0]
click at [121, 235] on label "No" at bounding box center [124, 233] width 6 height 7
click at [121, 234] on input "No" at bounding box center [123, 232] width 4 height 4
radio input "true"
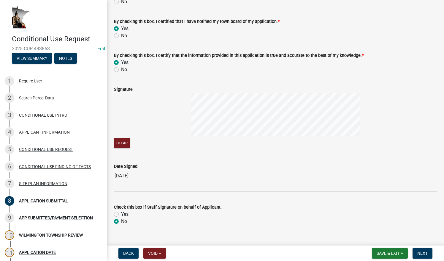
scroll to position [44, 0]
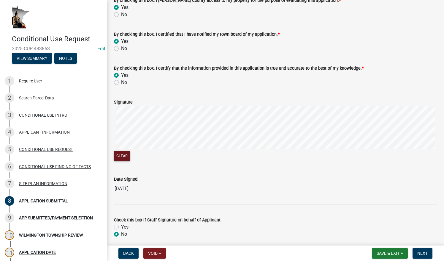
click at [119, 158] on button "Clear" at bounding box center [122, 156] width 16 height 10
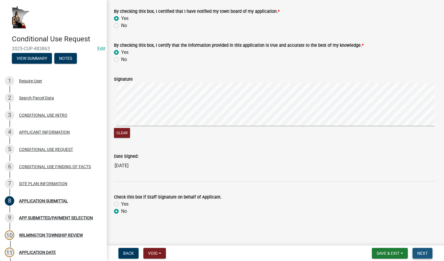
click at [424, 253] on span "Next" at bounding box center [423, 252] width 10 height 5
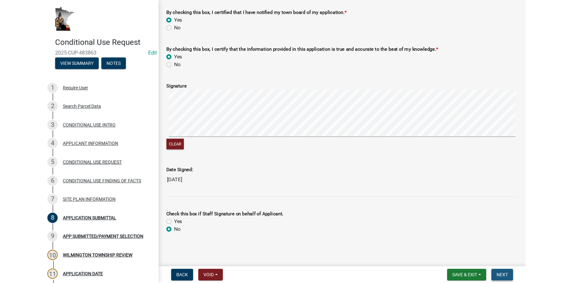
scroll to position [0, 0]
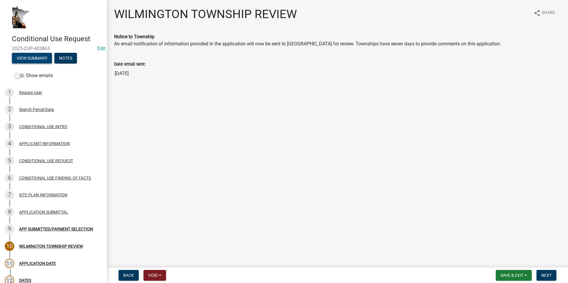
click at [31, 59] on button "View Summary" at bounding box center [32, 58] width 40 height 11
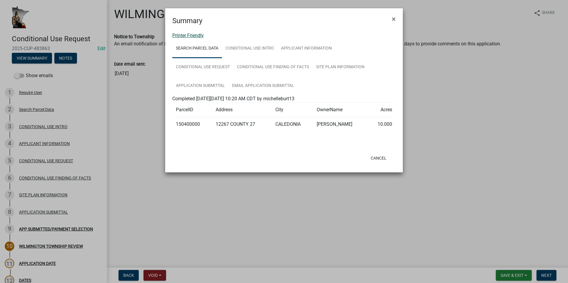
click at [190, 36] on link "Printer Friendly" at bounding box center [187, 36] width 31 height 6
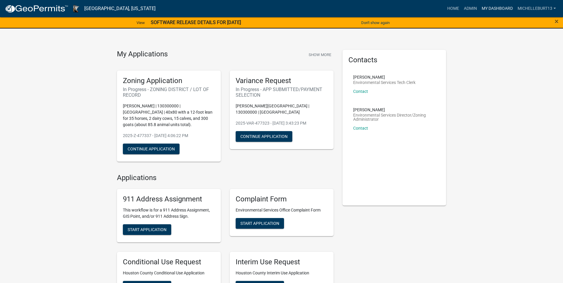
click at [493, 8] on link "My Dashboard" at bounding box center [498, 8] width 36 height 11
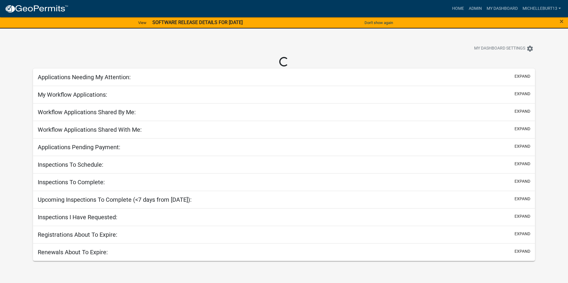
select select "3: 100"
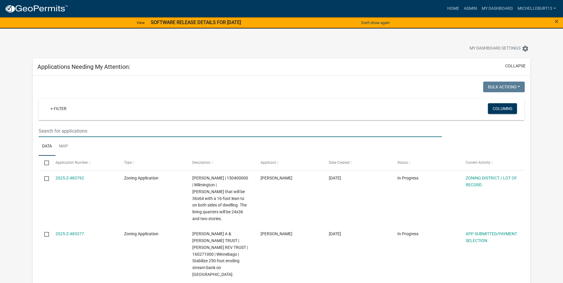
click at [91, 129] on input "text" at bounding box center [241, 131] width 404 height 12
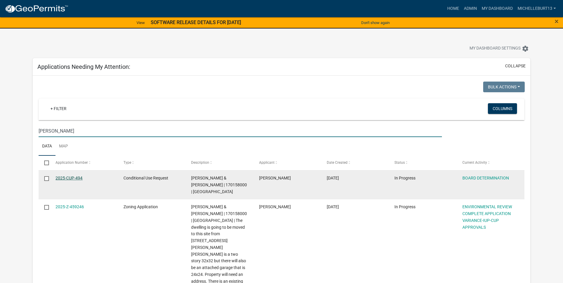
type input "[PERSON_NAME]"
click at [73, 178] on link "2025-CUP-494" at bounding box center [69, 178] width 27 height 5
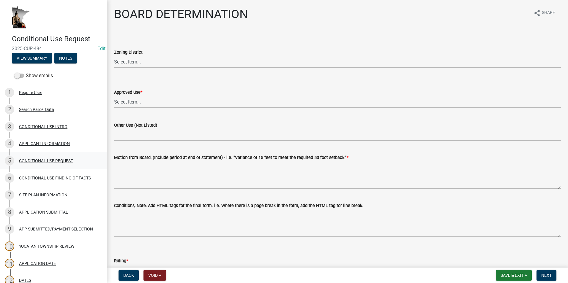
click at [63, 163] on div "CONDITIONAL USE REQUEST" at bounding box center [46, 161] width 54 height 4
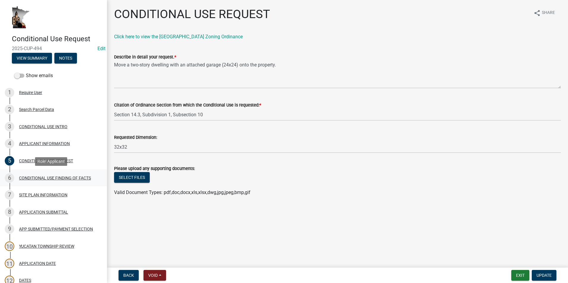
click at [35, 178] on div "CONDITIONAL USE FINDING OF FACTS" at bounding box center [55, 178] width 72 height 4
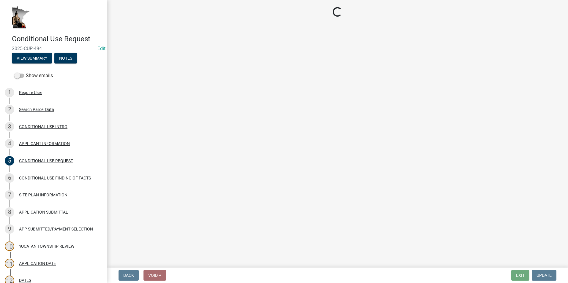
select select "99eea51c-4582-46db-aca9-44894f71f0ce"
select select "61793209-a1ec-472f-a492-410da64ce862"
select select "bbe331a3-870b-4612-a948-dba344a7f959"
select select "921a63c3-5453-4a1d-b2a9-4a34f3d91e6b"
select select "4687bf67-74c5-44eb-af7d-33ffa15e51c8"
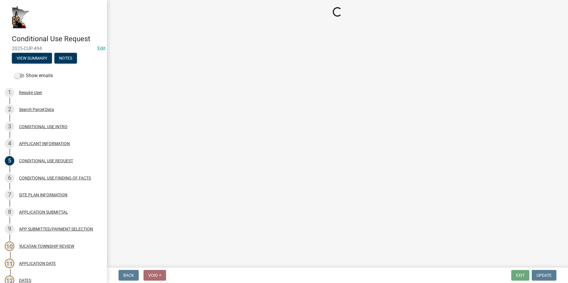
select select "255a1c03-863d-473f-9ff6-648494b1a3b0"
select select "173bc7eb-4b7a-4d4a-92d8-cddd734ea613"
select select "057fd17a-8547-4e52-960d-45e1a0caecce"
select select "91505056-e6e1-47c4-9484-741155308693"
select select "3e68082b-f99b-4c0e-8bf1-09a8b2c10533"
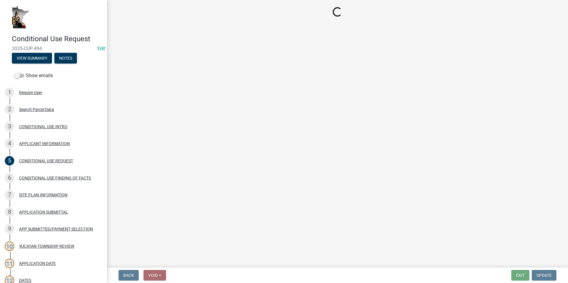
select select "418f71de-0758-4870-9d92-75e675f30c77"
select select "3c80f1dd-1d1d-47e8-aaaf-13f915436f61"
select select "45021b8e-5cc9-4b0c-a9db-d7f4a860c6db"
select select "adce9223-266f-4b1b-8d70-6c05c7683b0c"
select select "9896daf8-b4c5-4a8c-9933-817ae6eb8b6f"
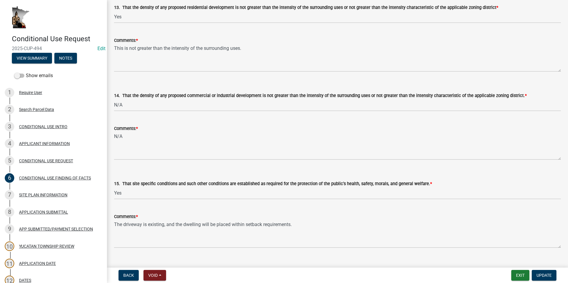
scroll to position [1169, 0]
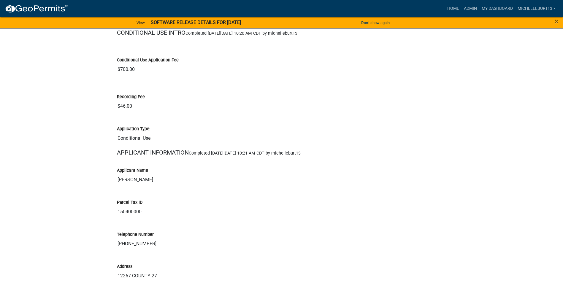
scroll to position [238, 0]
